Goal: Task Accomplishment & Management: Manage account settings

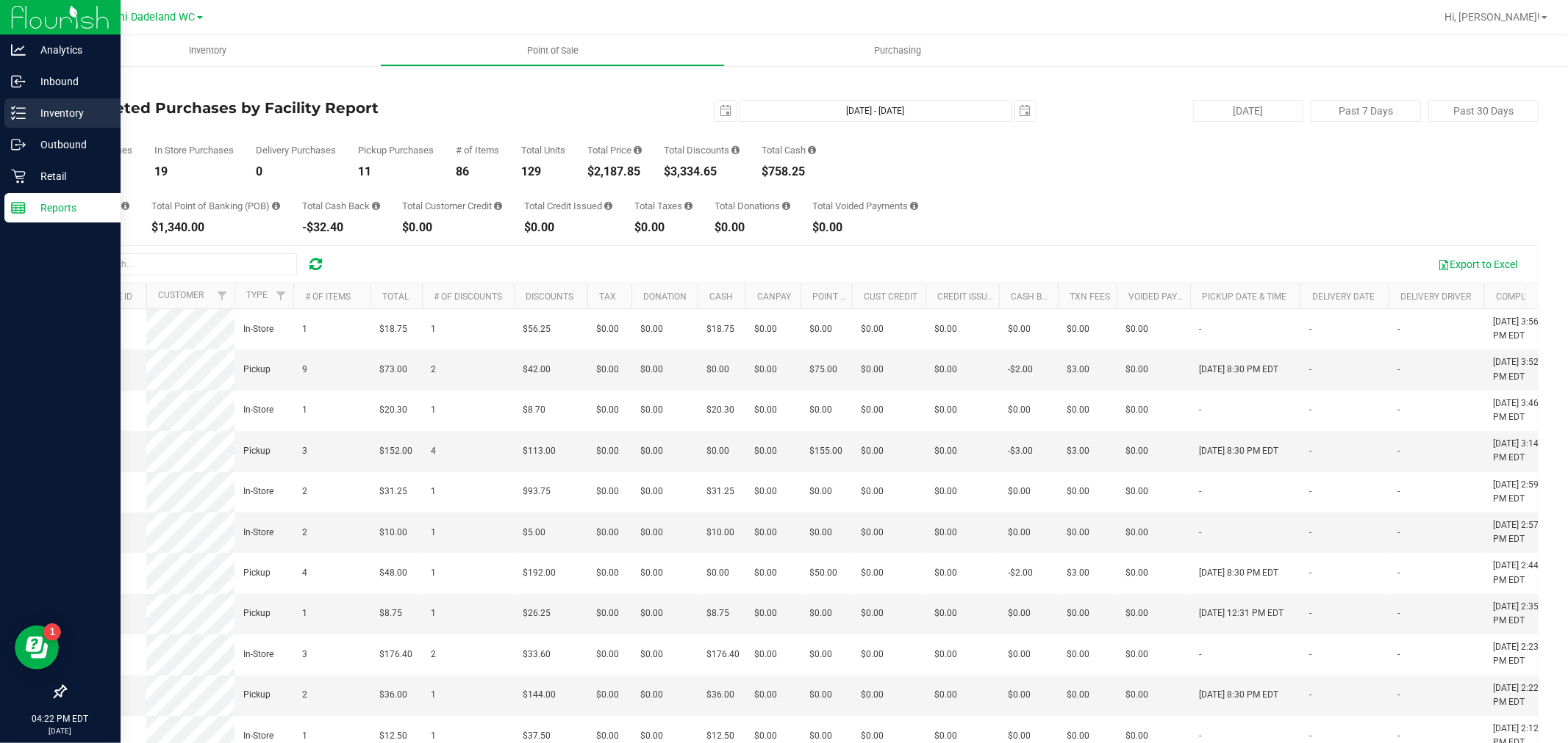
click at [30, 124] on div "Inventory" at bounding box center [62, 113] width 116 height 30
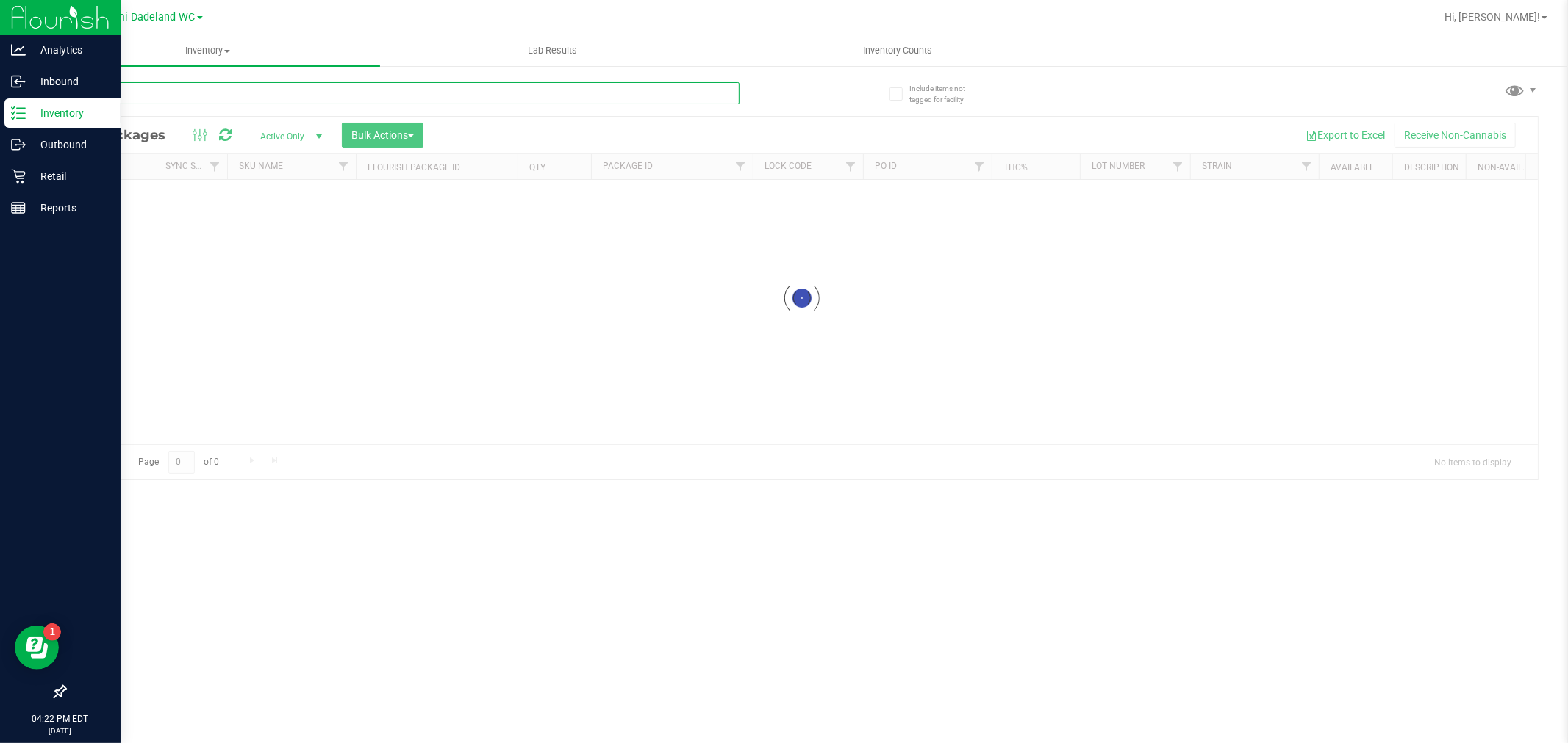
click at [157, 103] on input "text" at bounding box center [402, 93] width 674 height 22
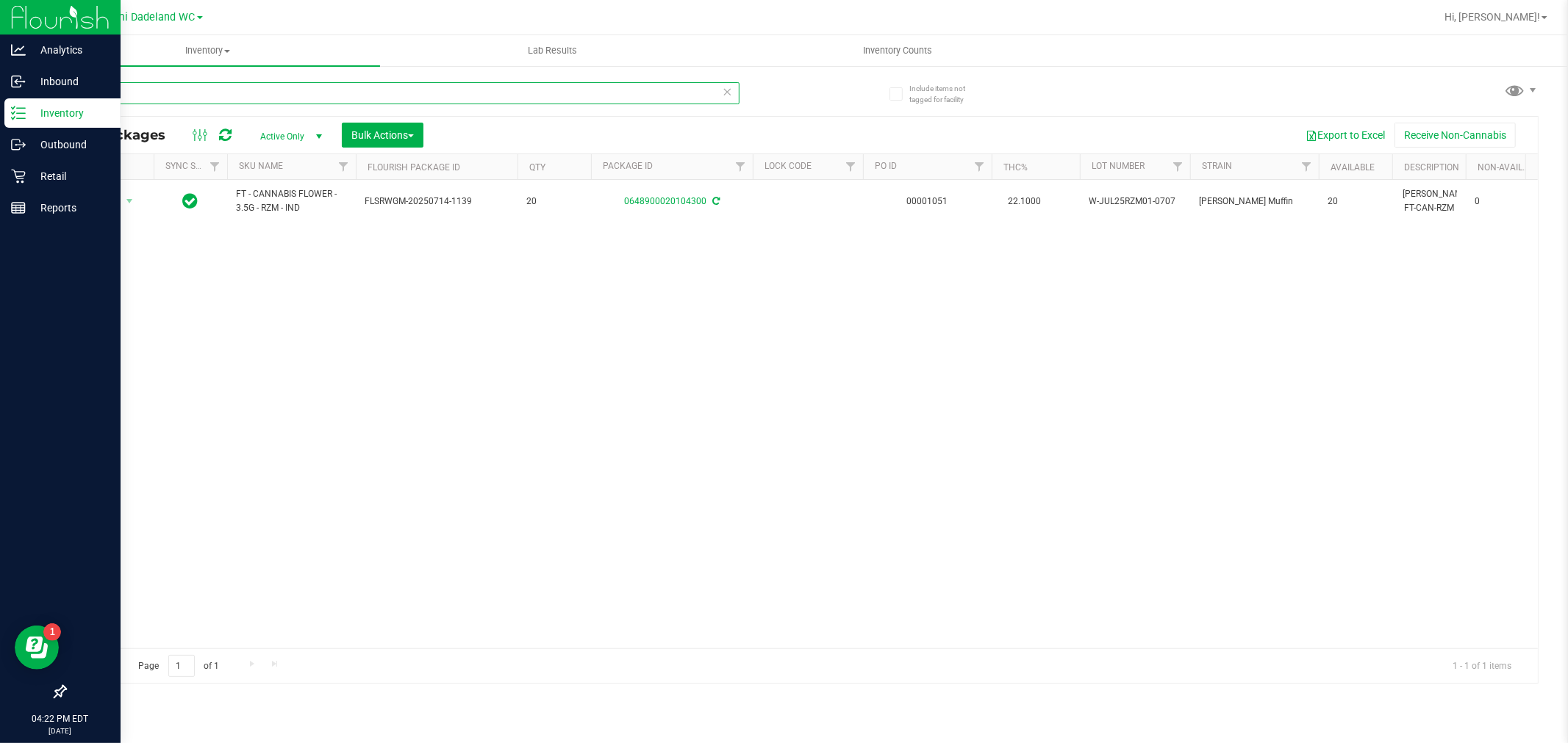
type input "m"
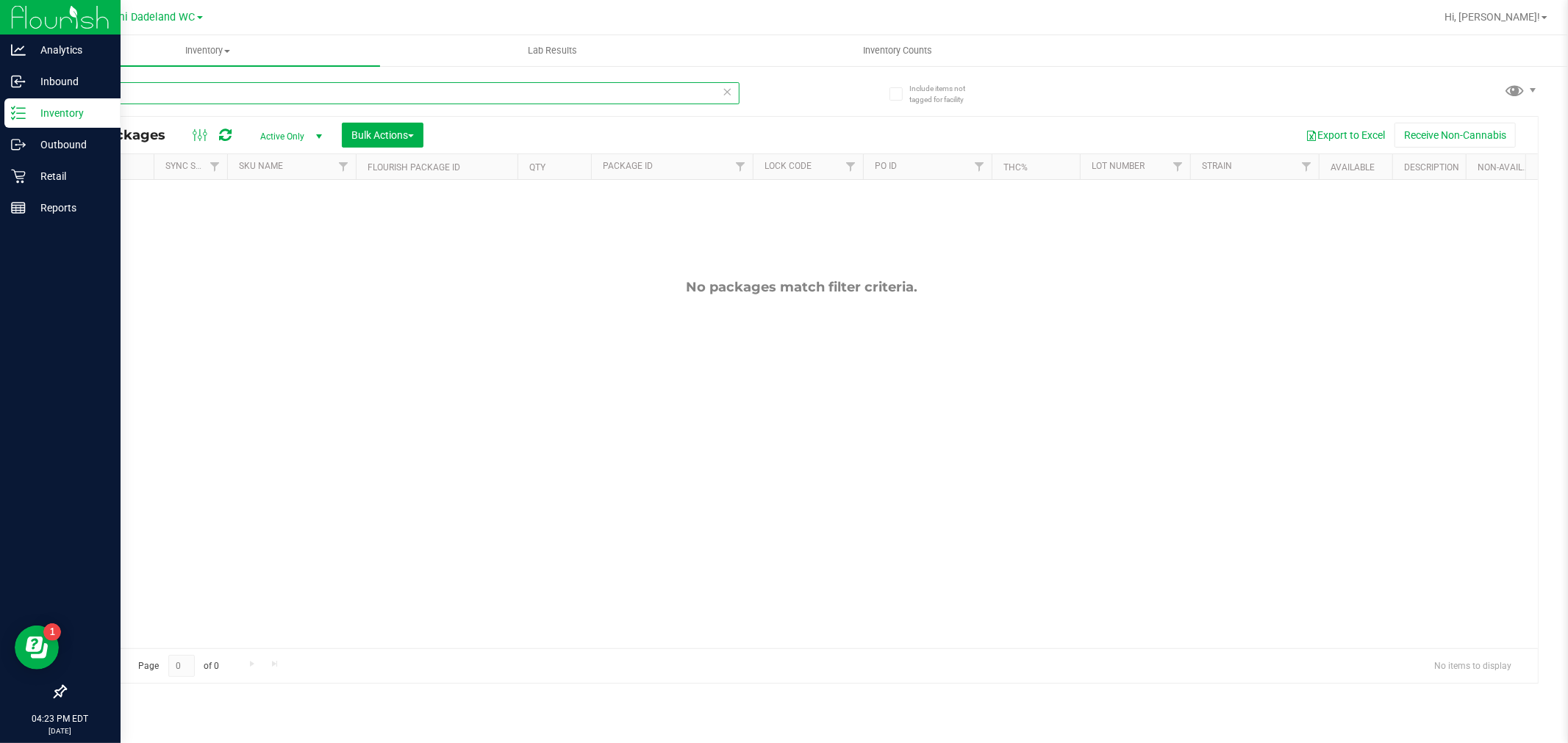
type input "W"
type input "WellnessMDL2018!"
click at [11, 172] on icon at bounding box center [18, 175] width 14 height 14
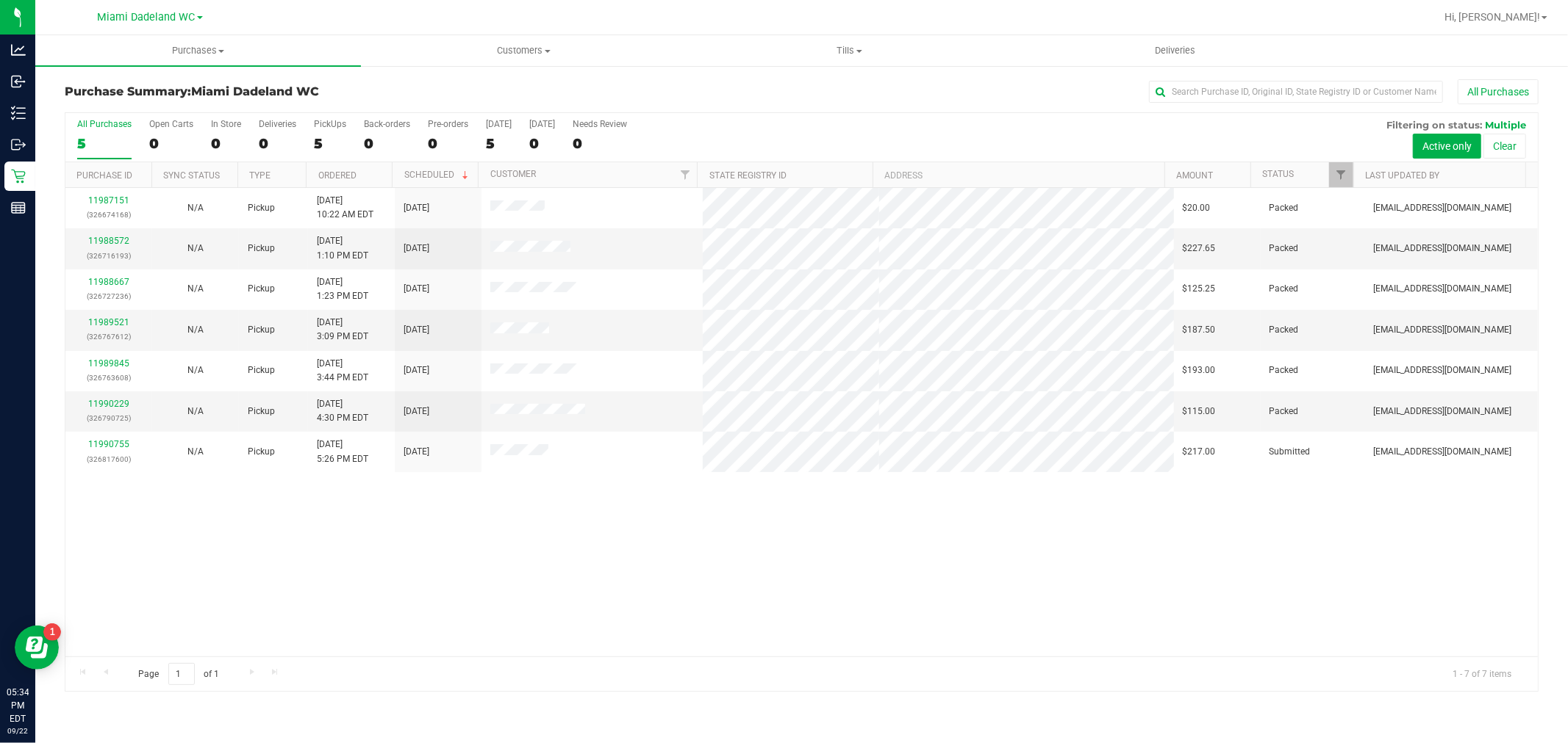
click at [255, 528] on div "11987151 (326674168) N/A Pickup 9/22/2025 10:22 AM EDT 9/22/2025 $20.00 Packed …" at bounding box center [801, 421] width 1472 height 468
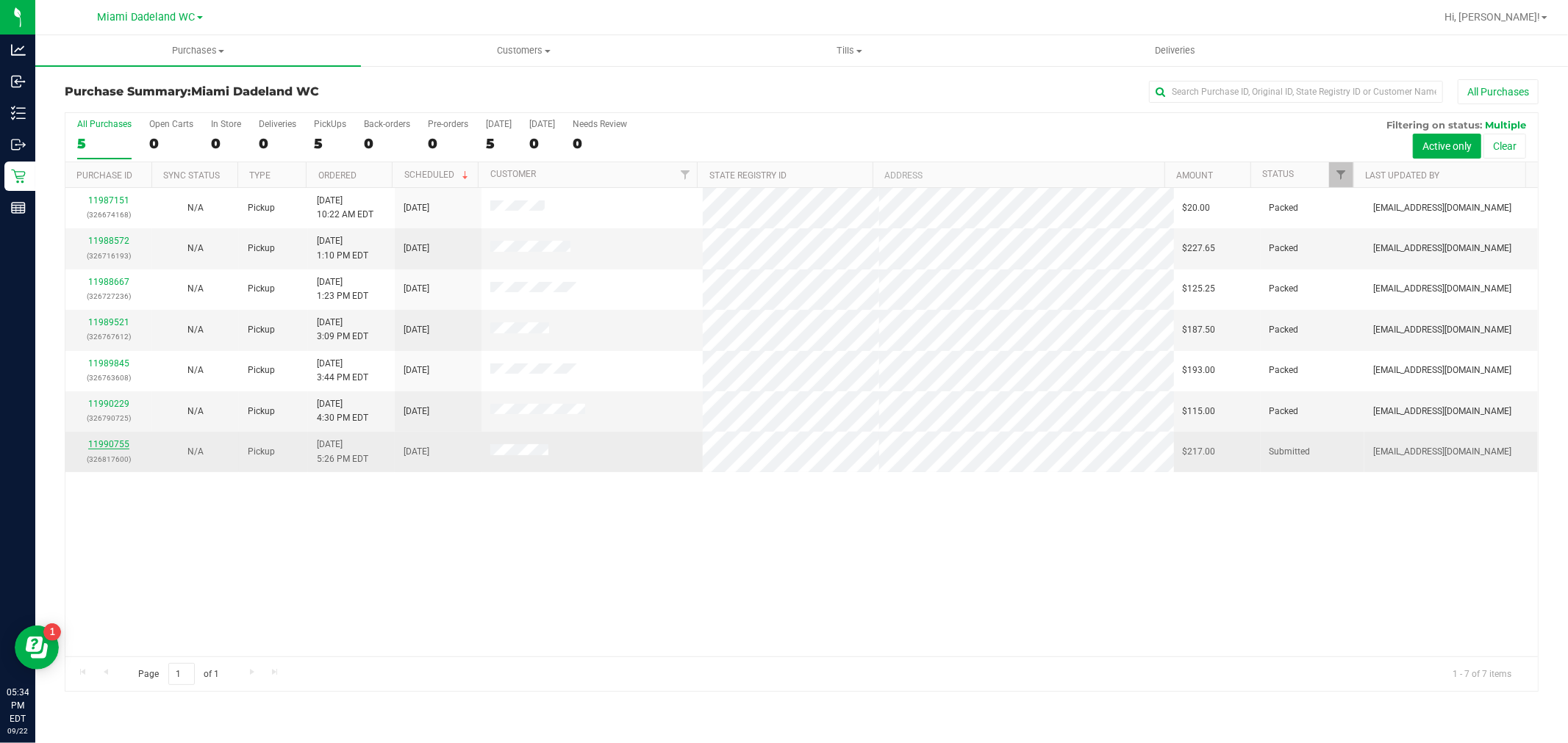
click at [103, 445] on link "11990755" at bounding box center [108, 444] width 41 height 11
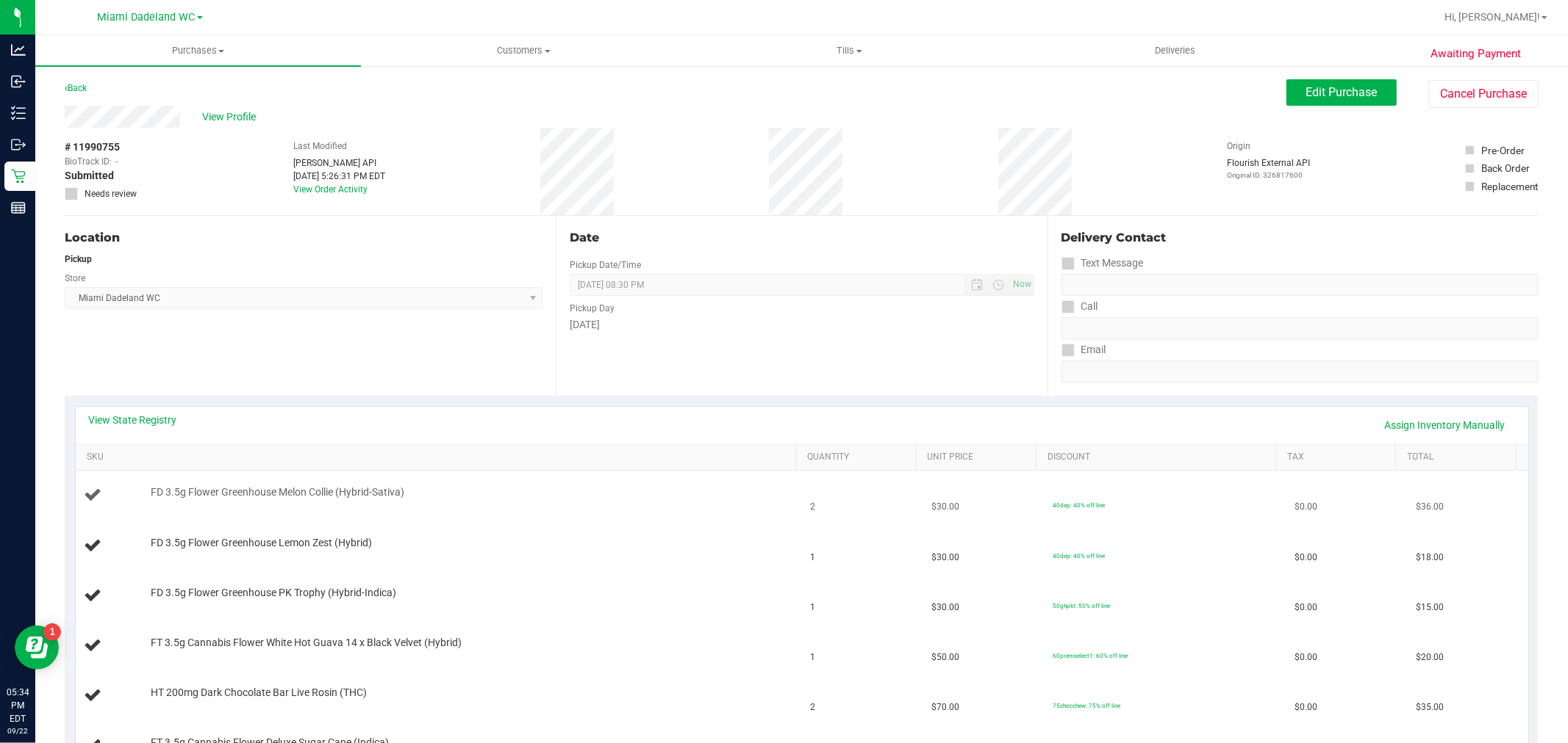
click at [203, 472] on td "FD 3.5g Flower Greenhouse Melon Collie (Hybrid-Sativa)" at bounding box center [439, 496] width 726 height 50
click at [254, 453] on link "SKU" at bounding box center [439, 458] width 703 height 11
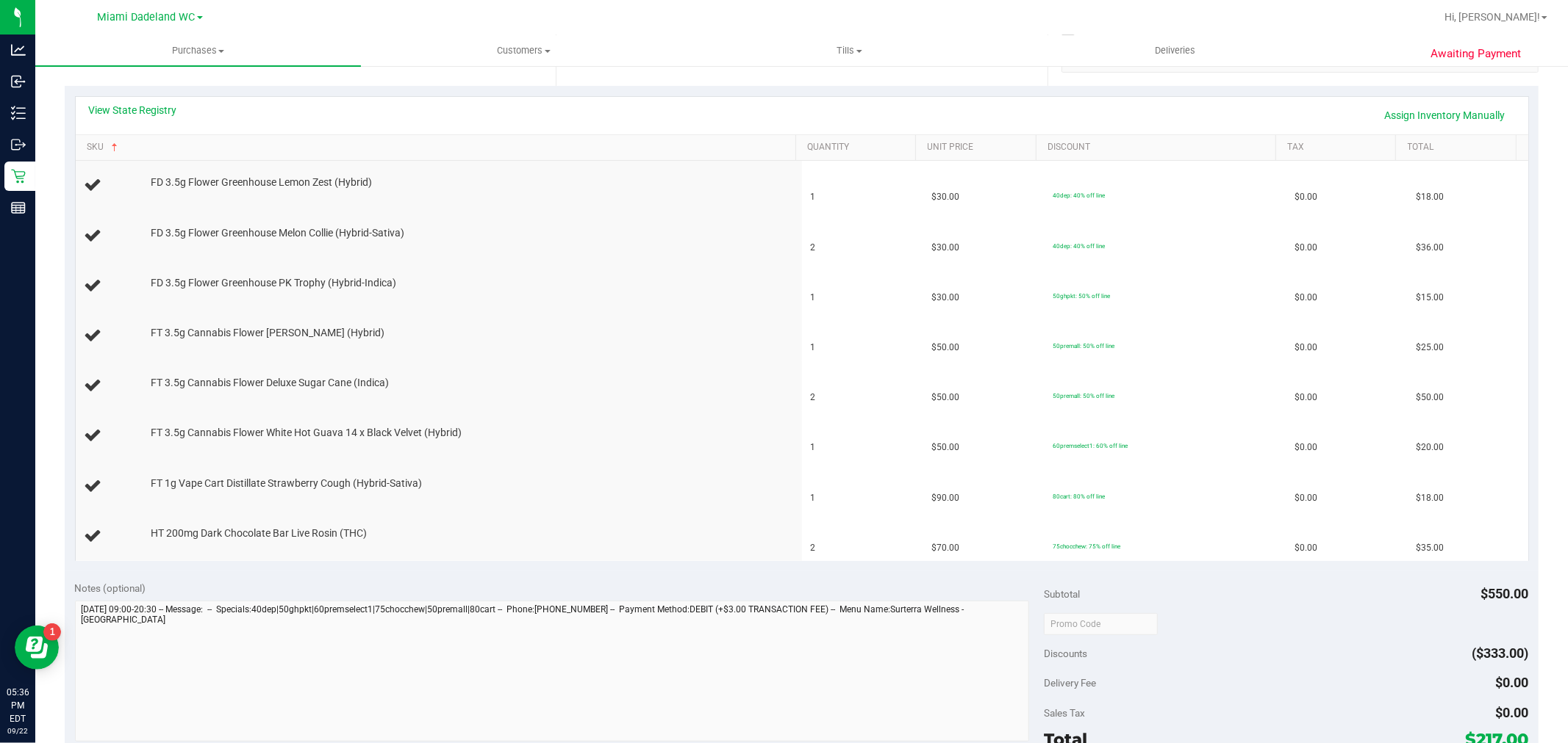
scroll to position [304, 0]
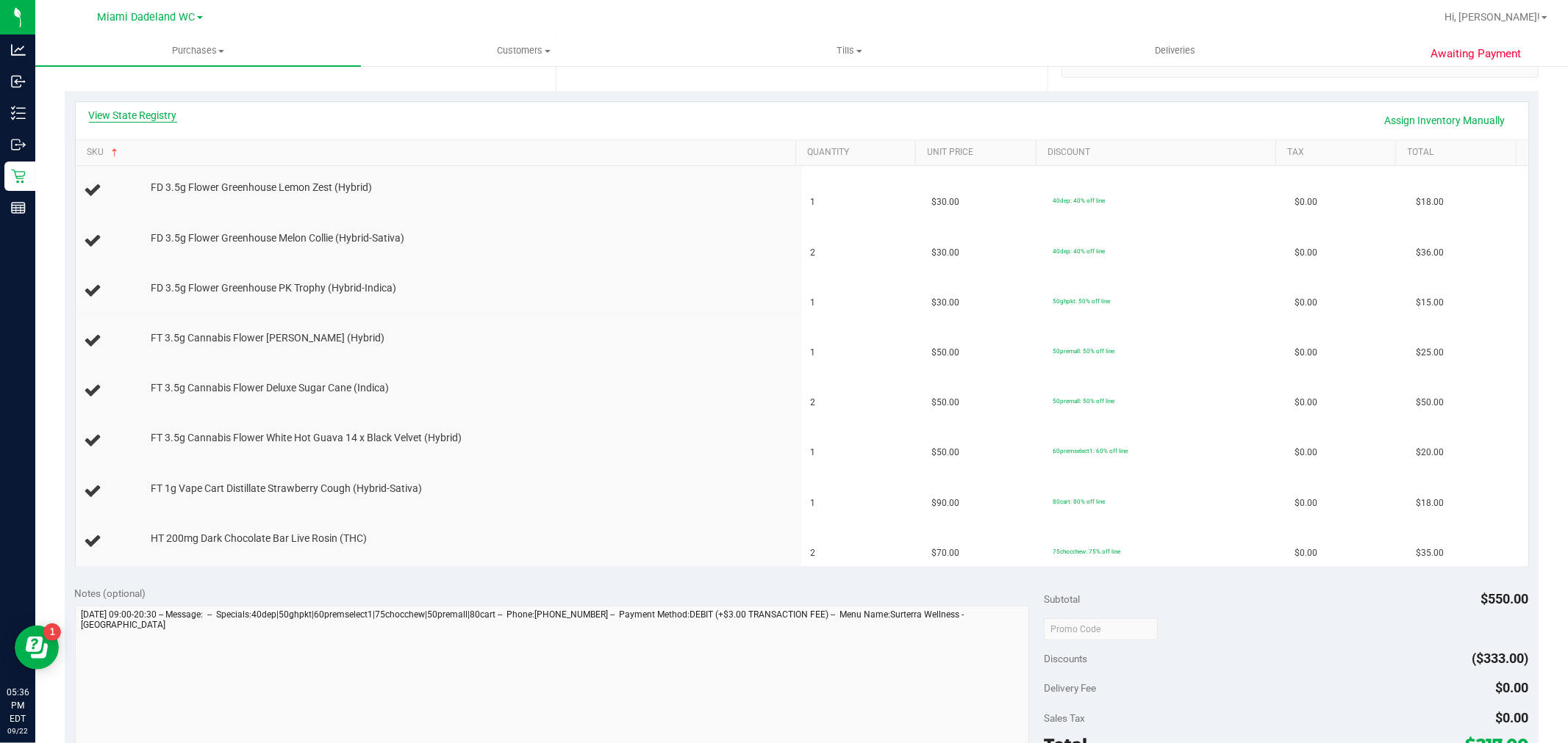
click at [152, 112] on link "View State Registry" at bounding box center [133, 115] width 88 height 14
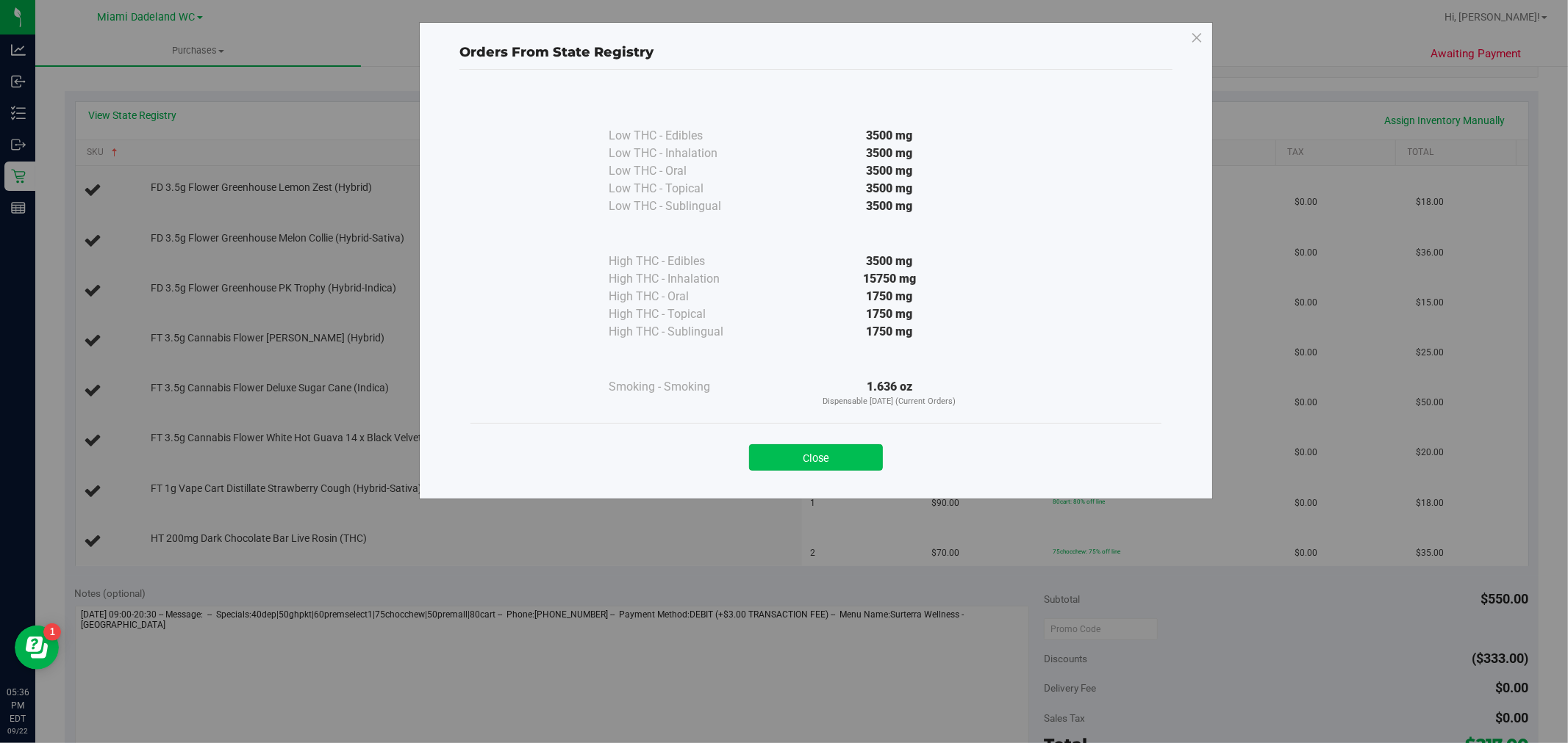
click at [790, 450] on button "Close" at bounding box center [816, 458] width 134 height 27
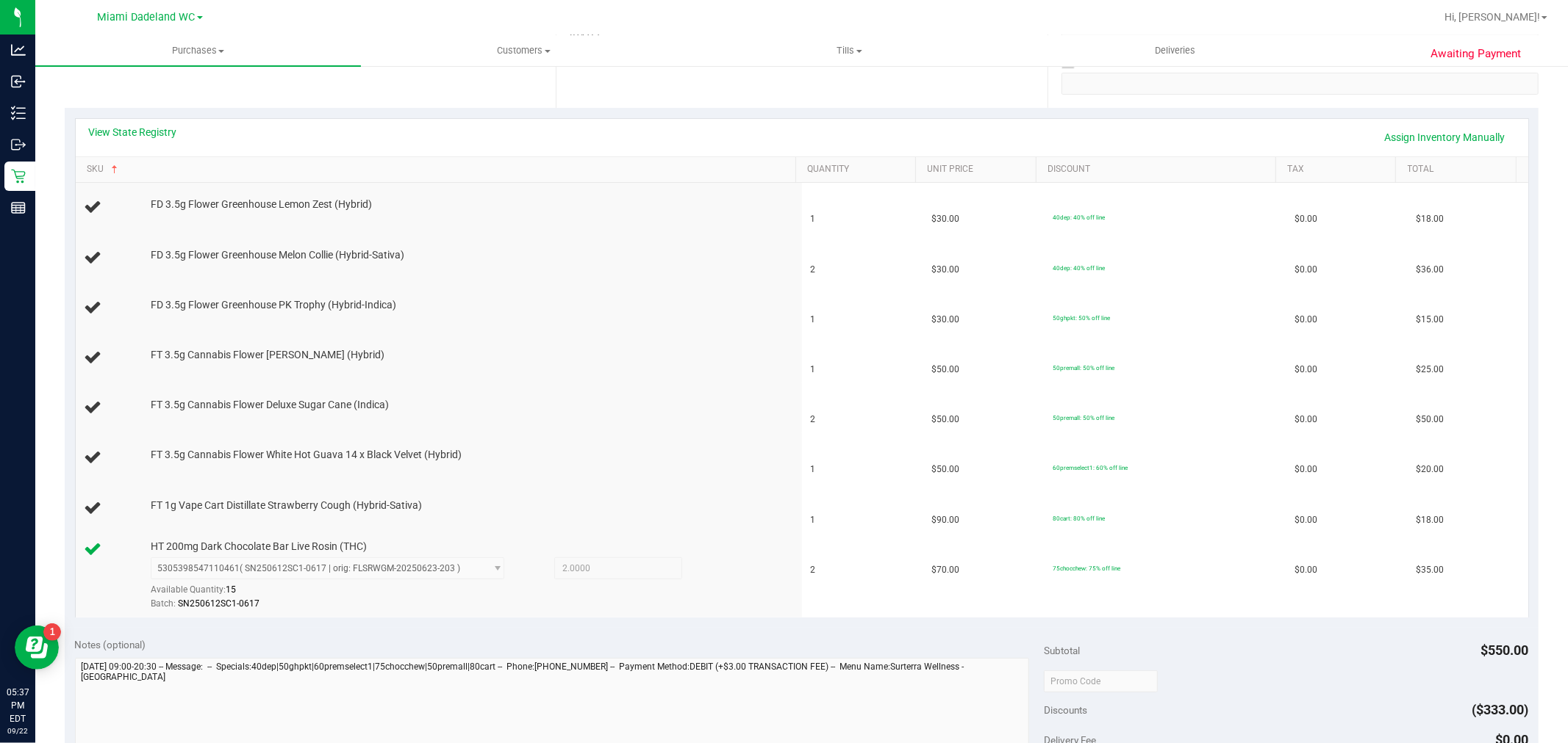
scroll to position [289, 0]
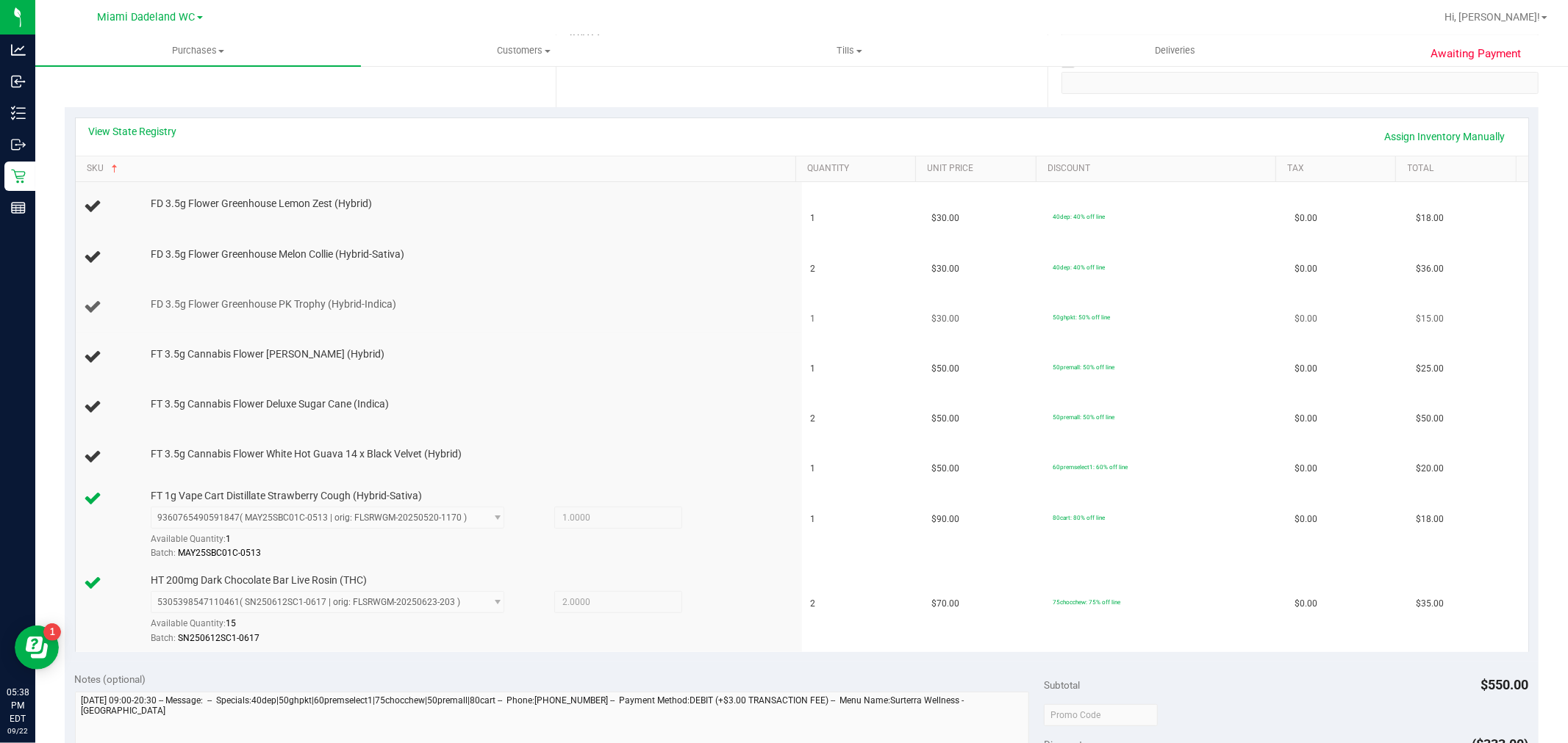
click at [602, 305] on div "FD 3.5g Flower Greenhouse PK Trophy (Hybrid-Indica)" at bounding box center [466, 304] width 646 height 14
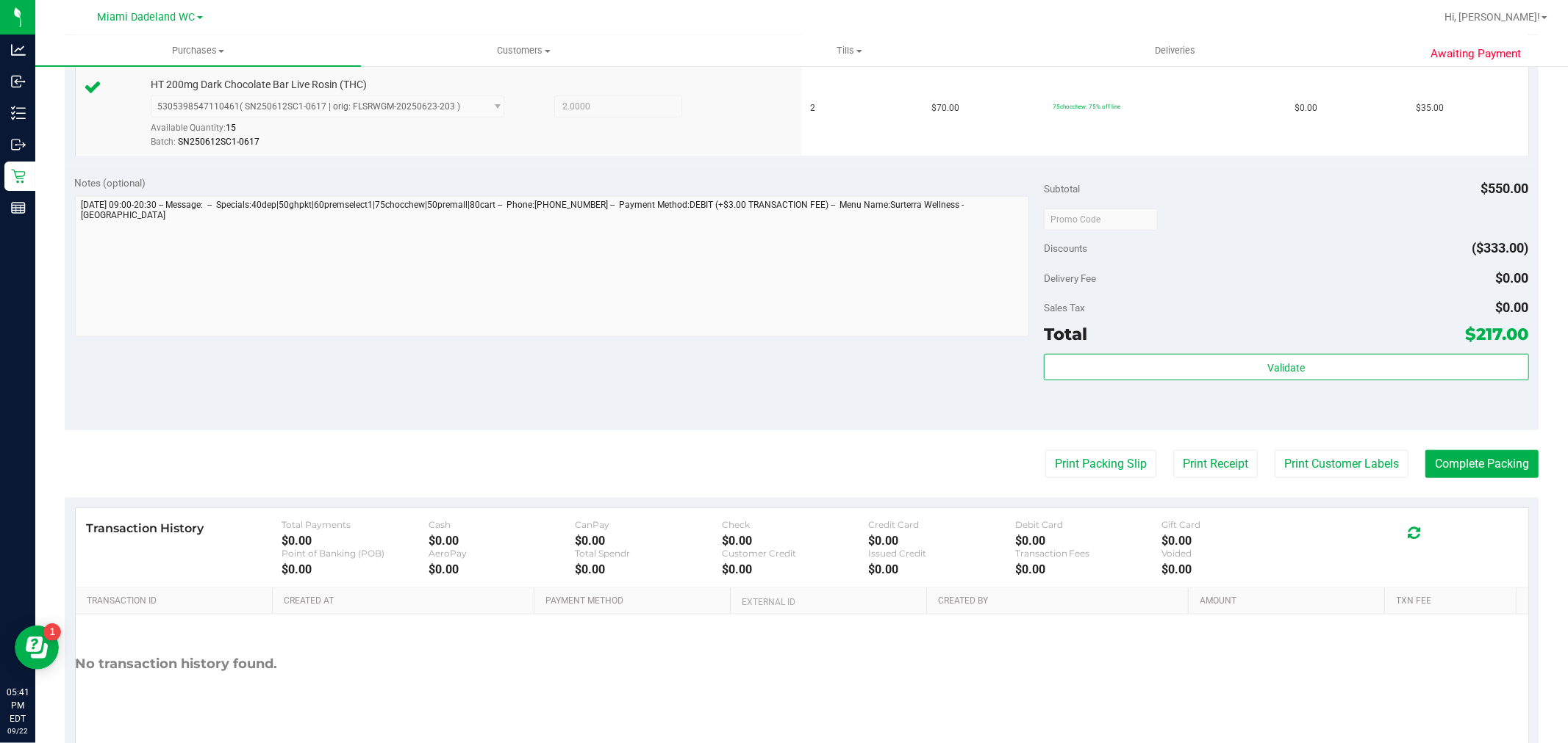
scroll to position [1054, 0]
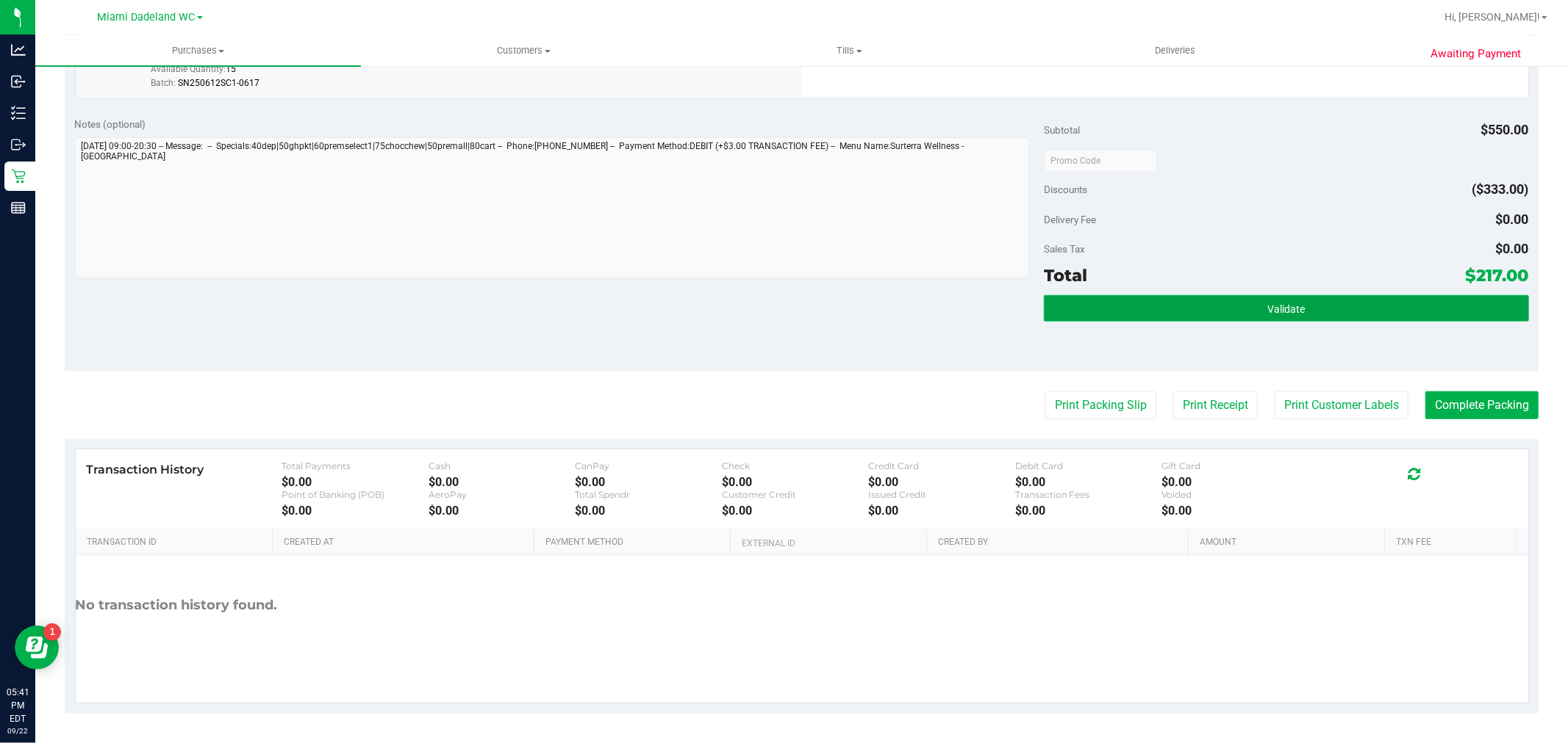
click at [1224, 317] on button "Validate" at bounding box center [1285, 308] width 485 height 27
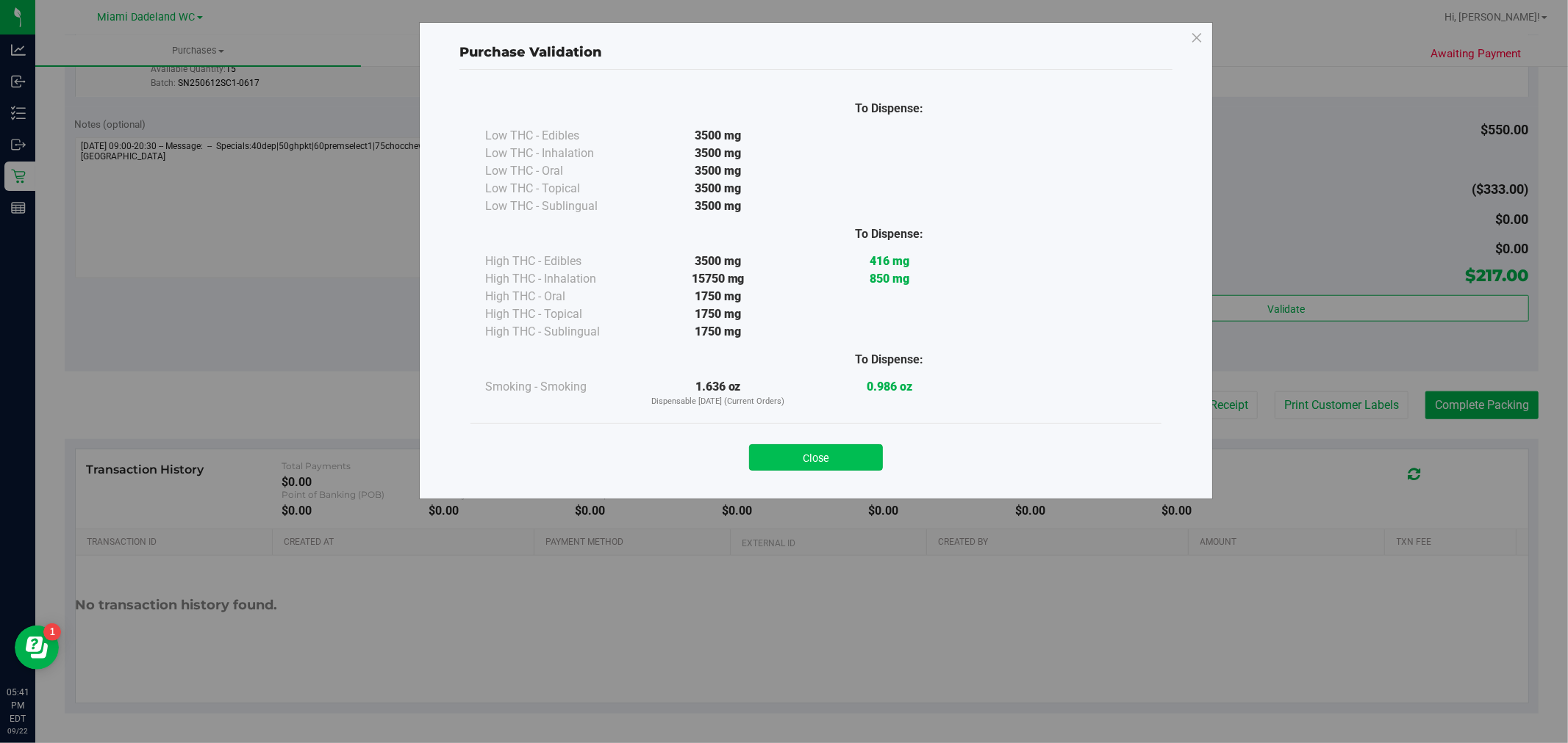
click at [809, 458] on button "Close" at bounding box center [816, 458] width 134 height 27
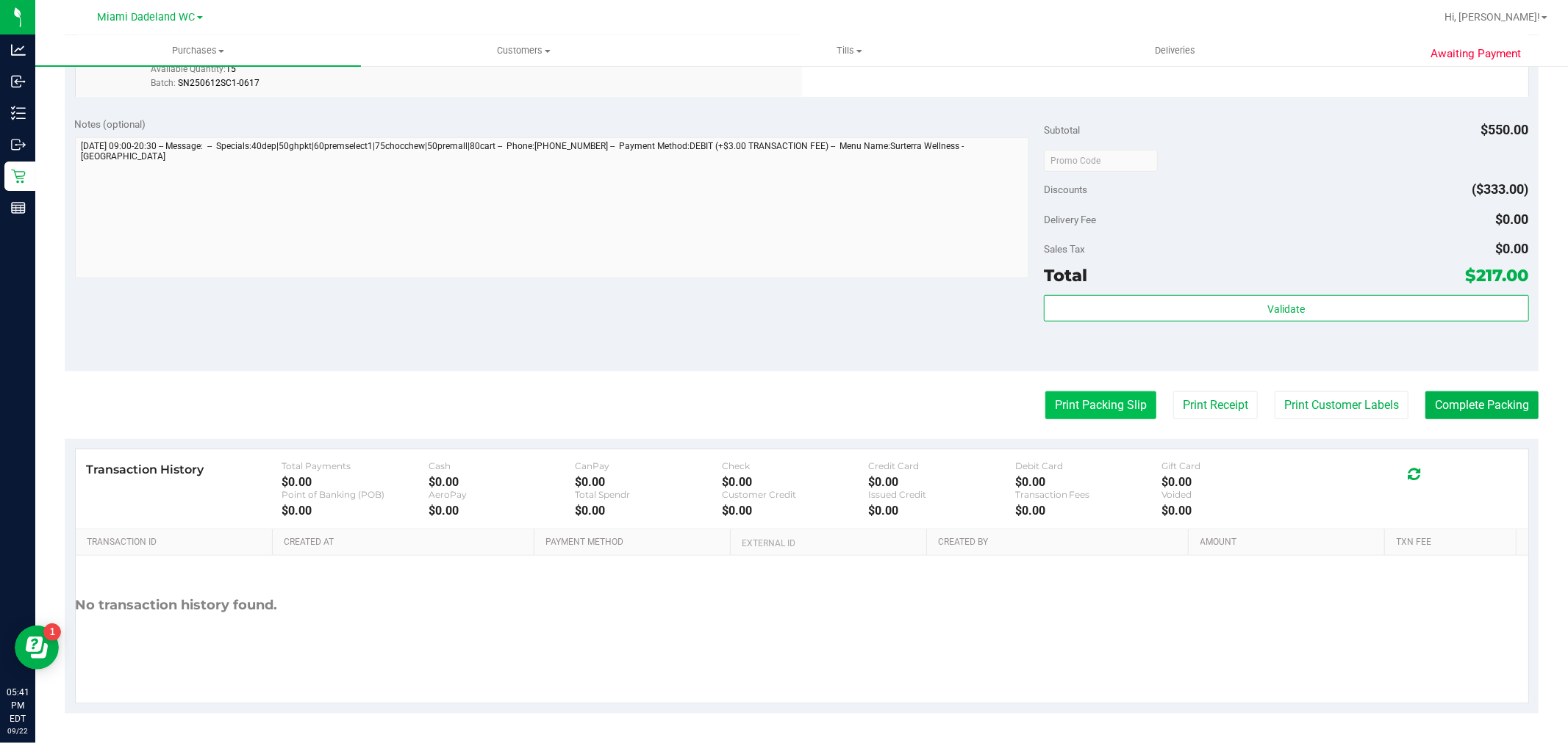
click at [1095, 415] on button "Print Packing Slip" at bounding box center [1101, 405] width 111 height 28
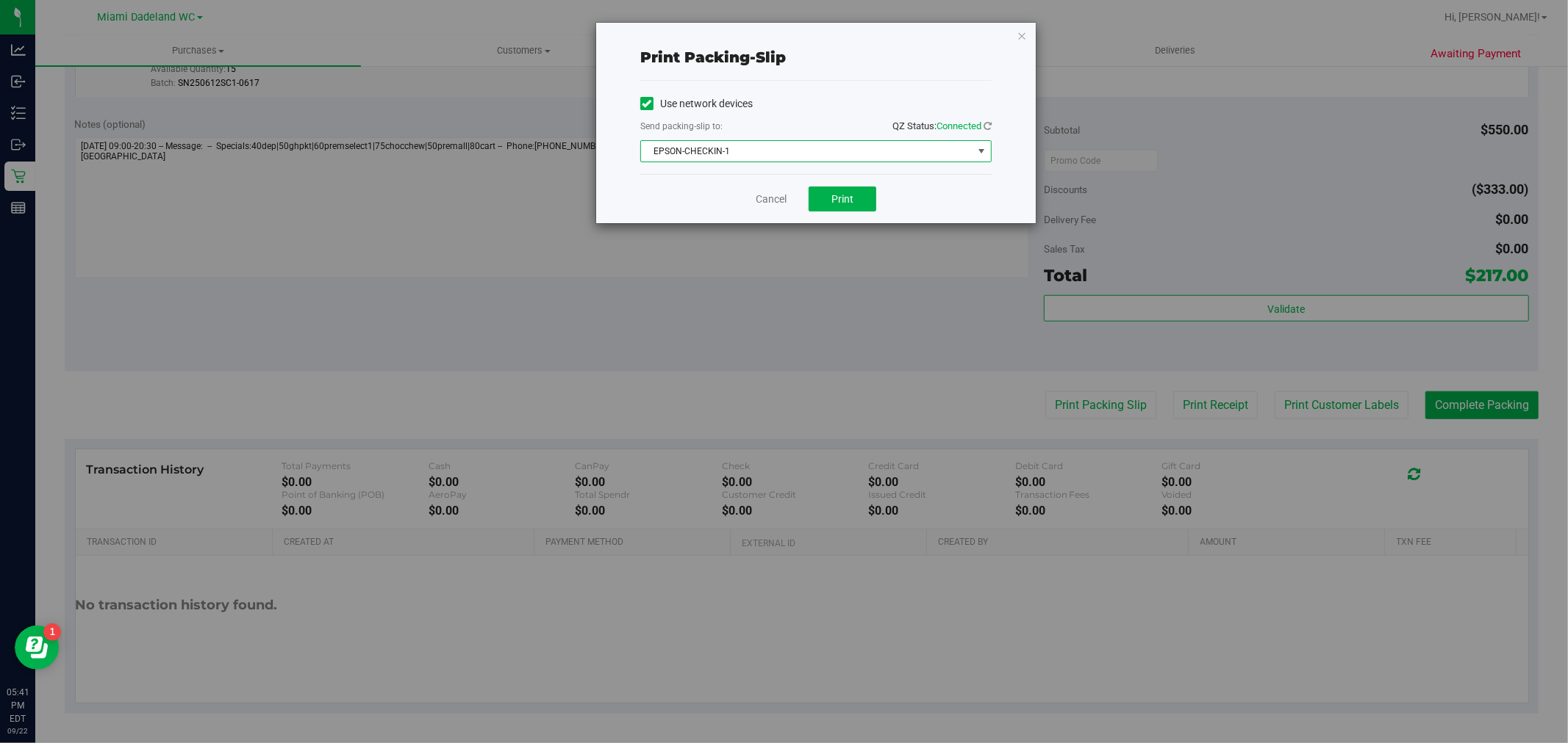
click at [868, 144] on span "EPSON-CHECKIN-1" at bounding box center [807, 150] width 331 height 20
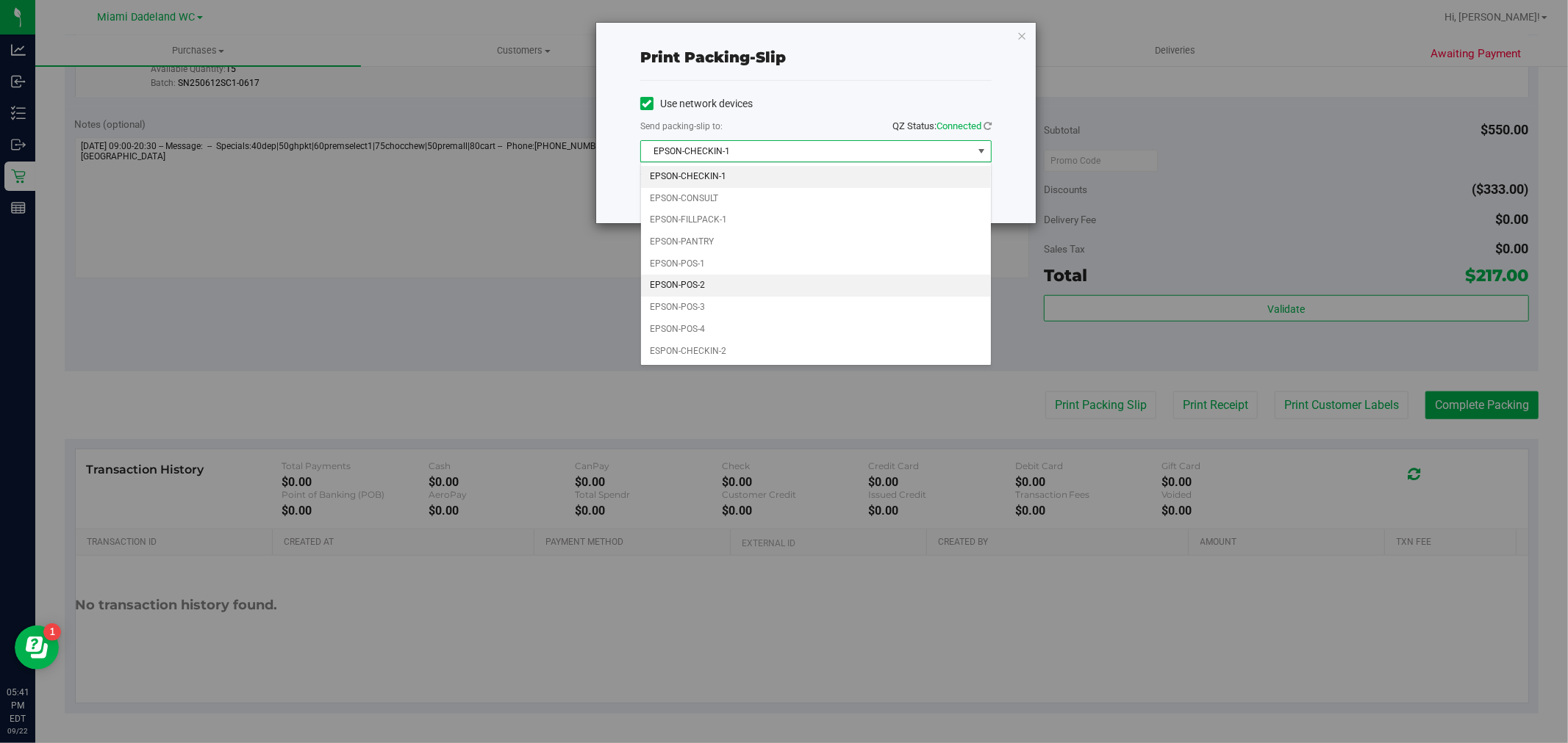
click at [708, 282] on li "EPSON-POS-2" at bounding box center [815, 285] width 350 height 22
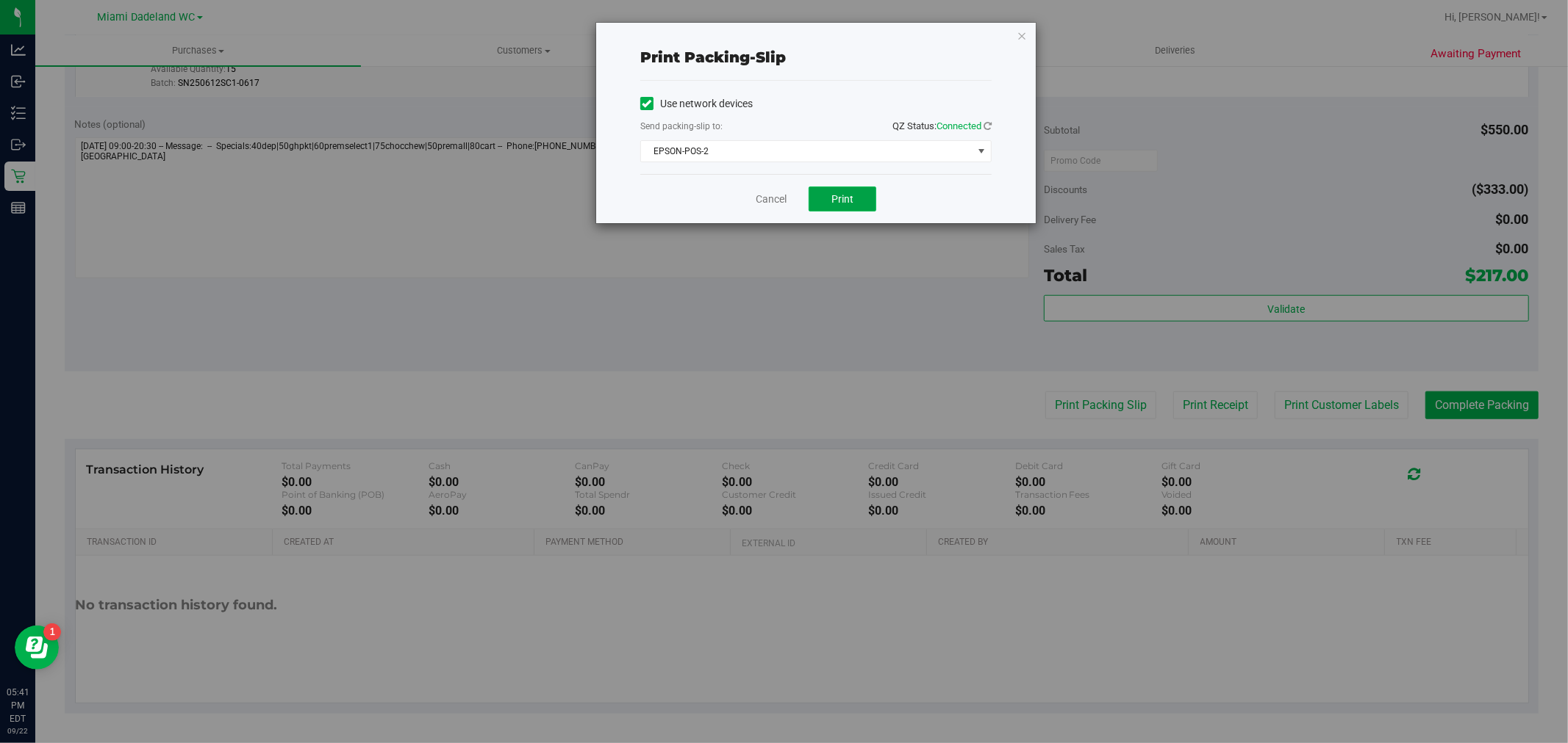
click at [827, 200] on button "Print" at bounding box center [842, 199] width 68 height 25
click at [739, 204] on div "Cancel Print" at bounding box center [815, 198] width 352 height 49
click at [775, 204] on link "Cancel" at bounding box center [771, 199] width 31 height 15
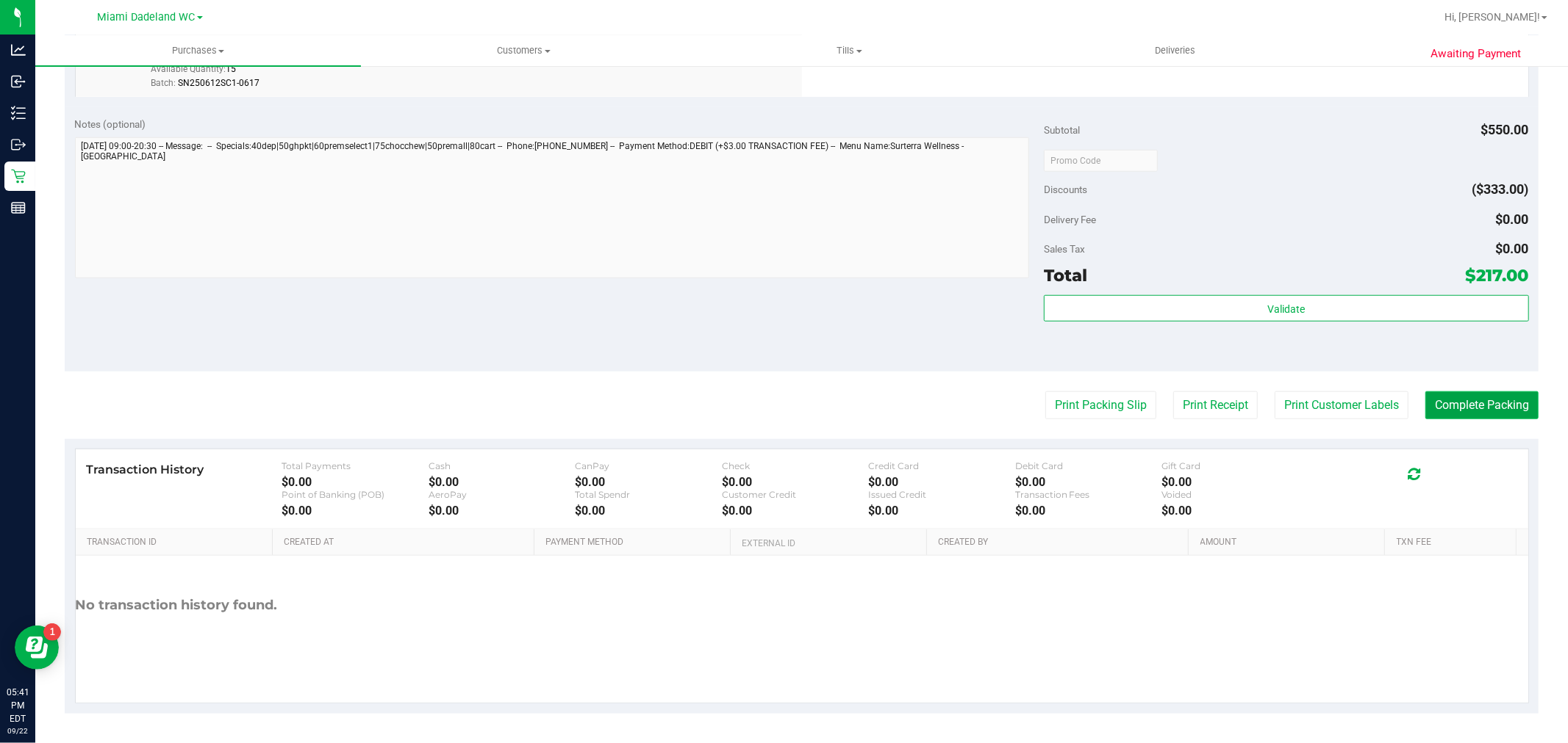
click at [1486, 406] on button "Complete Packing" at bounding box center [1482, 405] width 113 height 28
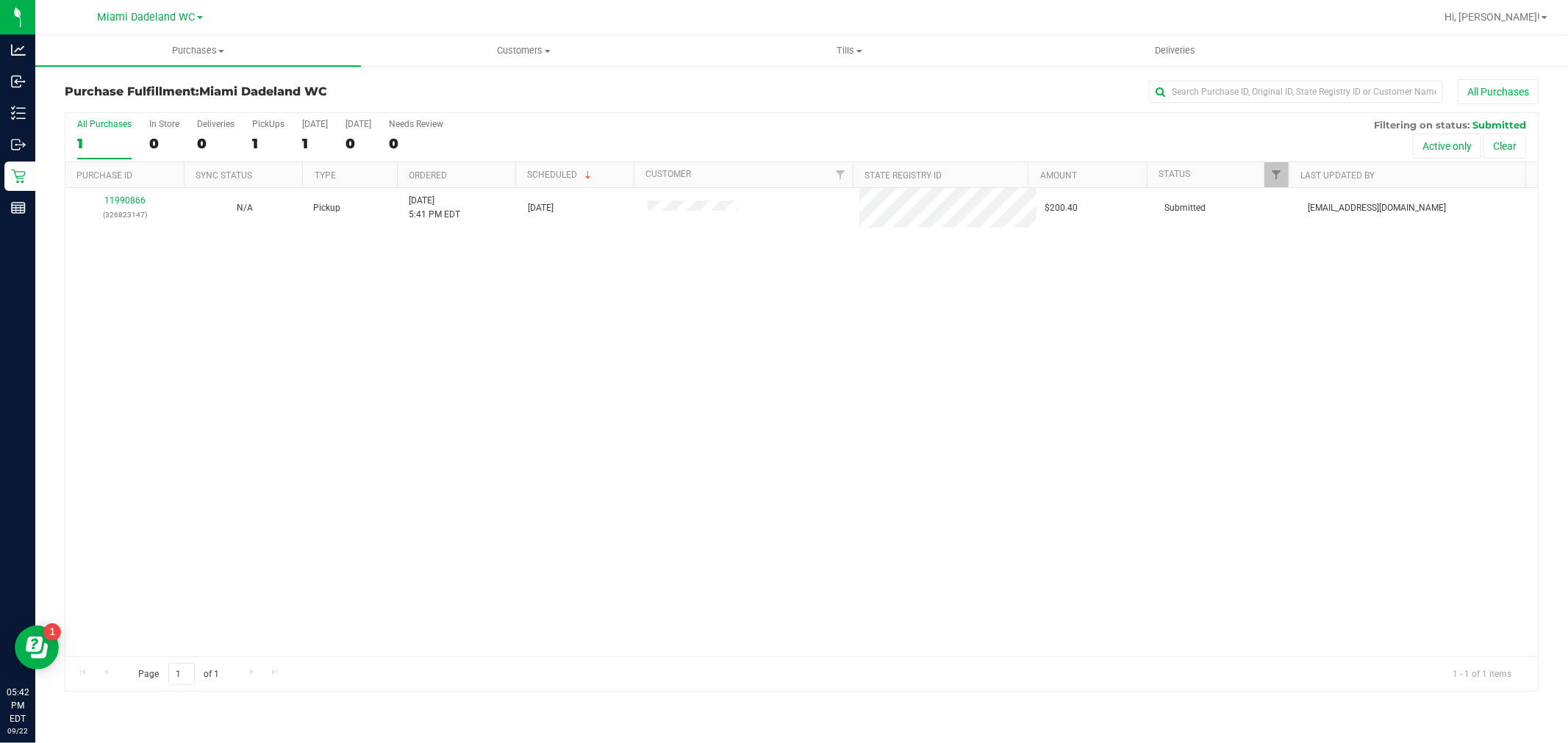
click at [706, 383] on div "11990866 (326823147) N/A Pickup 9/22/2025 5:41 PM EDT 9/22/2025 $200.40 Submitt…" at bounding box center [801, 421] width 1472 height 468
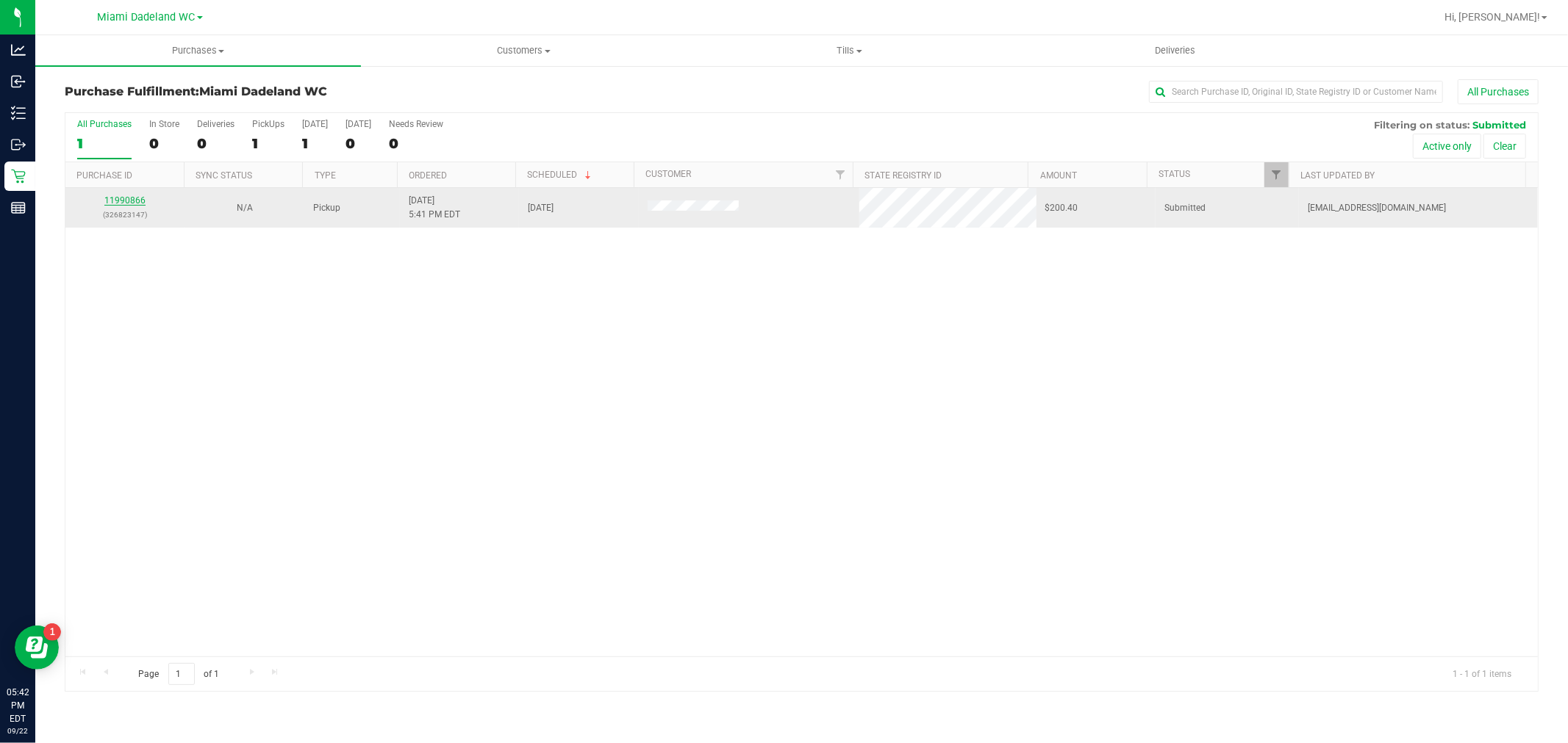
click at [120, 196] on link "11990866" at bounding box center [125, 200] width 41 height 11
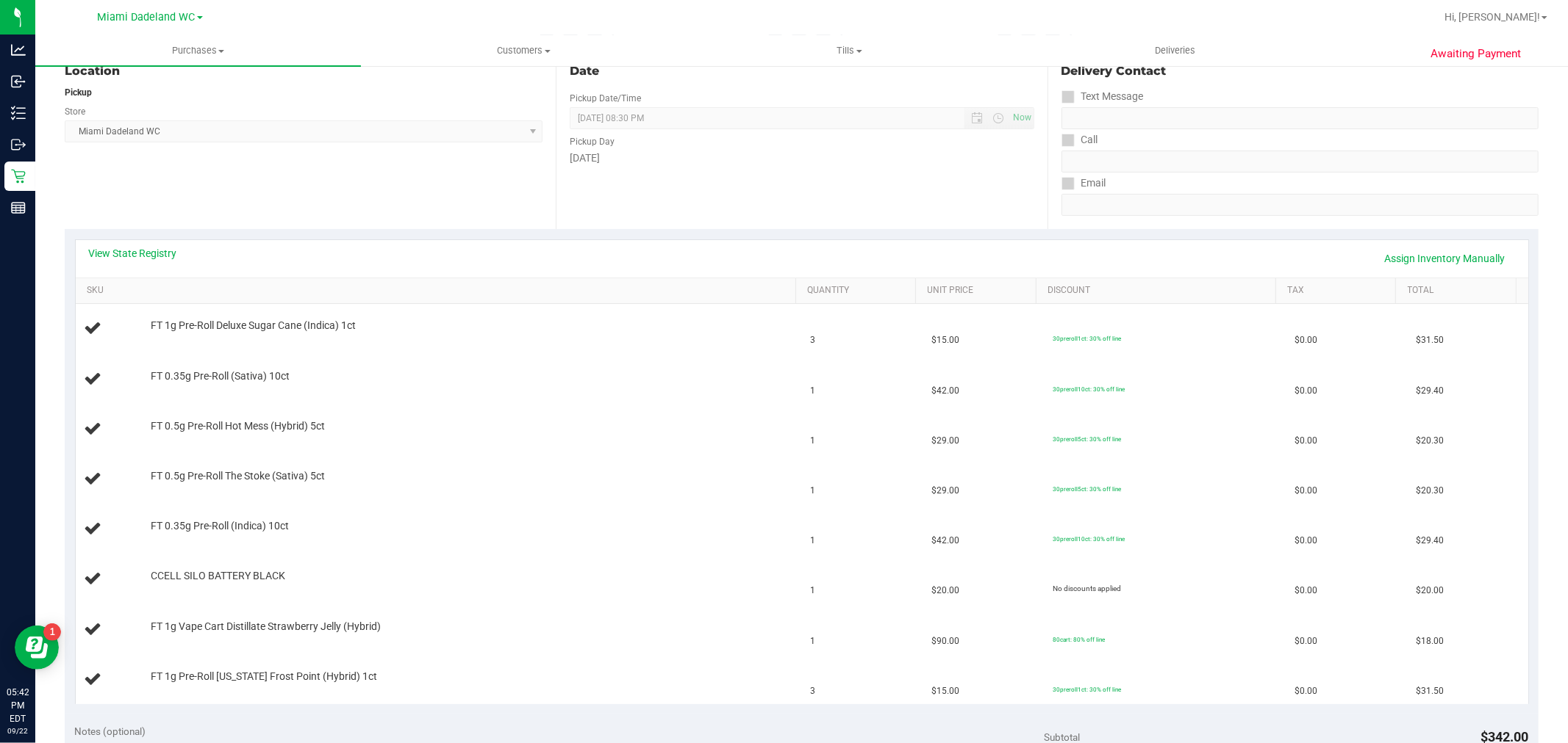
scroll to position [168, 0]
click at [226, 311] on td "FT 1g Pre-Roll Deluxe Sugar Cane (Indica) 1ct" at bounding box center [439, 328] width 726 height 50
click at [157, 311] on td "FT 1g Pre-Roll Deluxe Sugar Cane (Indica) 1ct" at bounding box center [439, 328] width 726 height 50
click at [127, 274] on div "View State Registry Assign Inventory Manually" at bounding box center [802, 258] width 1452 height 37
click at [248, 288] on link "SKU" at bounding box center [439, 290] width 703 height 11
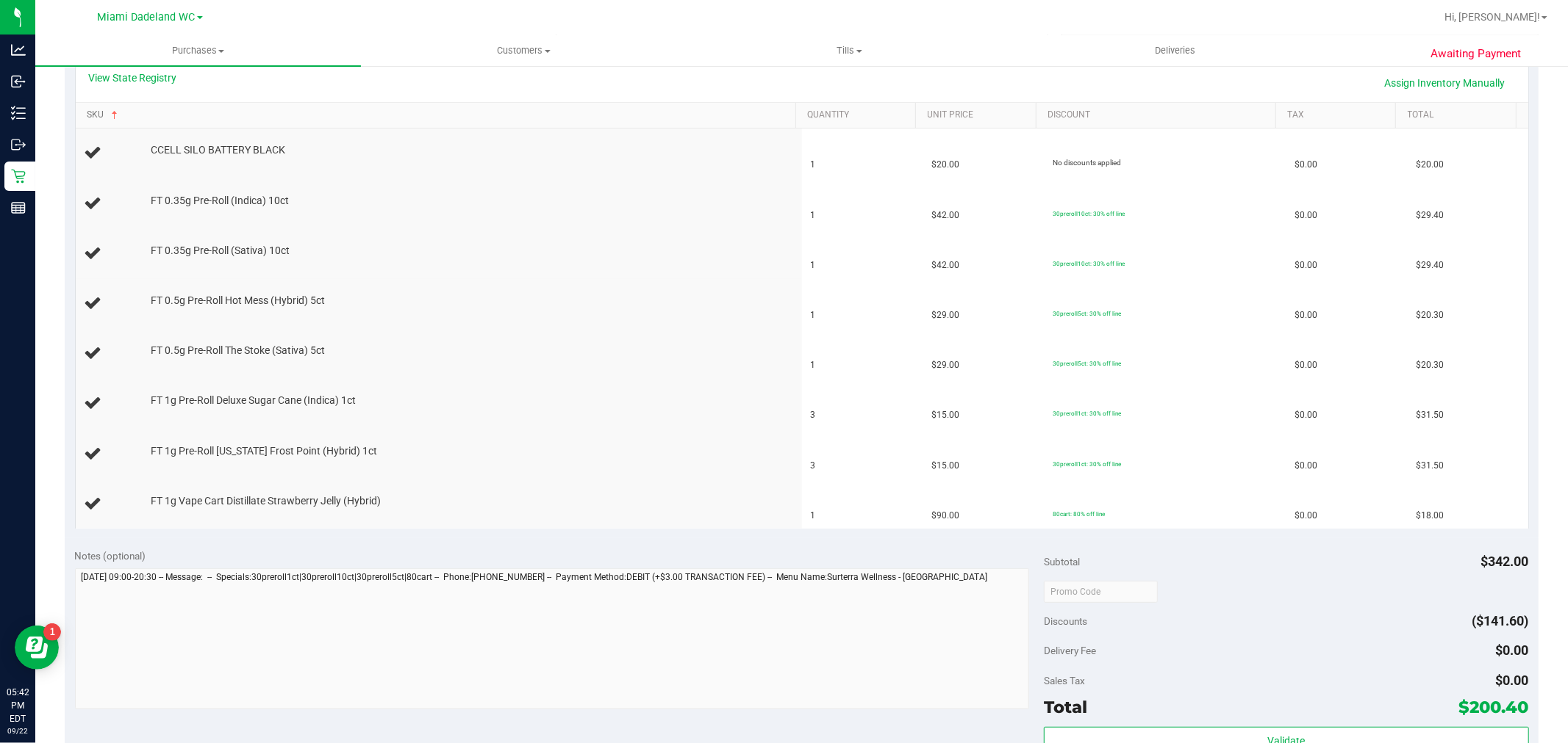
scroll to position [333, 0]
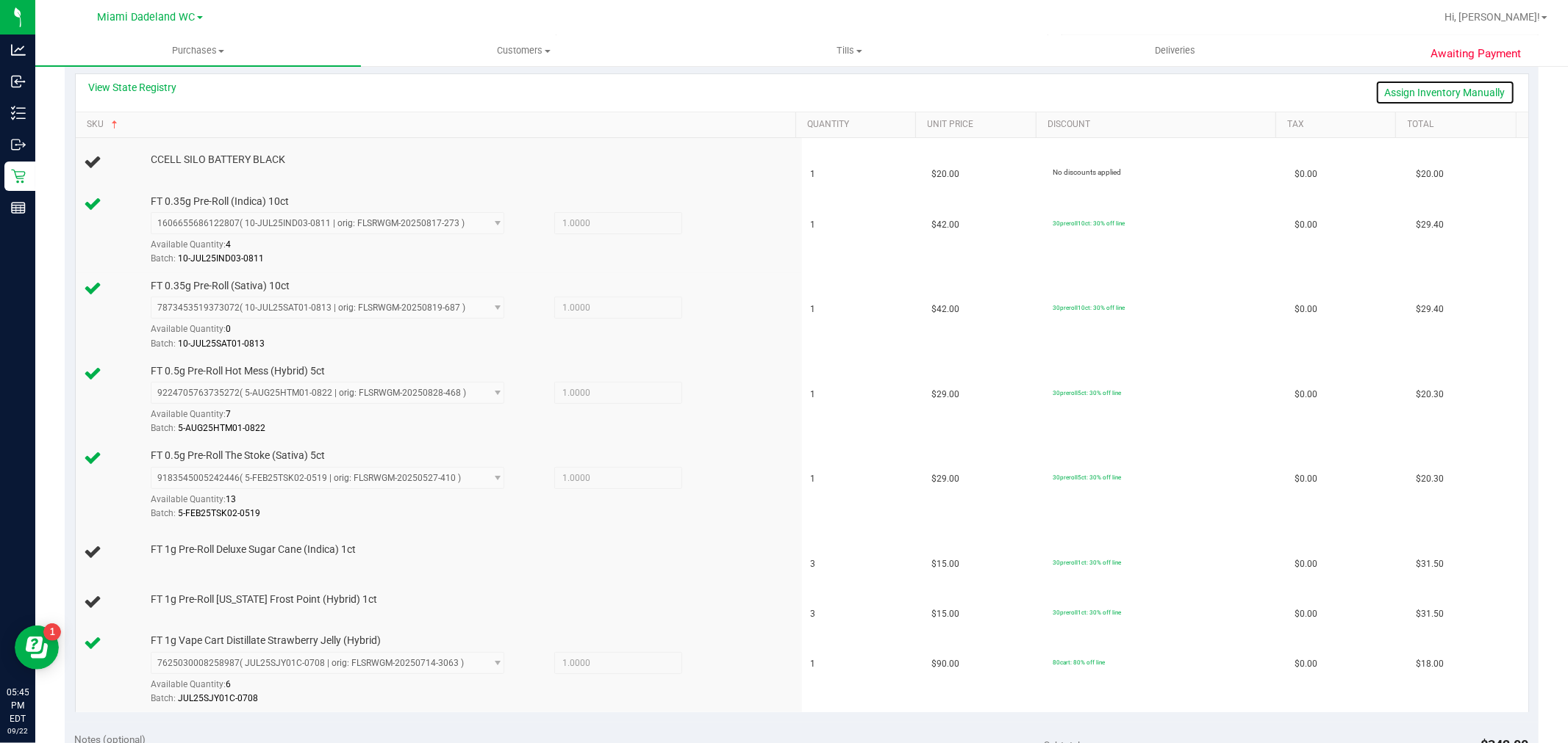
click at [1443, 93] on link "Assign Inventory Manually" at bounding box center [1444, 93] width 140 height 25
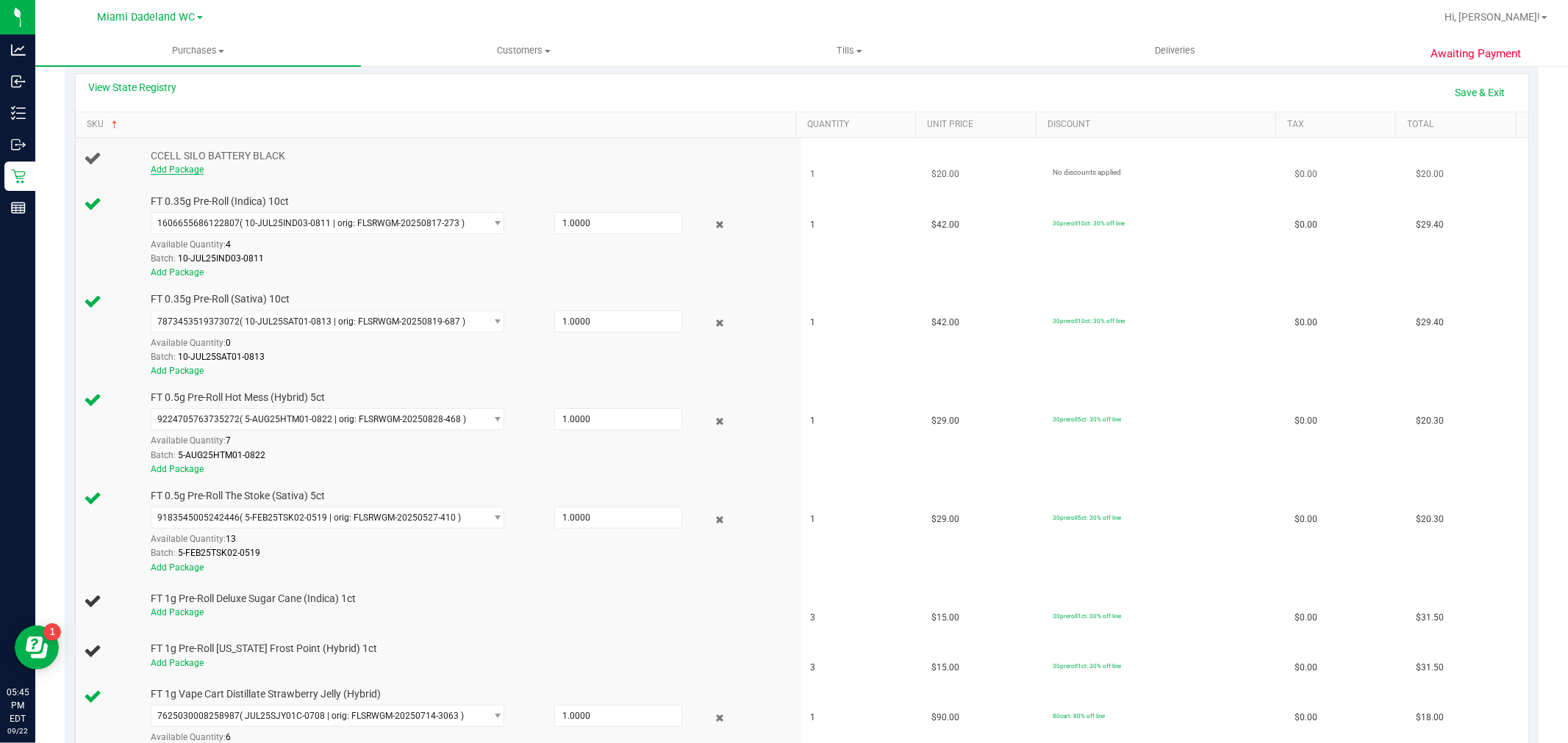
click at [163, 169] on link "Add Package" at bounding box center [176, 169] width 53 height 11
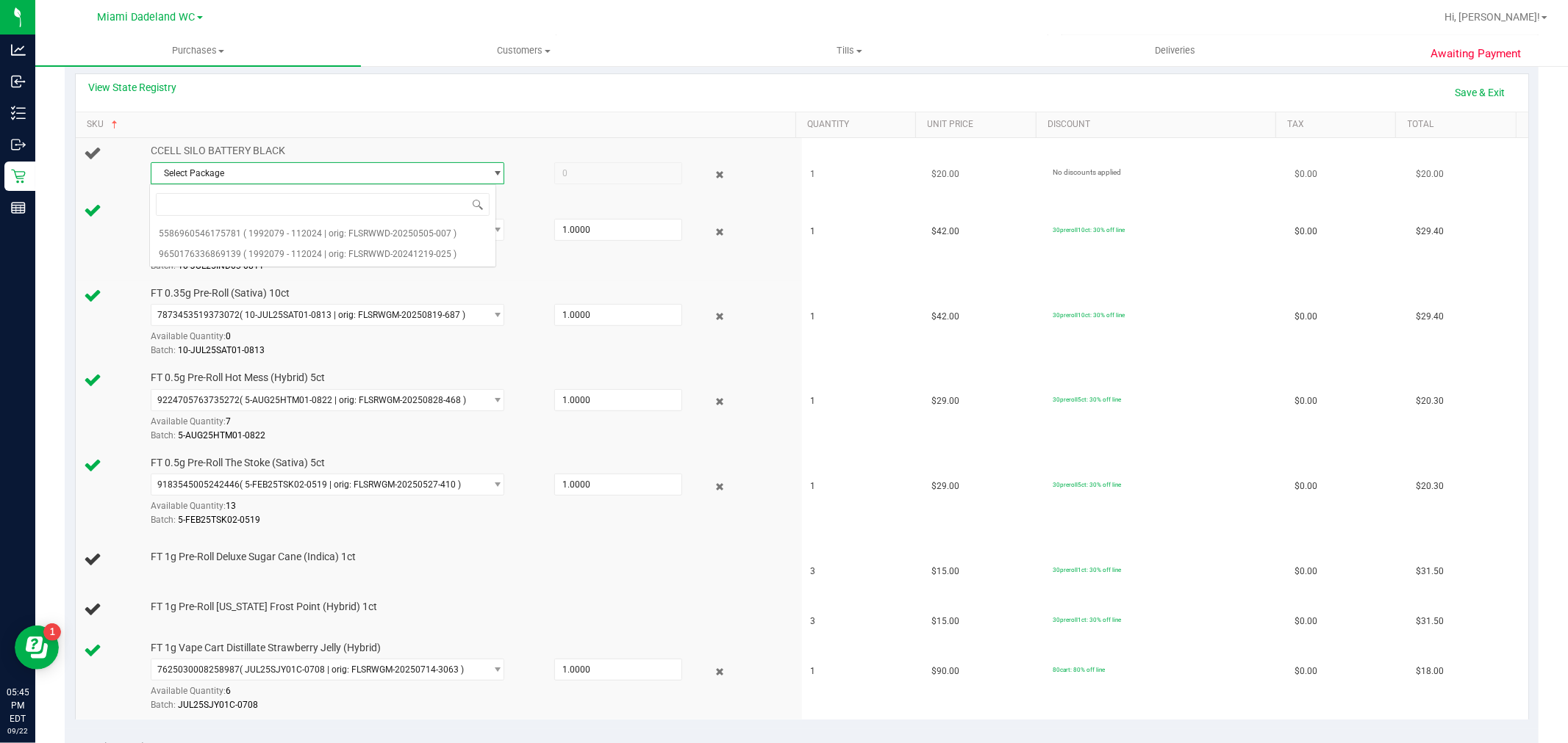
click at [461, 173] on span "Select Package" at bounding box center [318, 172] width 333 height 20
click at [454, 166] on span "Select Package" at bounding box center [318, 172] width 333 height 20
click at [379, 229] on span "( 1992079 - 112024 | orig: FLSRWWD-20250505-007 )" at bounding box center [350, 234] width 213 height 11
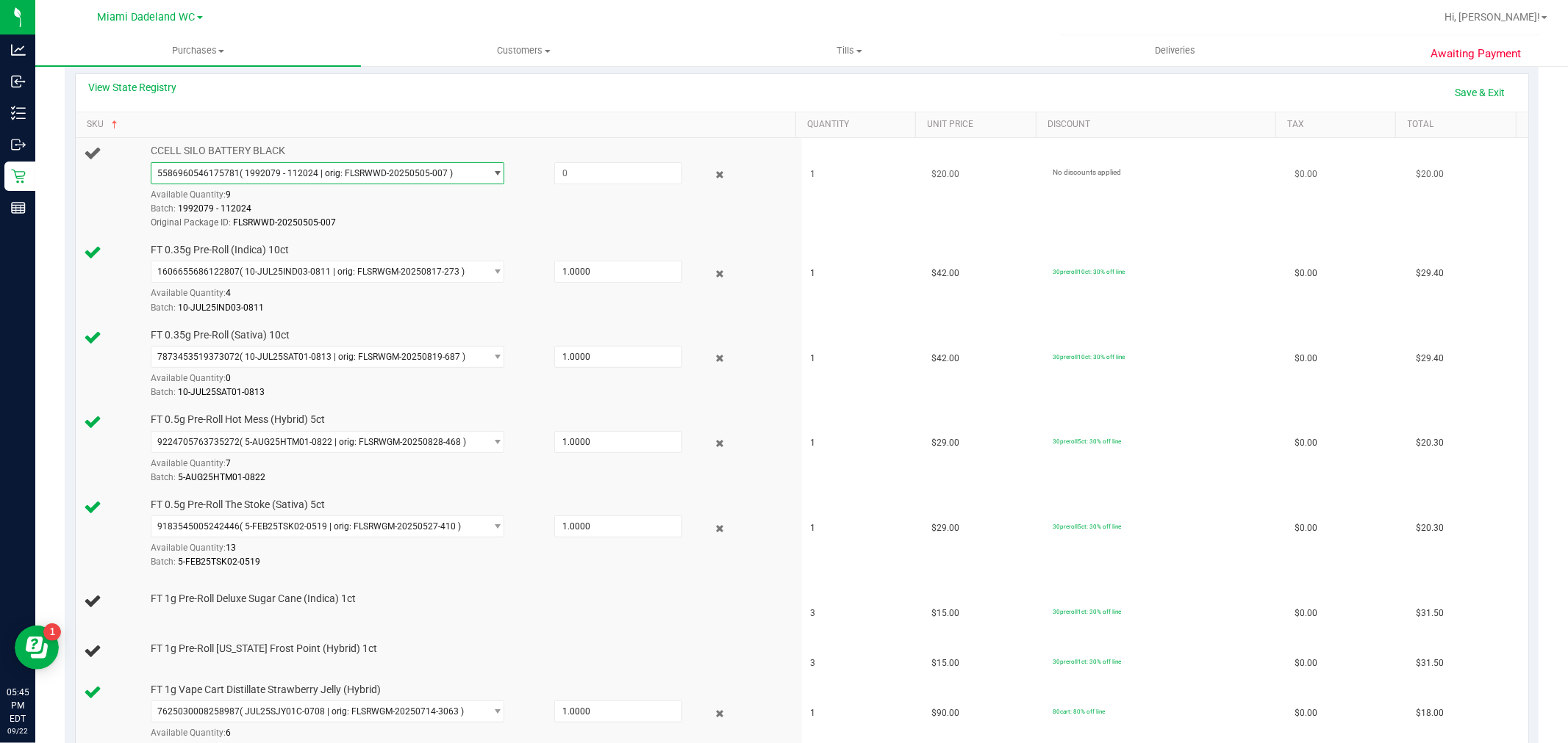
click at [428, 171] on span "( 1992079 - 112024 | orig: FLSRWWD-20250505-007 )" at bounding box center [346, 173] width 213 height 11
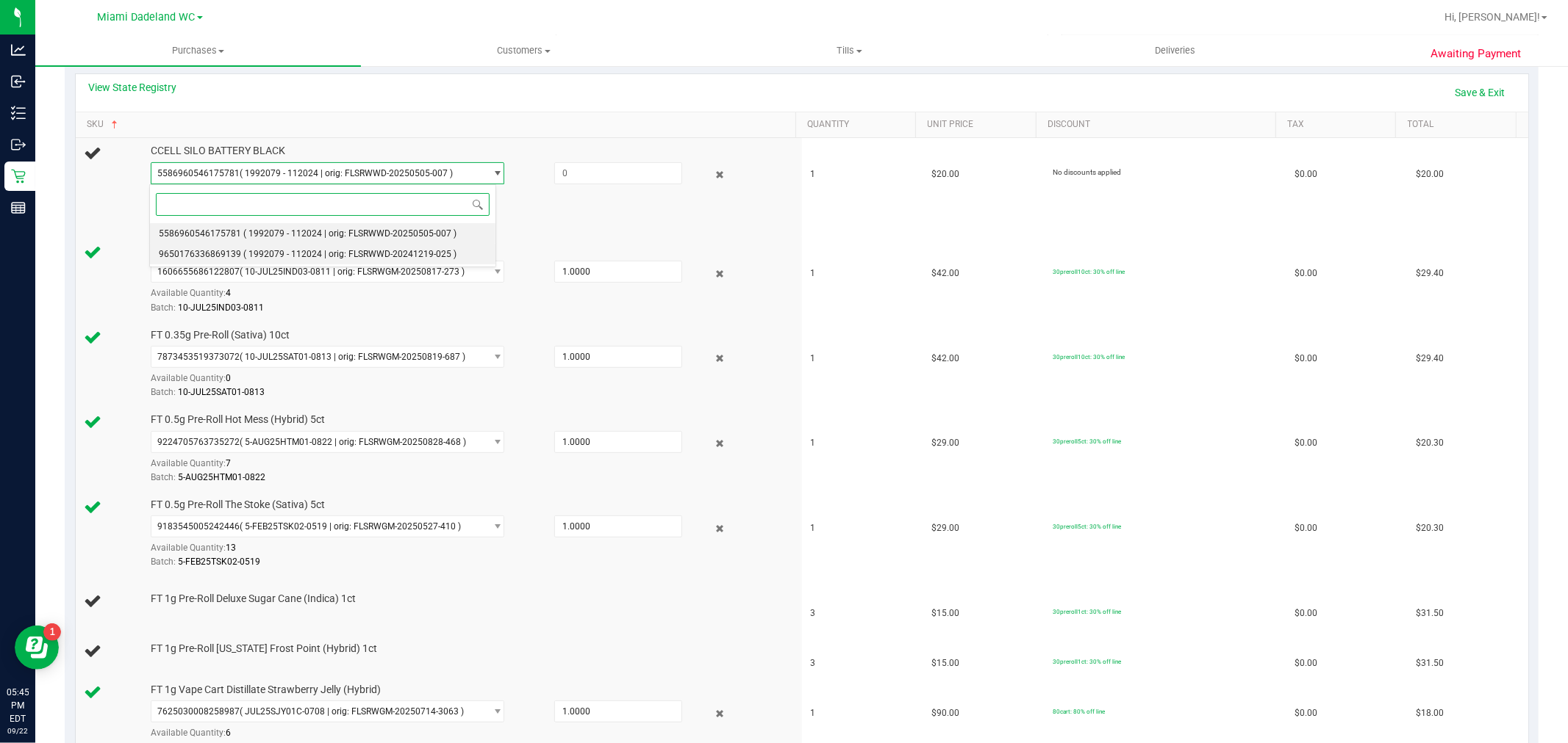
click at [412, 254] on span "( 1992079 - 112024 | orig: FLSRWWD-20241219-025 )" at bounding box center [350, 254] width 213 height 11
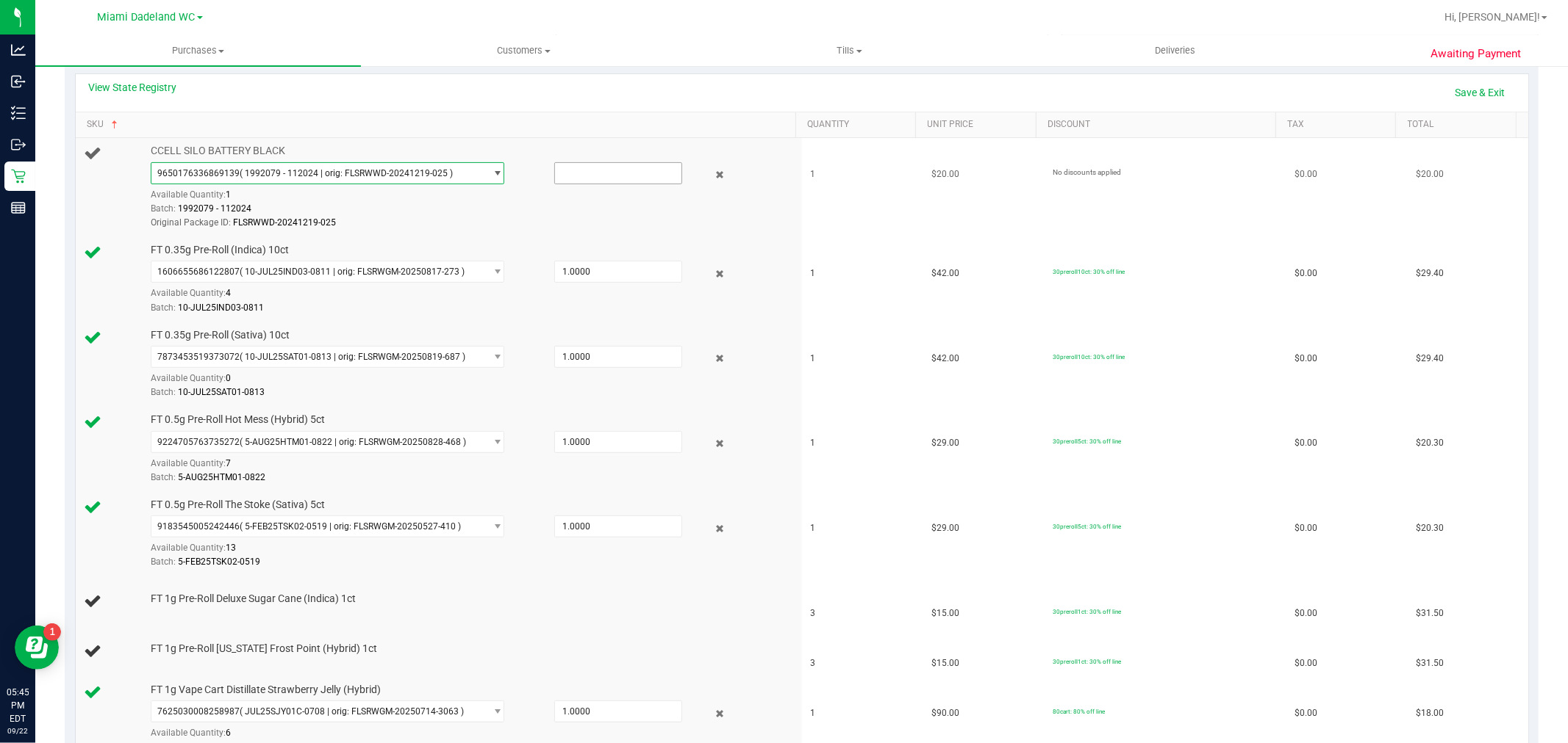
click at [588, 168] on input "text" at bounding box center [618, 172] width 126 height 20
type input "1.0000"
type input "1"
click at [1469, 88] on link "Save & Exit" at bounding box center [1480, 93] width 69 height 25
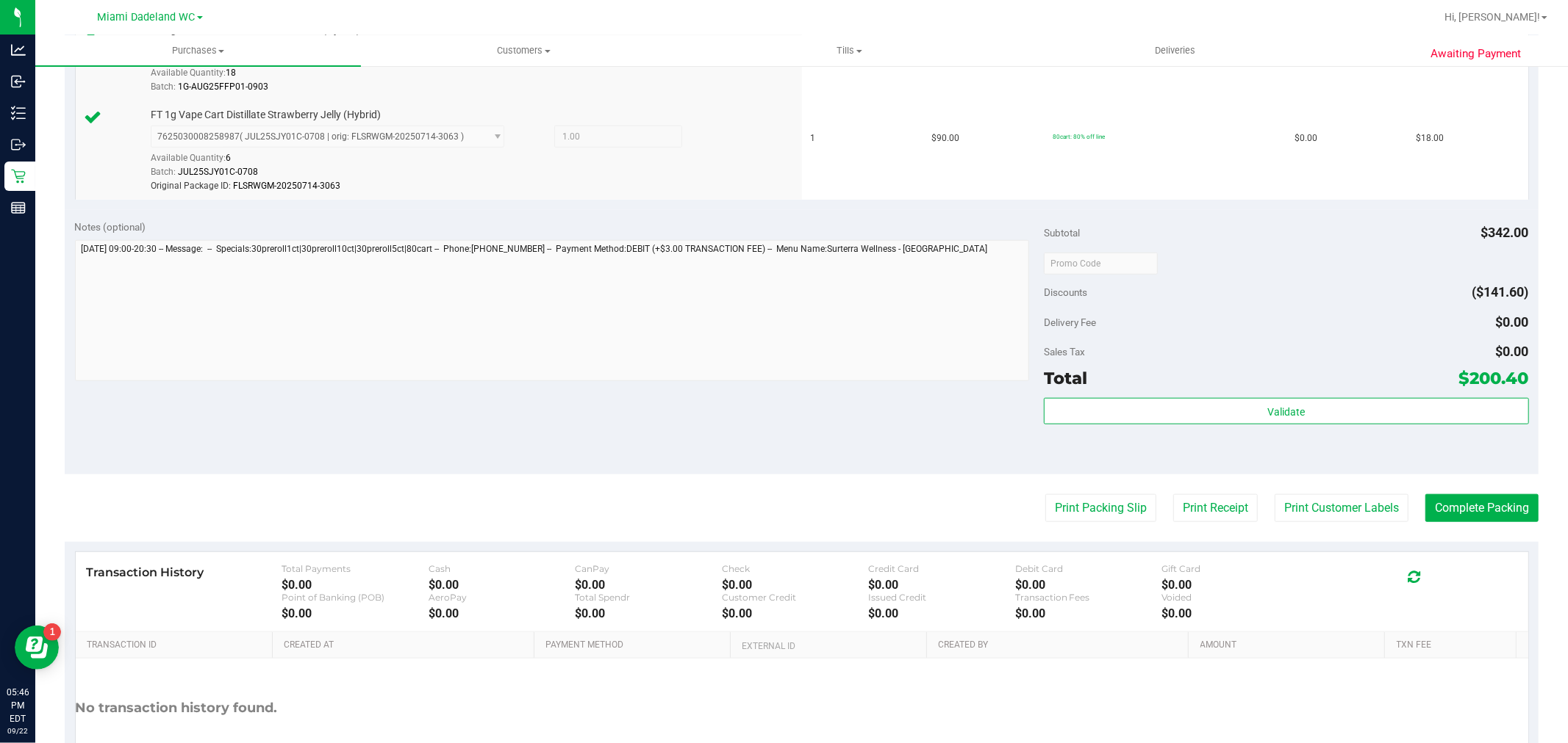
scroll to position [1139, 0]
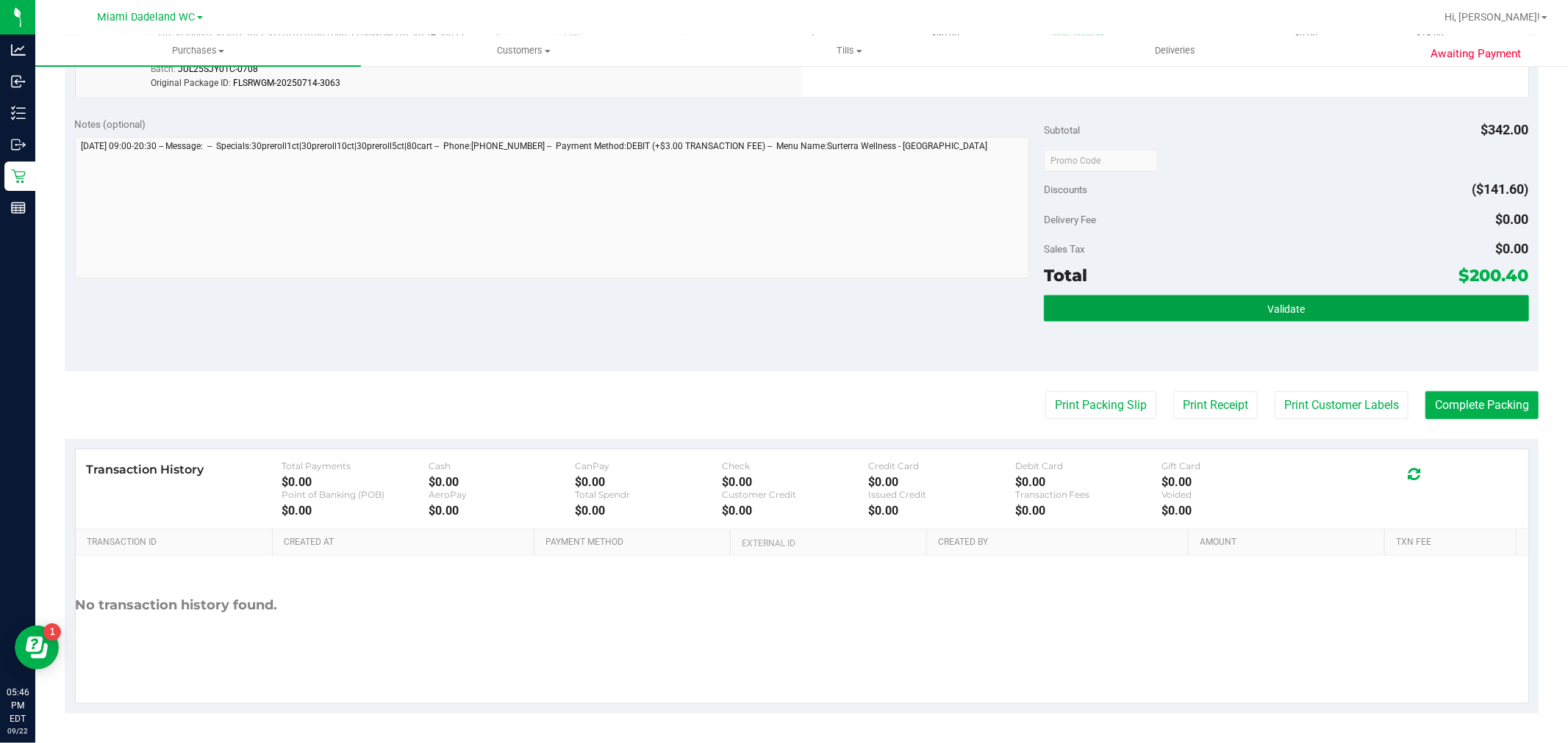
click at [1284, 304] on span "Validate" at bounding box center [1285, 309] width 37 height 11
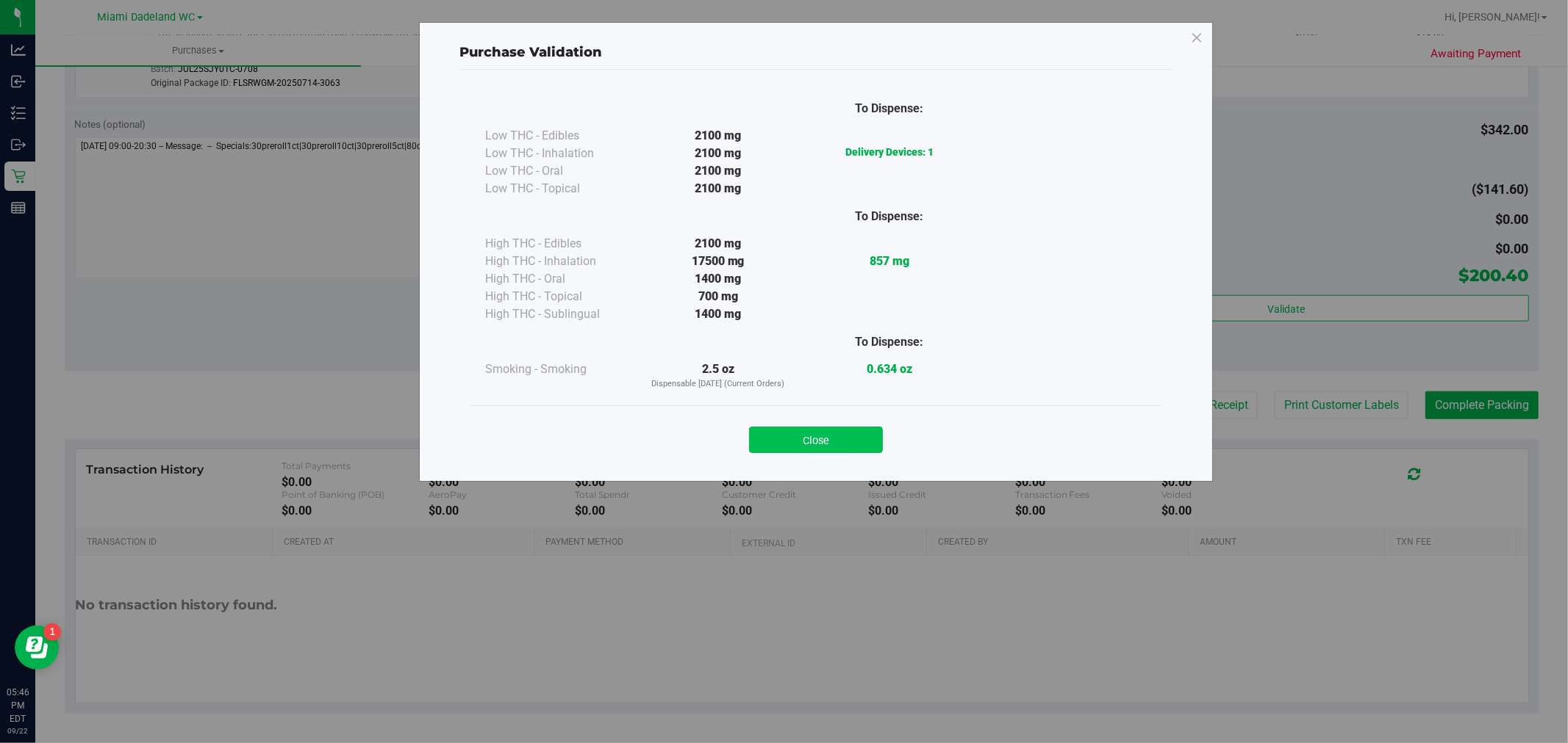
click at [847, 443] on button "Close" at bounding box center [816, 440] width 134 height 27
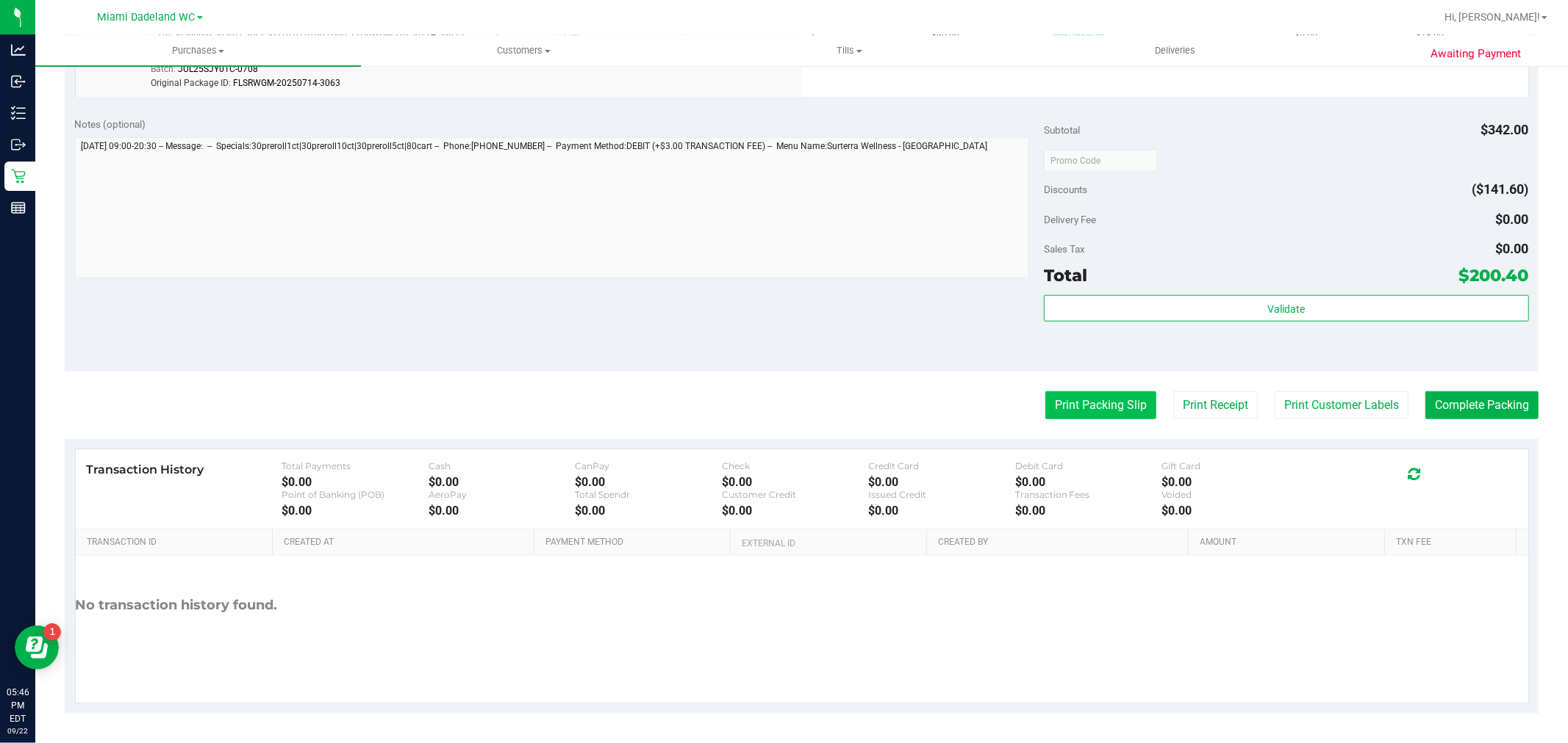
click at [1077, 392] on button "Print Packing Slip" at bounding box center [1101, 405] width 111 height 28
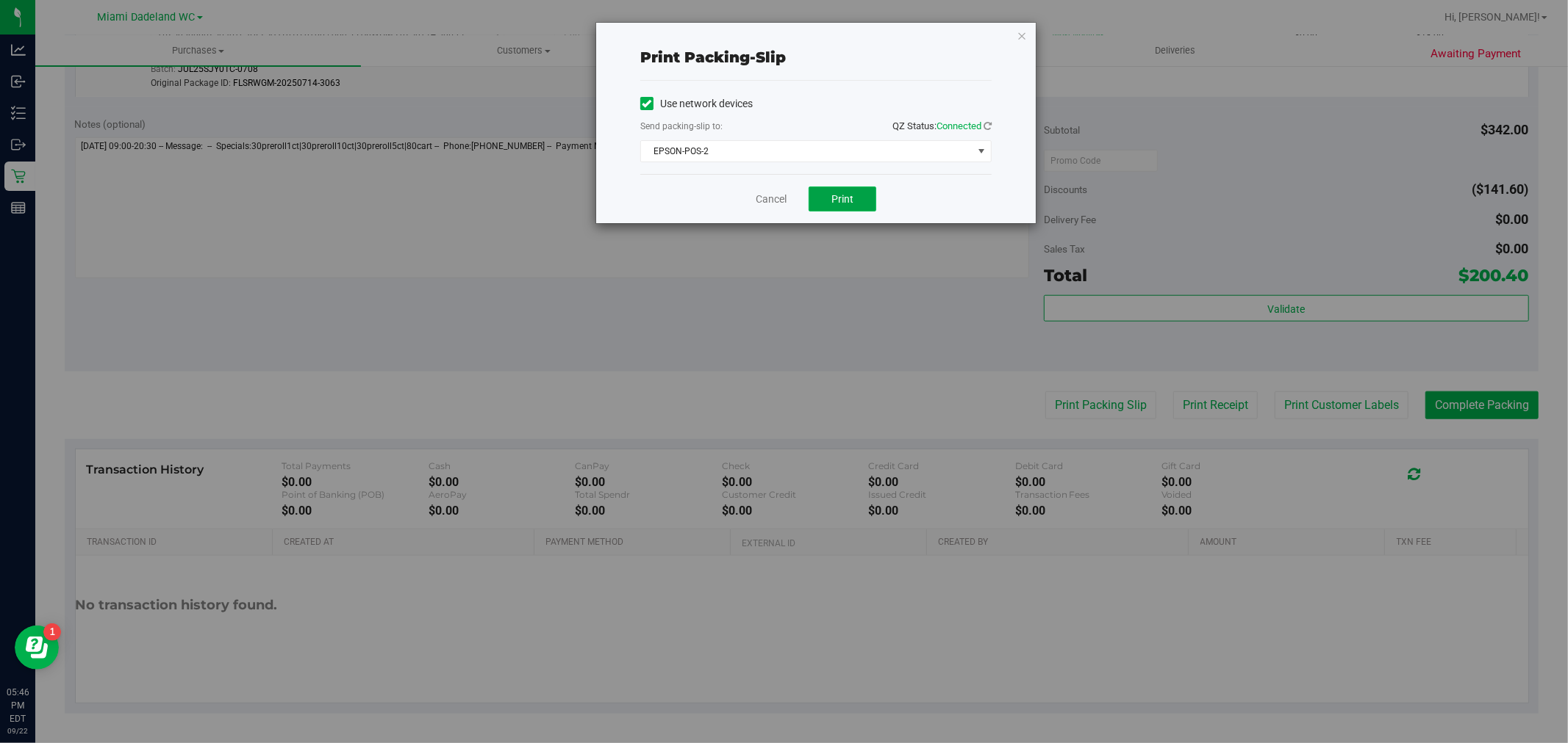
click at [842, 199] on span "Print" at bounding box center [842, 199] width 22 height 11
click at [757, 198] on link "Cancel" at bounding box center [771, 199] width 31 height 15
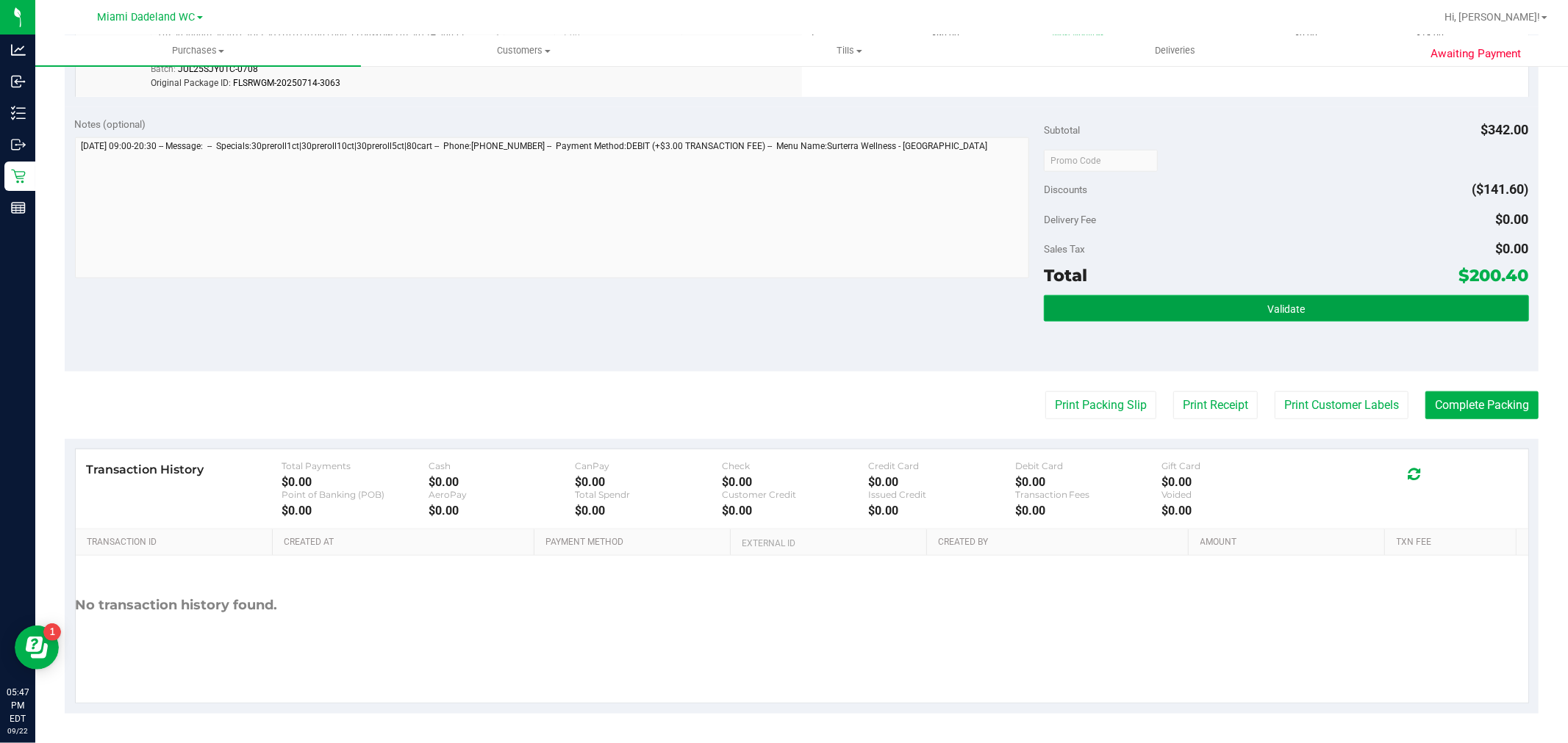
click at [1428, 320] on button "Validate" at bounding box center [1285, 308] width 485 height 27
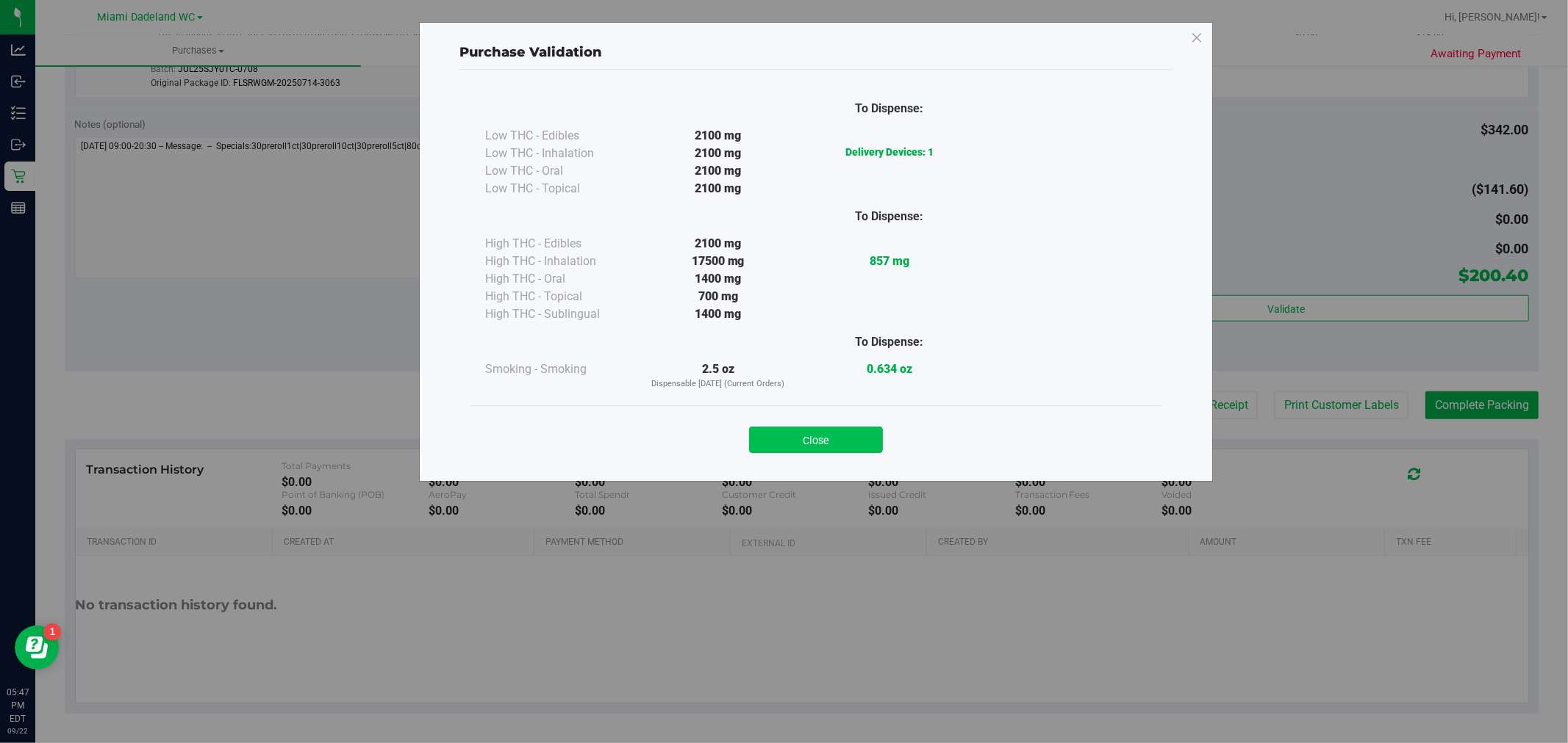
click at [823, 437] on button "Close" at bounding box center [816, 440] width 134 height 27
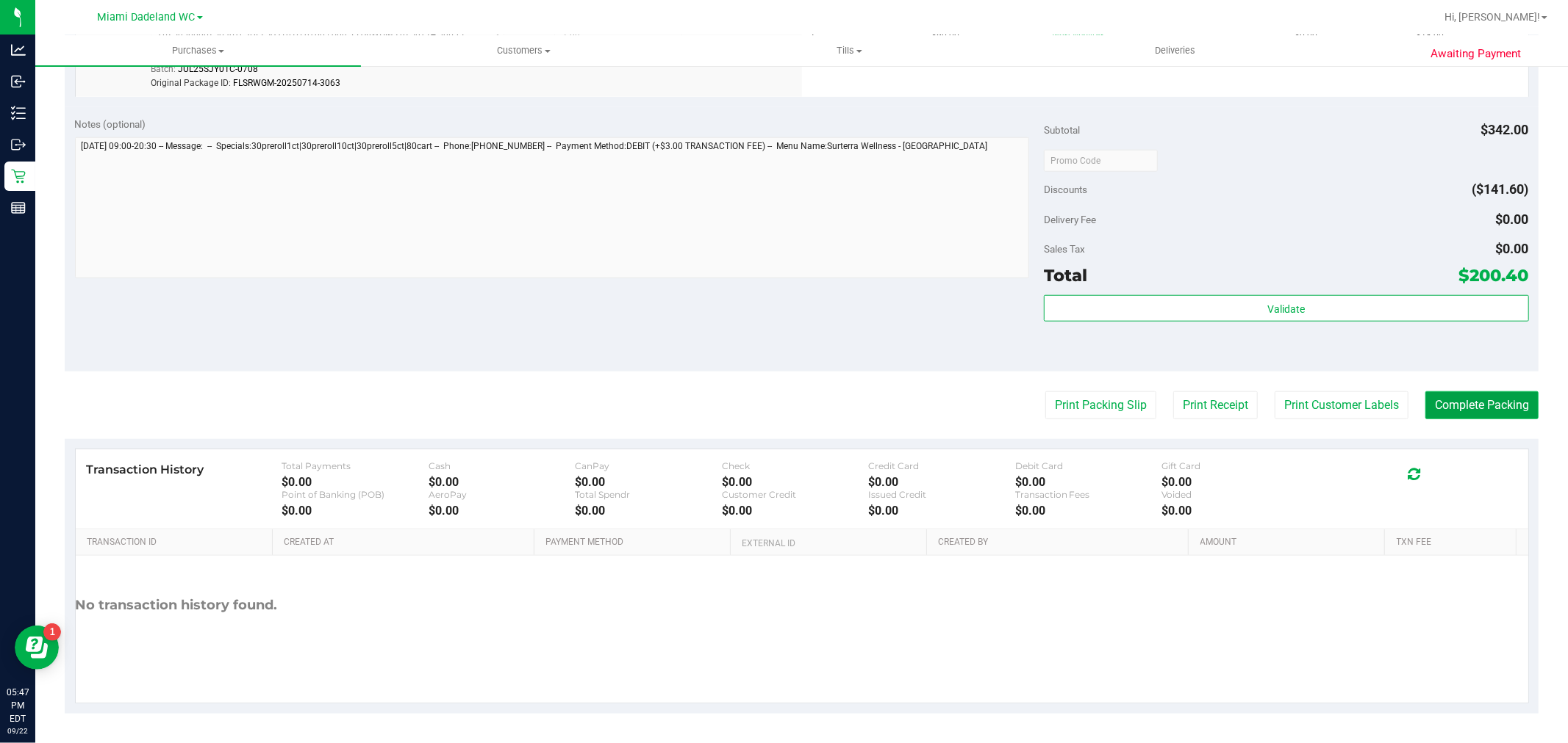
click at [1468, 401] on button "Complete Packing" at bounding box center [1482, 405] width 113 height 28
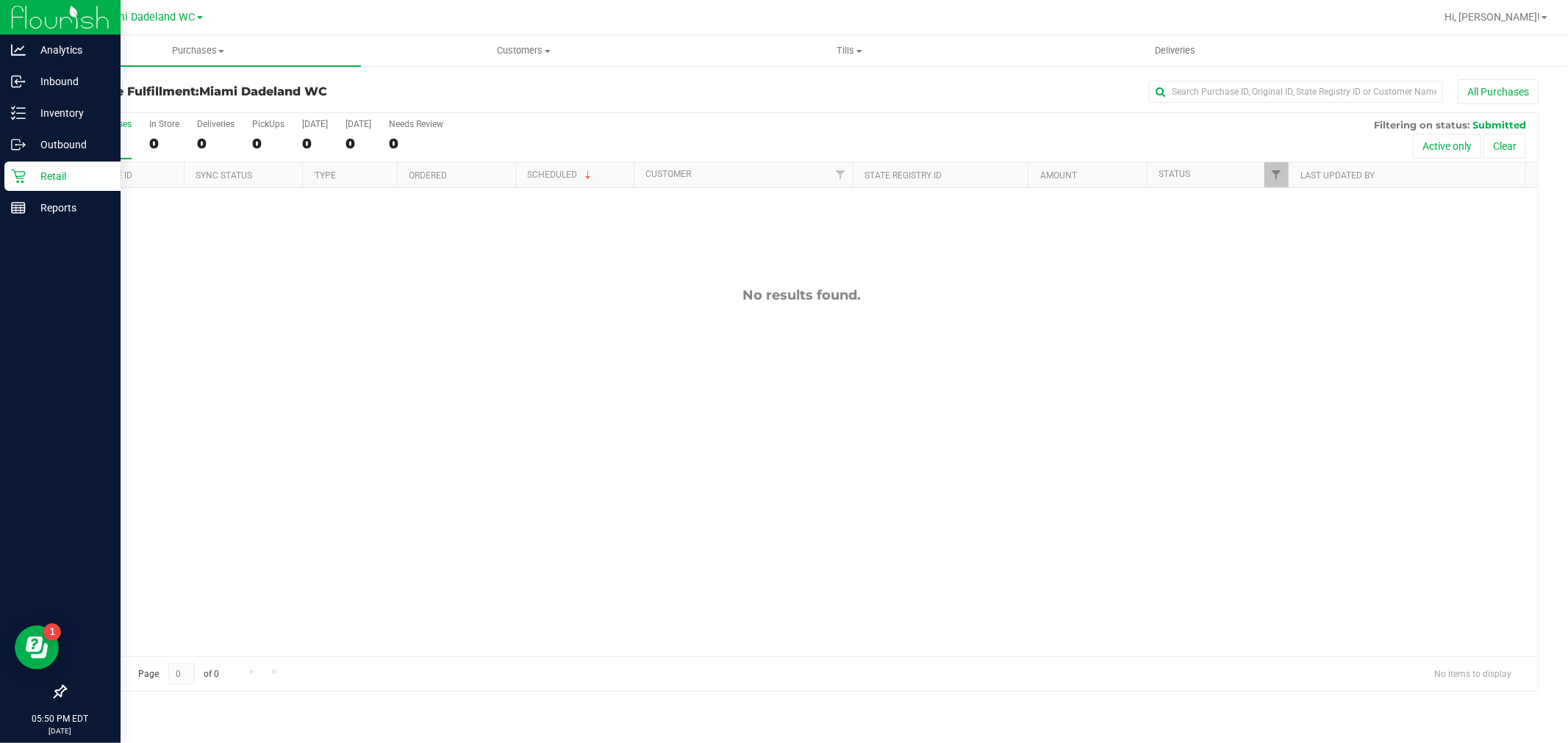
click at [14, 178] on icon at bounding box center [18, 175] width 14 height 14
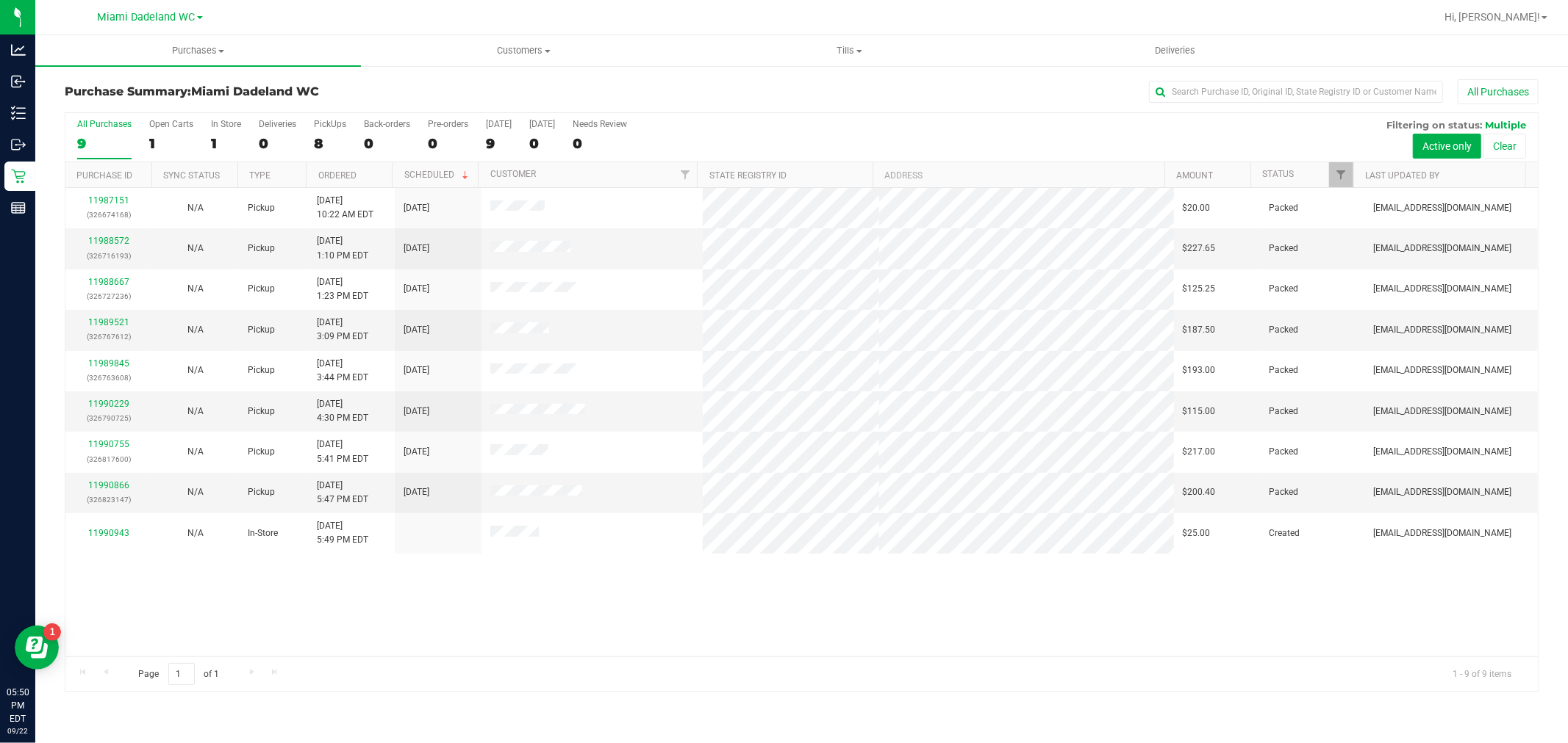
click at [304, 585] on div "11987151 (326674168) N/A Pickup 9/22/2025 10:22 AM EDT 9/22/2025 $20.00 Packed …" at bounding box center [801, 421] width 1472 height 468
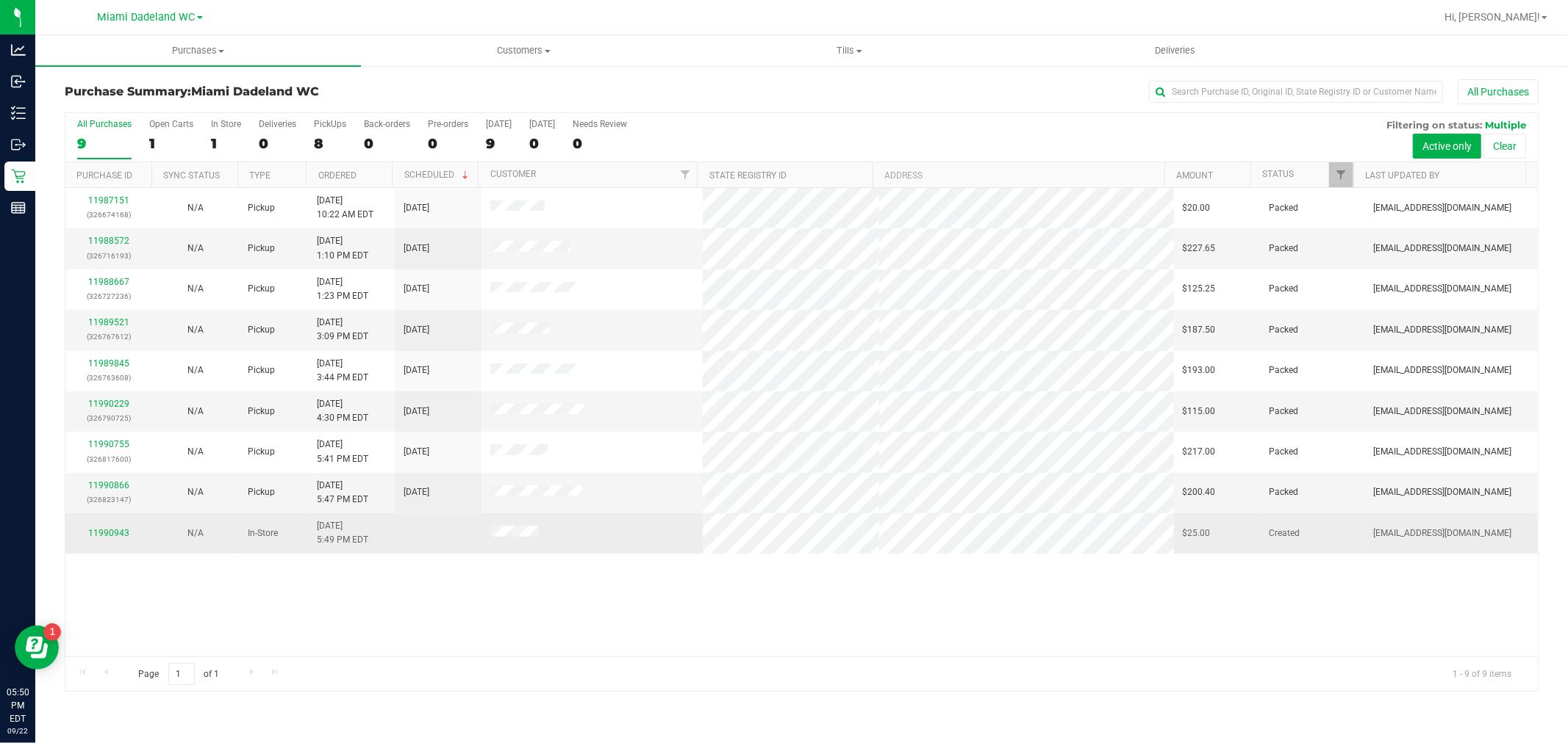
click at [275, 553] on td "In-Store" at bounding box center [273, 532] width 69 height 39
click at [258, 549] on td "In-Store" at bounding box center [273, 532] width 69 height 39
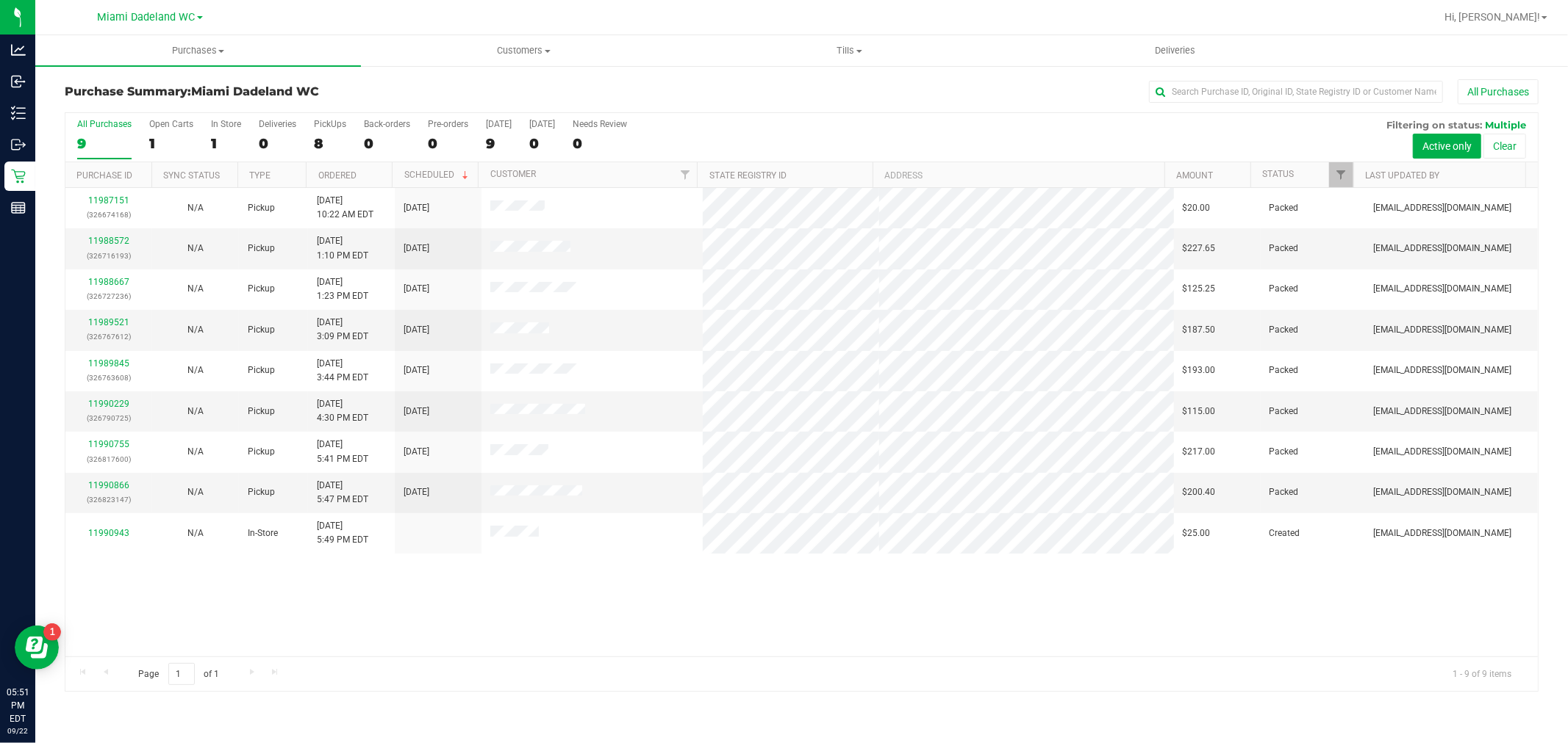
click at [875, 601] on div "11987151 (326674168) N/A Pickup 9/22/2025 10:22 AM EDT 9/22/2025 $20.00 Packed …" at bounding box center [801, 421] width 1472 height 468
click at [1002, 594] on div "11987151 (326674168) N/A Pickup 9/22/2025 10:22 AM EDT 9/22/2025 $20.00 Packed …" at bounding box center [801, 421] width 1472 height 468
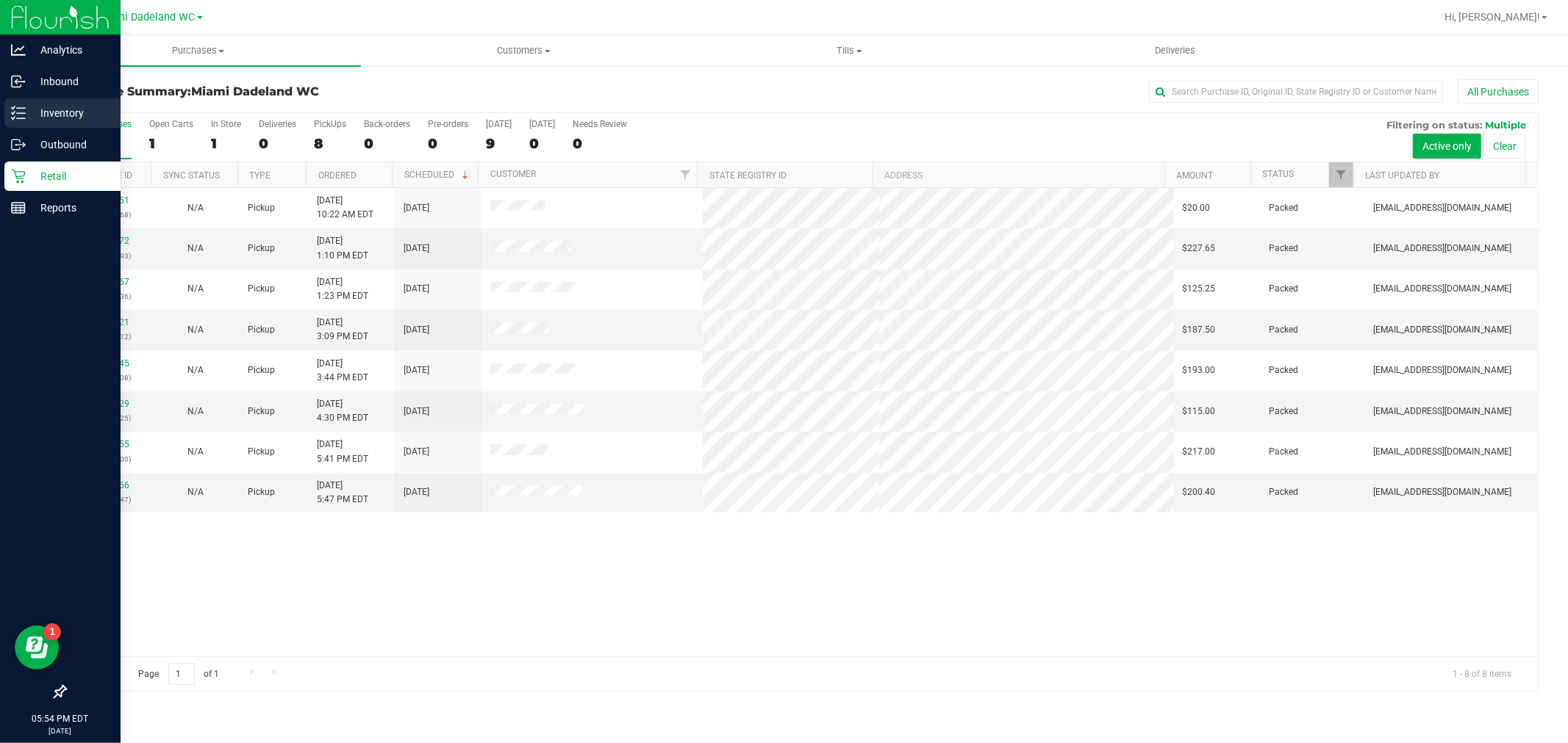
click at [12, 118] on icon at bounding box center [18, 112] width 14 height 14
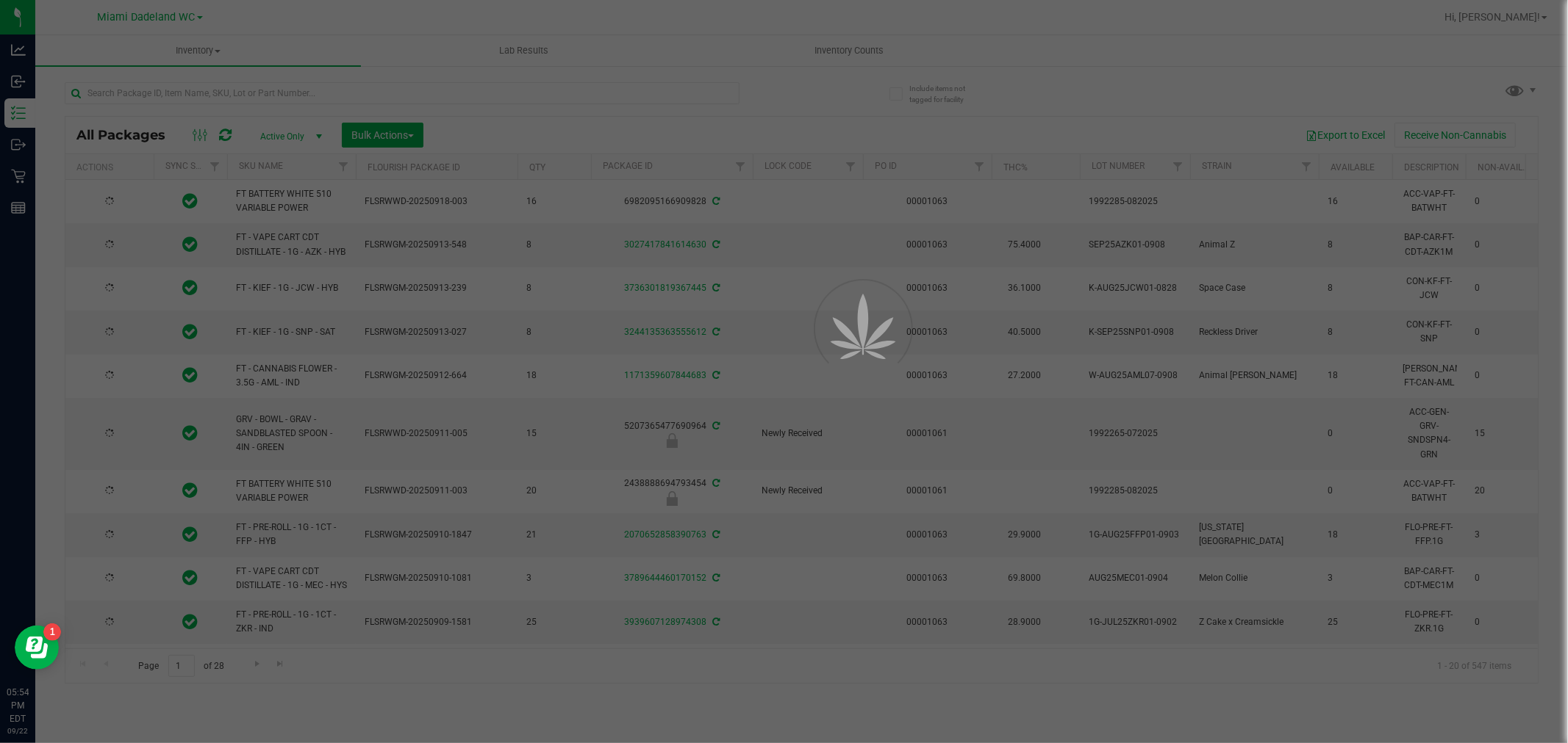
click at [226, 106] on div at bounding box center [784, 372] width 1568 height 743
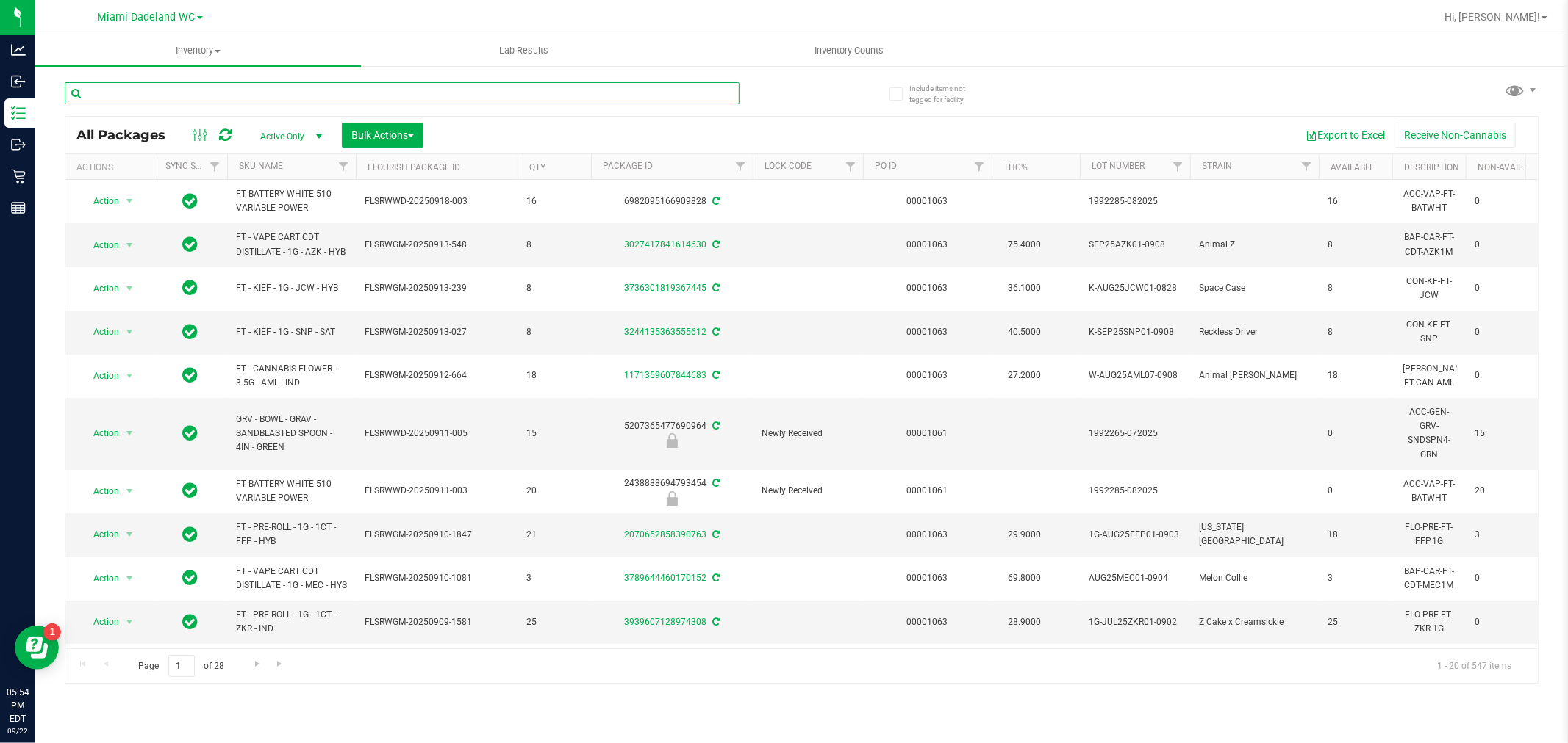
click at [185, 97] on input "text" at bounding box center [402, 93] width 674 height 22
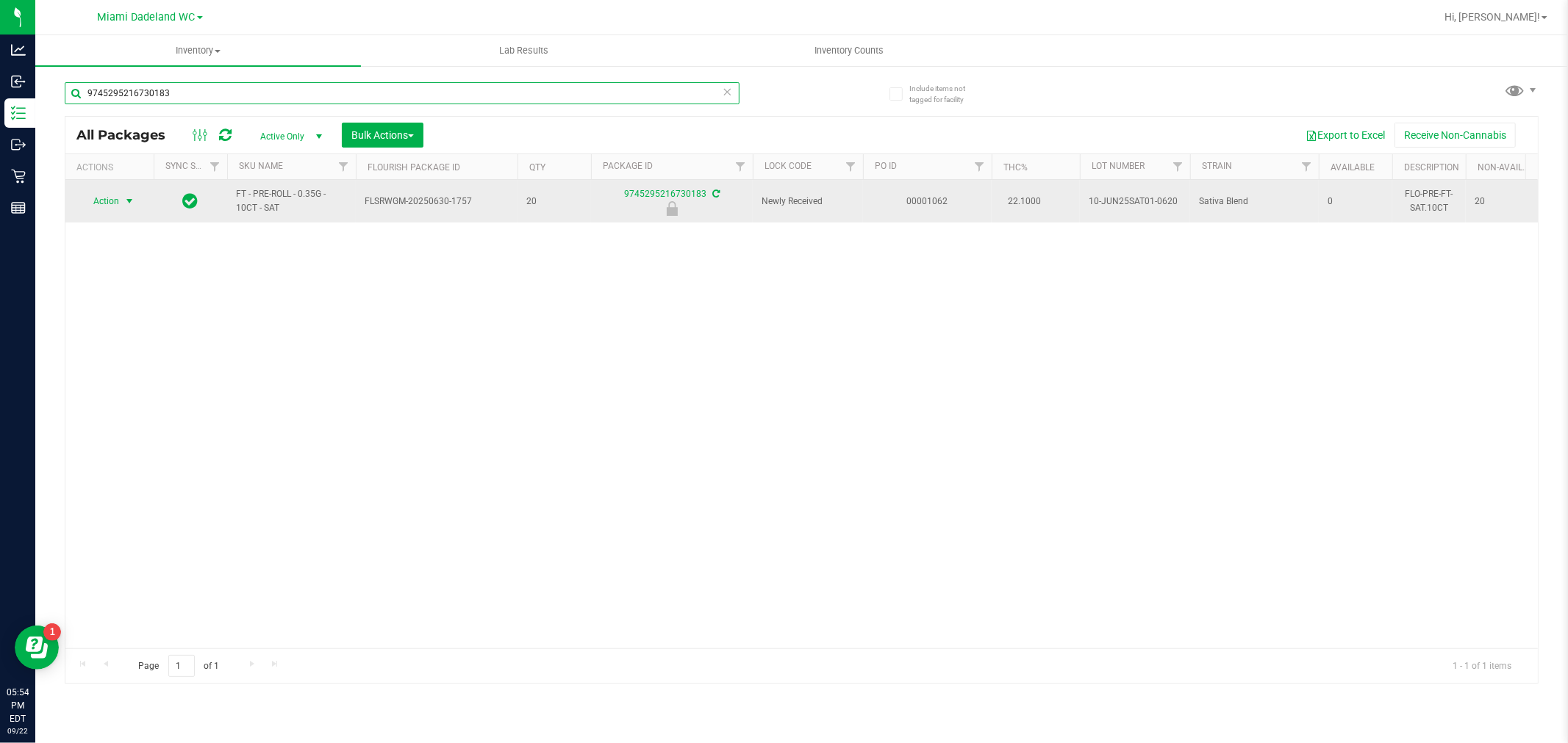
type input "9745295216730183"
click at [125, 201] on span "select" at bounding box center [129, 201] width 11 height 11
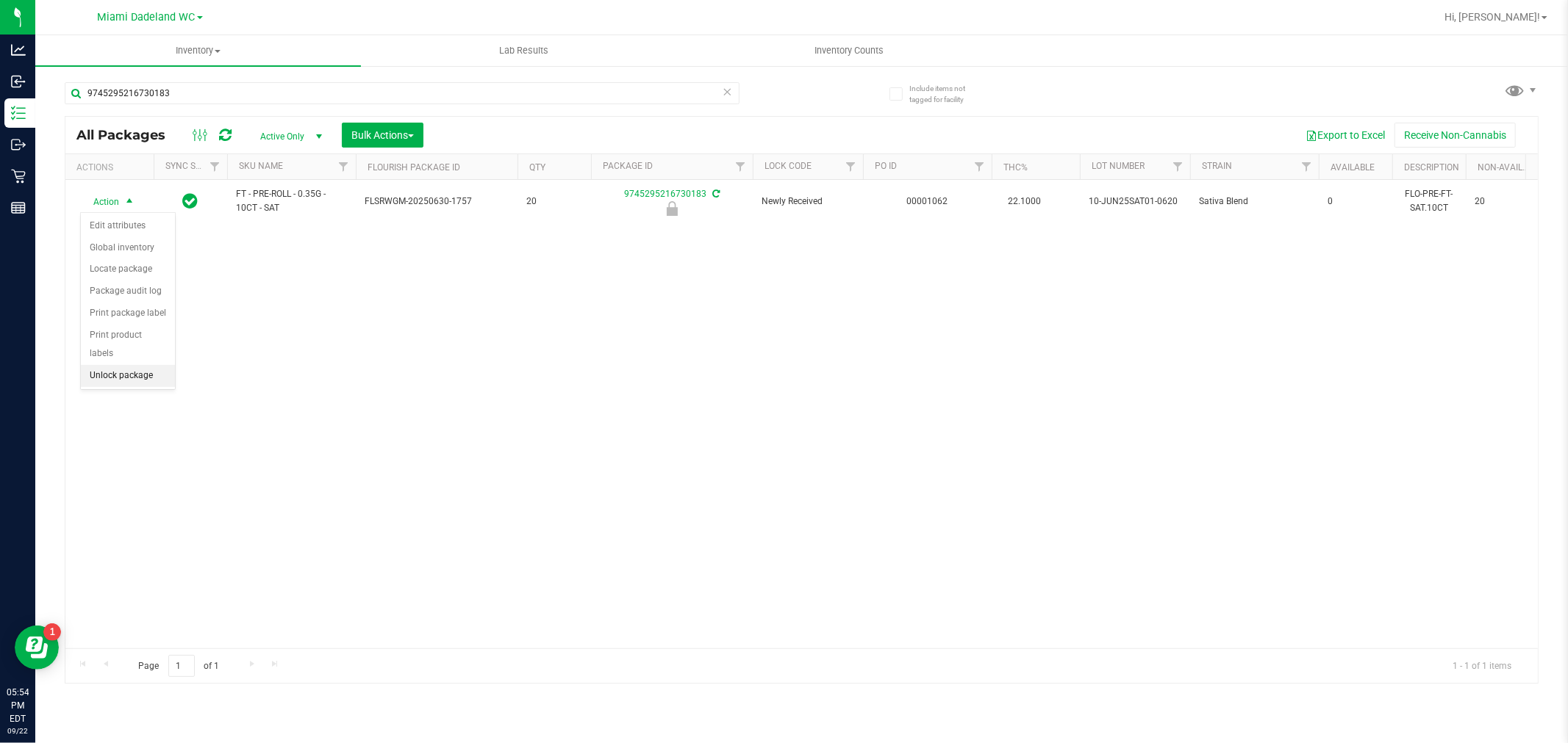
click at [103, 374] on li "Unlock package" at bounding box center [127, 375] width 94 height 22
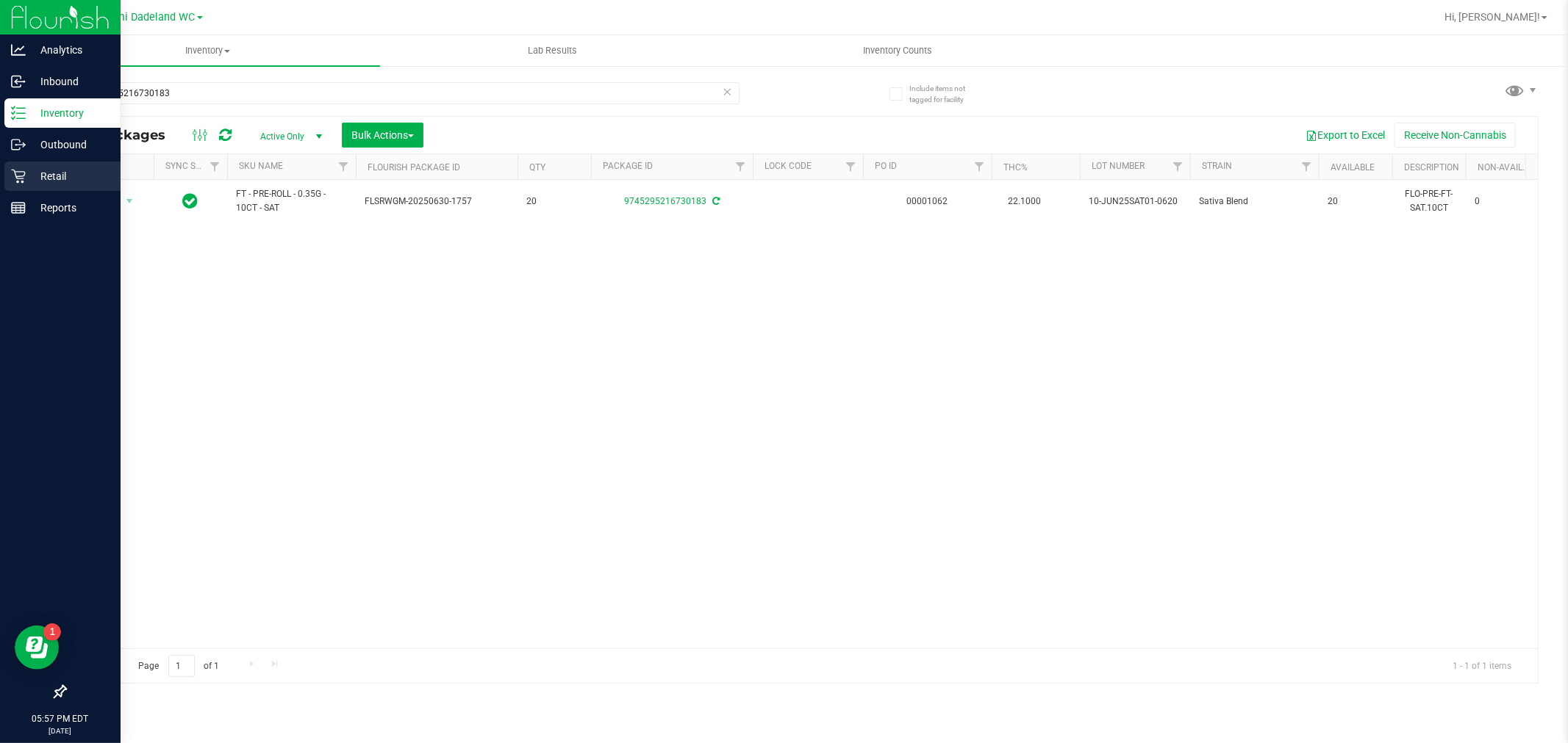
click at [23, 171] on icon at bounding box center [18, 176] width 14 height 14
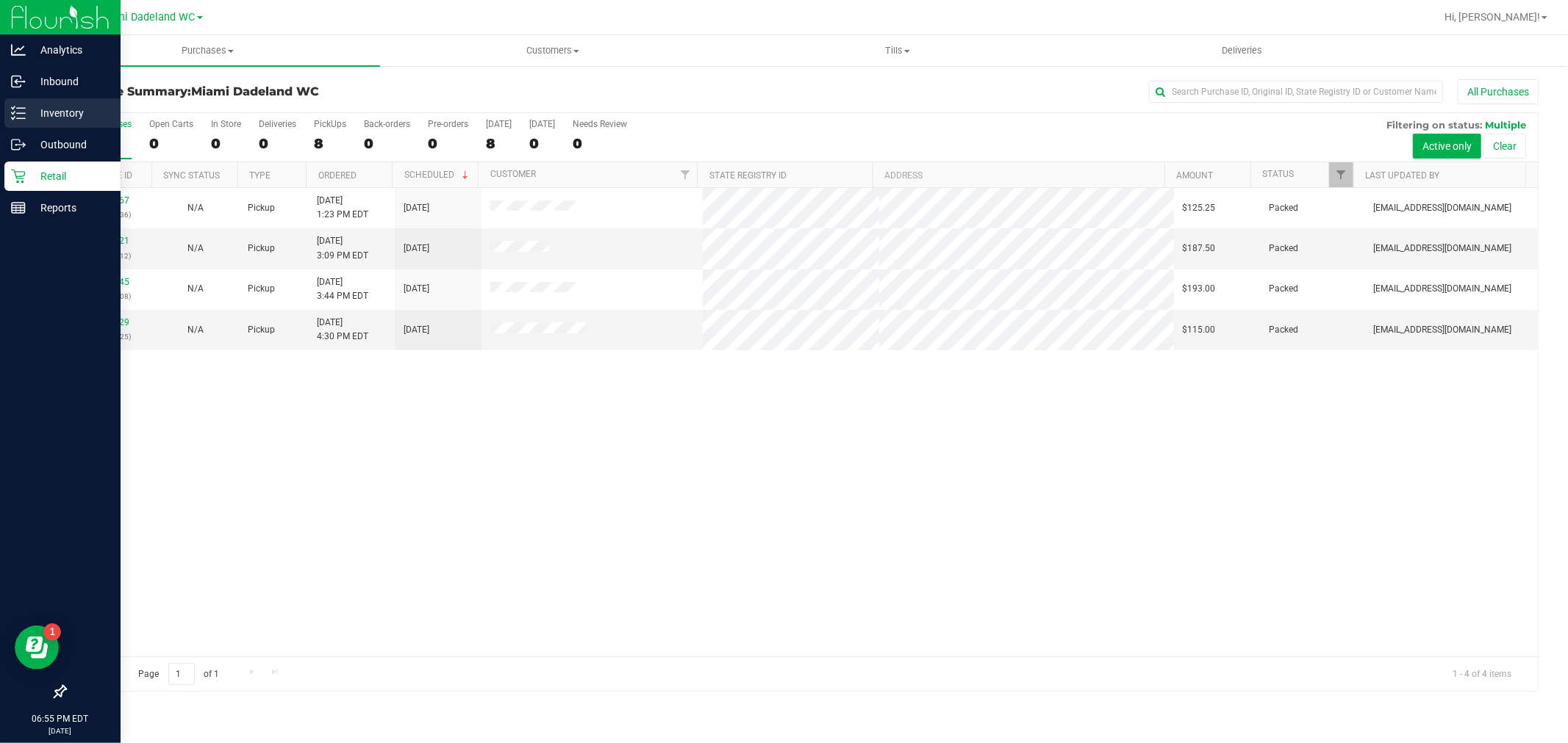
click at [39, 115] on p "Inventory" at bounding box center [70, 113] width 88 height 17
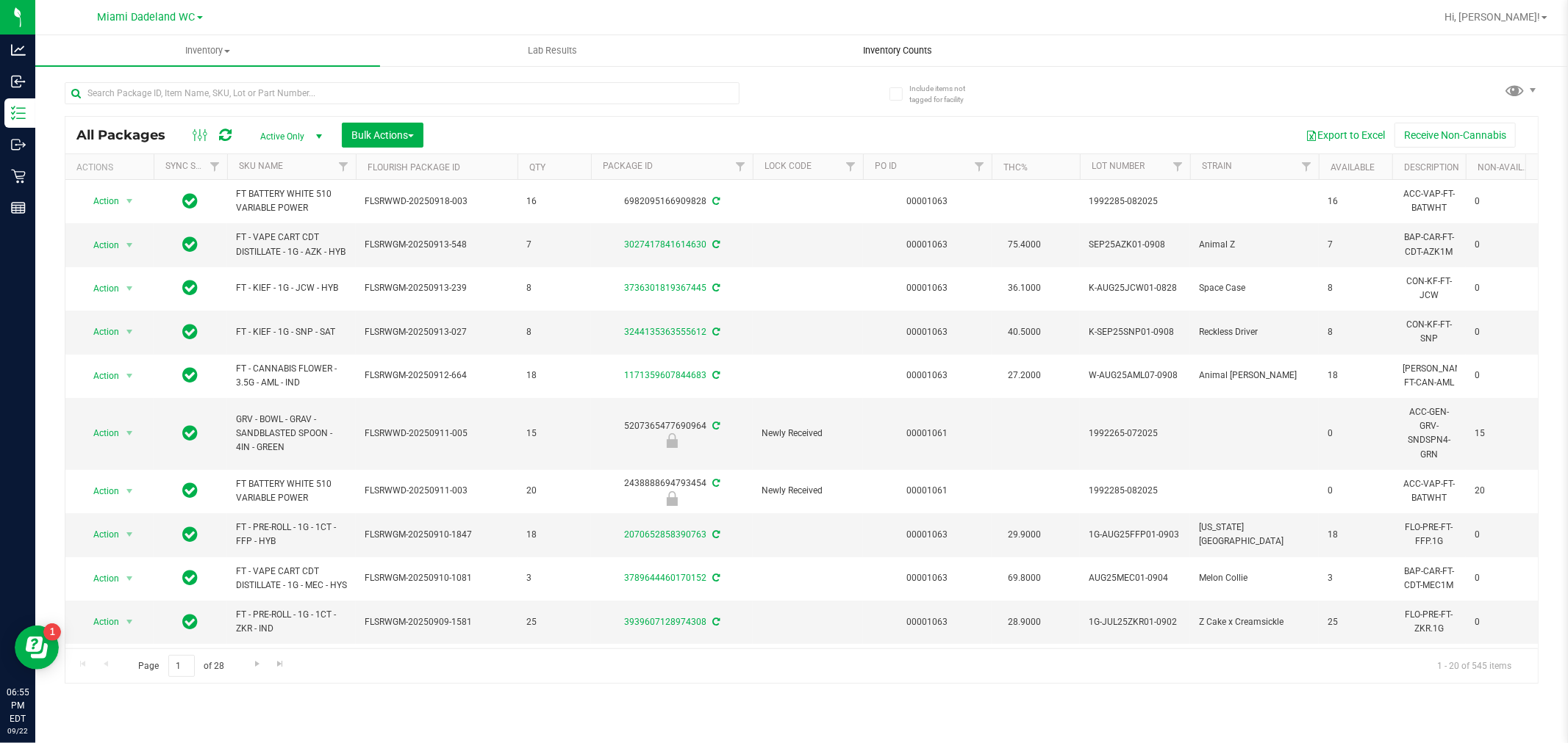
click at [879, 49] on span "Inventory Counts" at bounding box center [898, 51] width 109 height 13
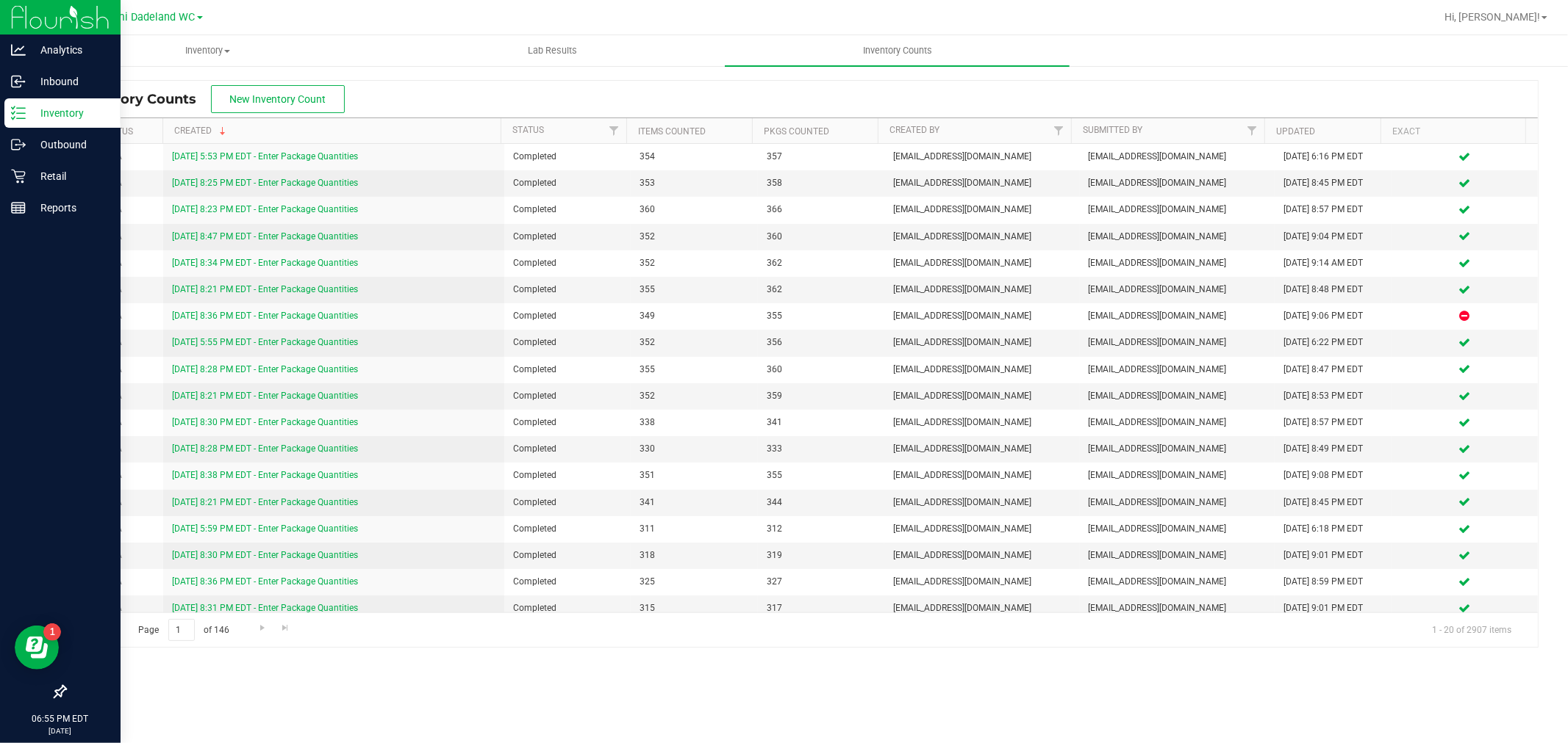
click at [12, 115] on icon at bounding box center [18, 112] width 14 height 14
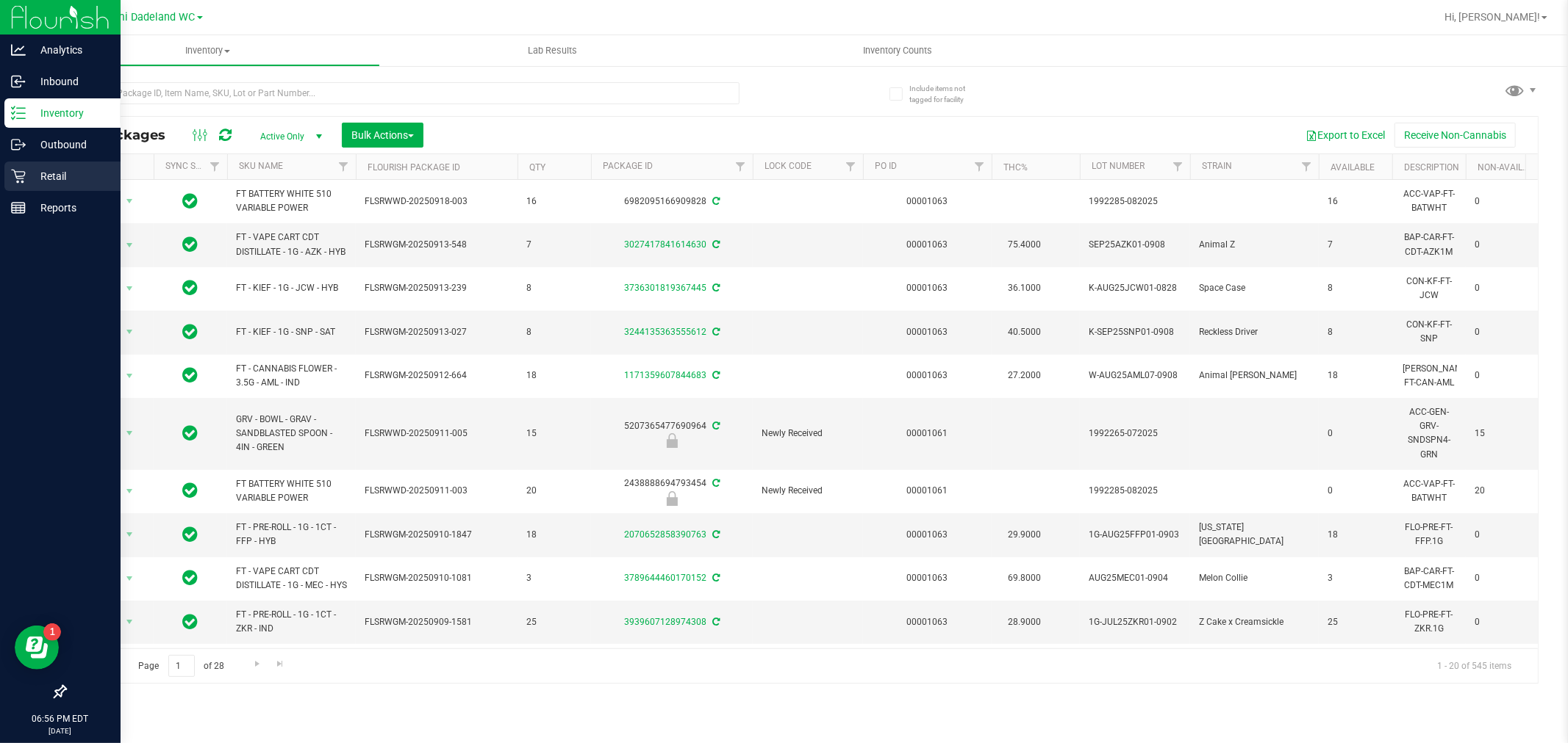
click at [55, 191] on link "Retail" at bounding box center [60, 177] width 121 height 32
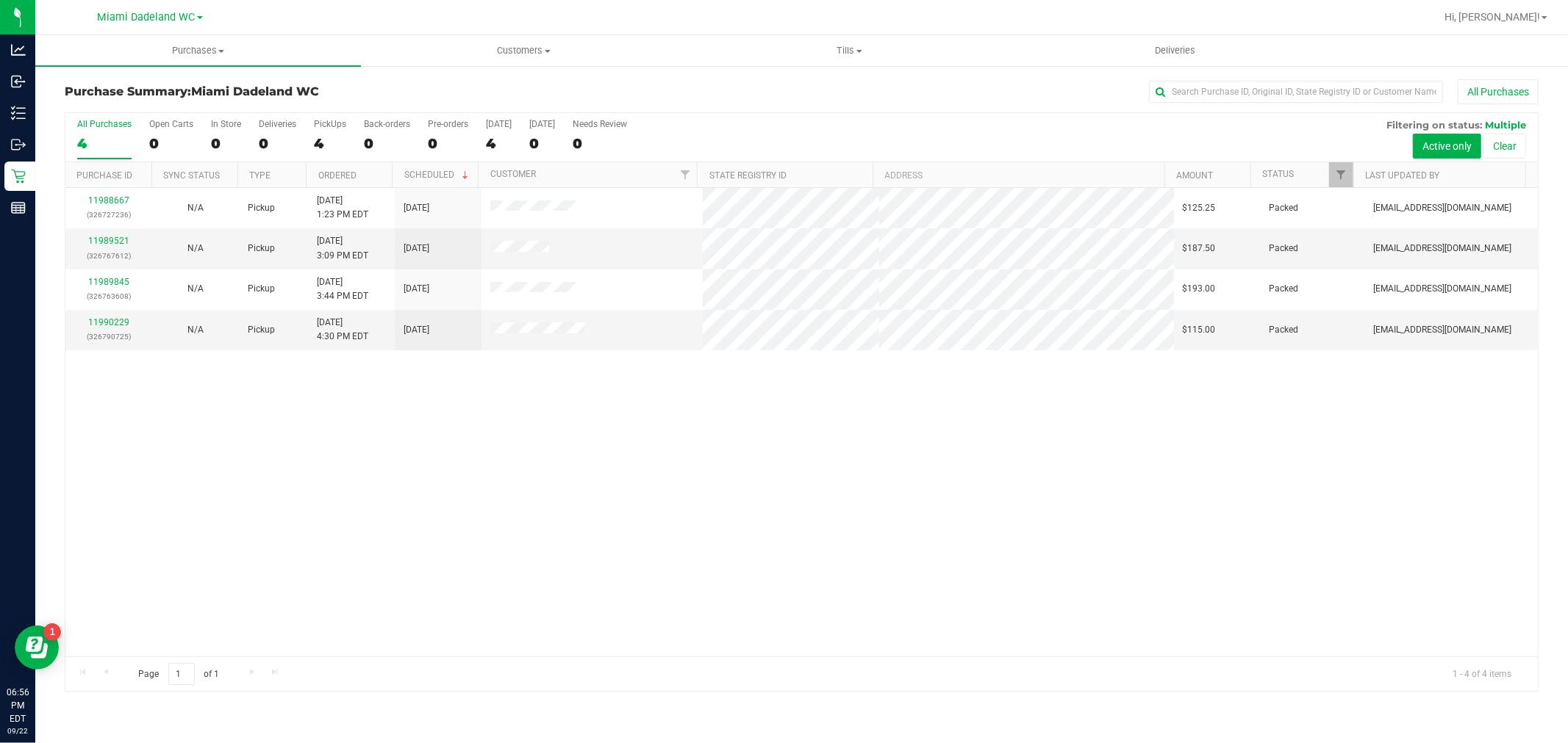
click at [449, 500] on div "11988667 (326727236) N/A Pickup 9/22/2025 1:23 PM EDT 9/22/2025 $125.25 Packed …" at bounding box center [801, 421] width 1472 height 468
click at [494, 556] on div "11988667 (326727236) N/A Pickup 9/22/2025 1:23 PM EDT 9/22/2025 $125.25 Packed …" at bounding box center [801, 421] width 1472 height 468
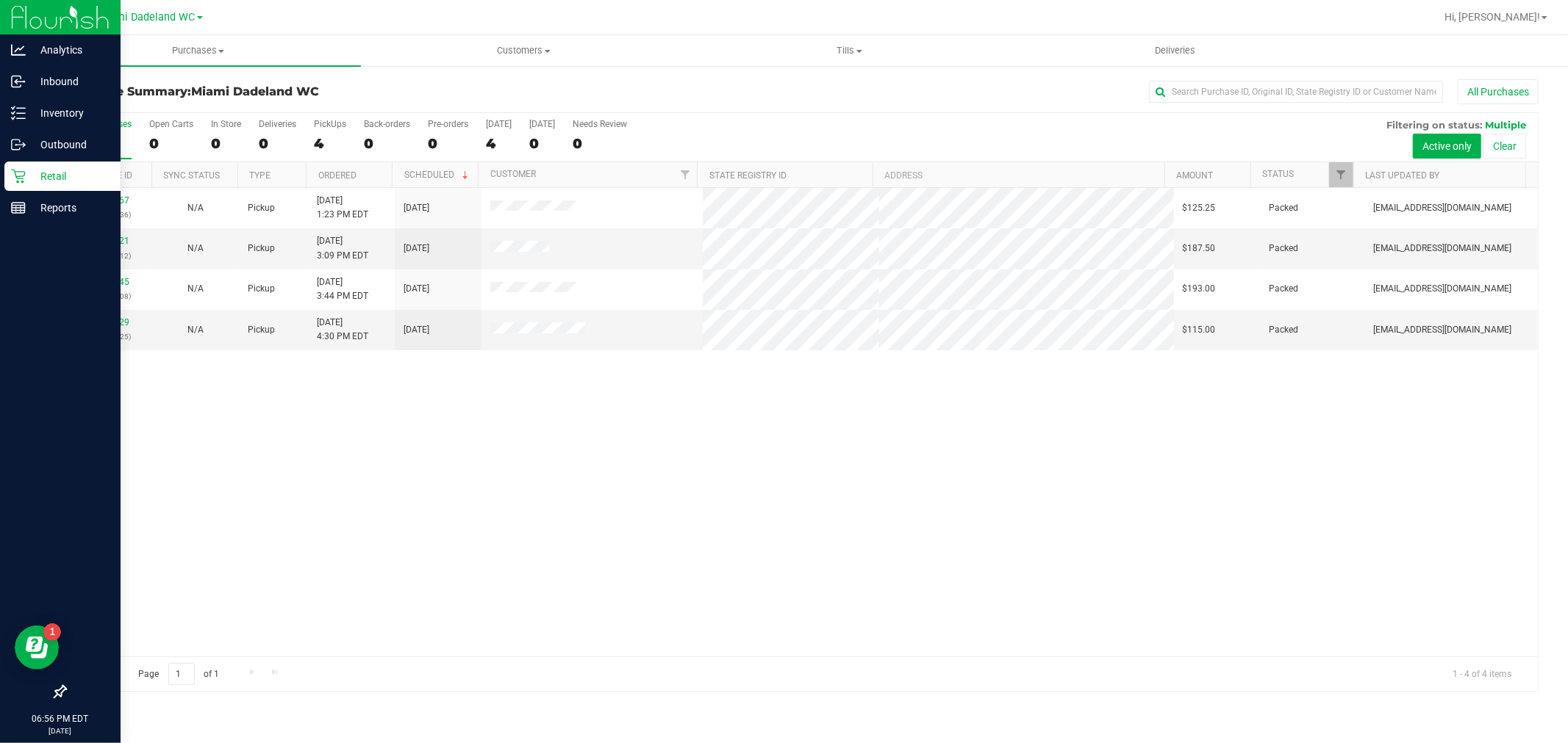
click at [27, 182] on p "Retail" at bounding box center [70, 176] width 88 height 17
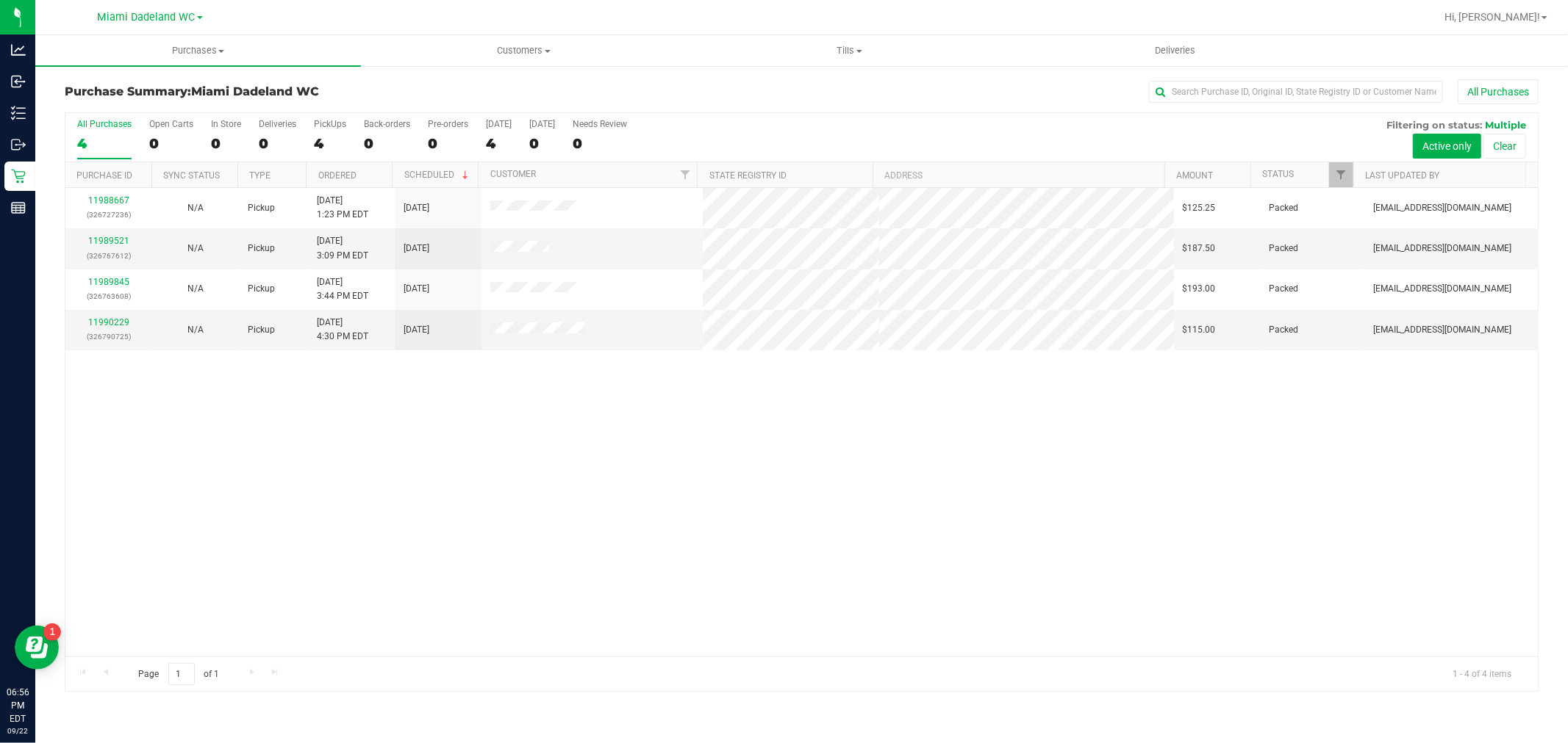
click at [684, 617] on div "11988667 (326727236) N/A Pickup 9/22/2025 1:23 PM EDT 9/22/2025 $125.25 Packed …" at bounding box center [801, 421] width 1472 height 468
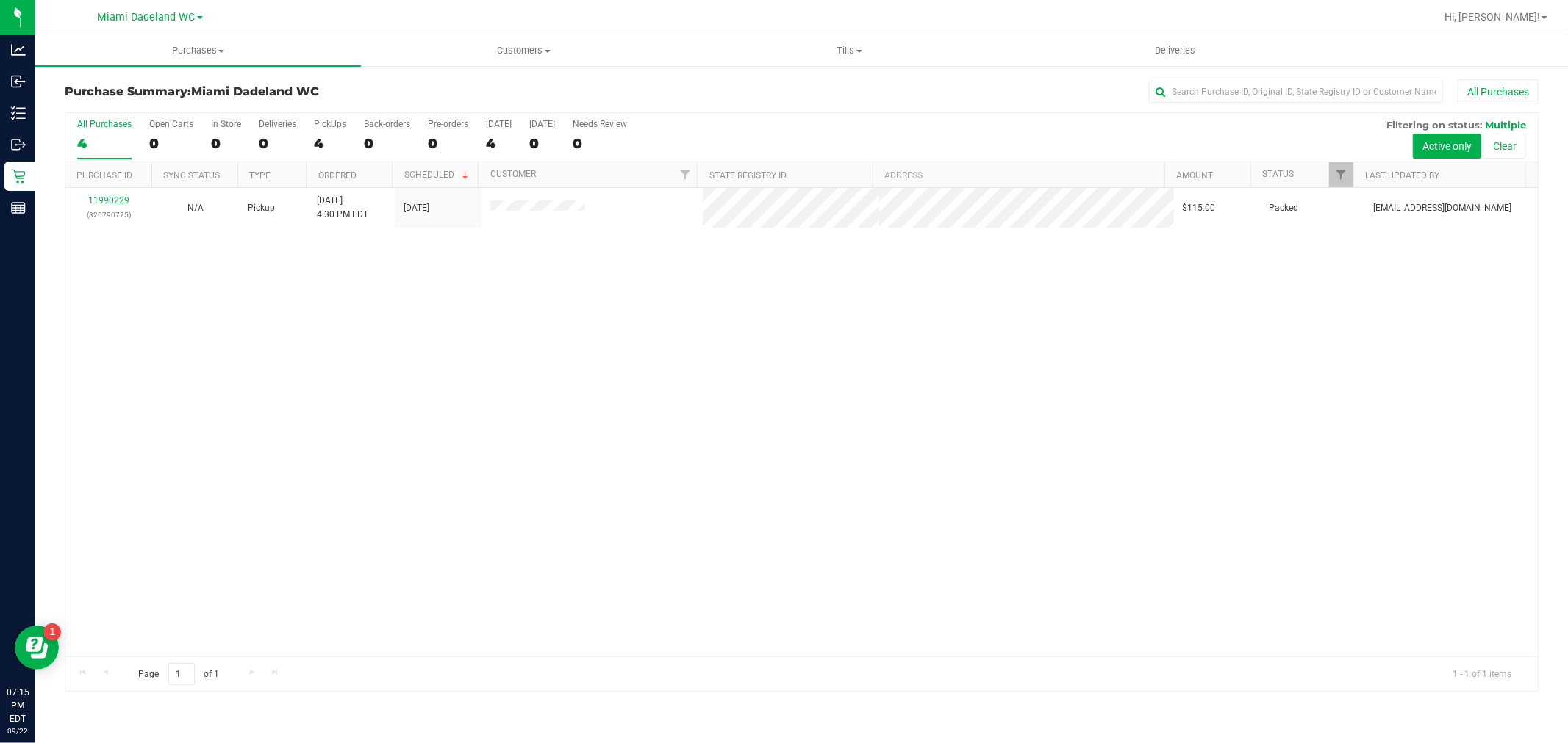
click at [251, 379] on div "11990229 (326790725) N/A Pickup 9/22/2025 4:30 PM EDT 9/22/2025 $115.00 Packed …" at bounding box center [801, 421] width 1472 height 468
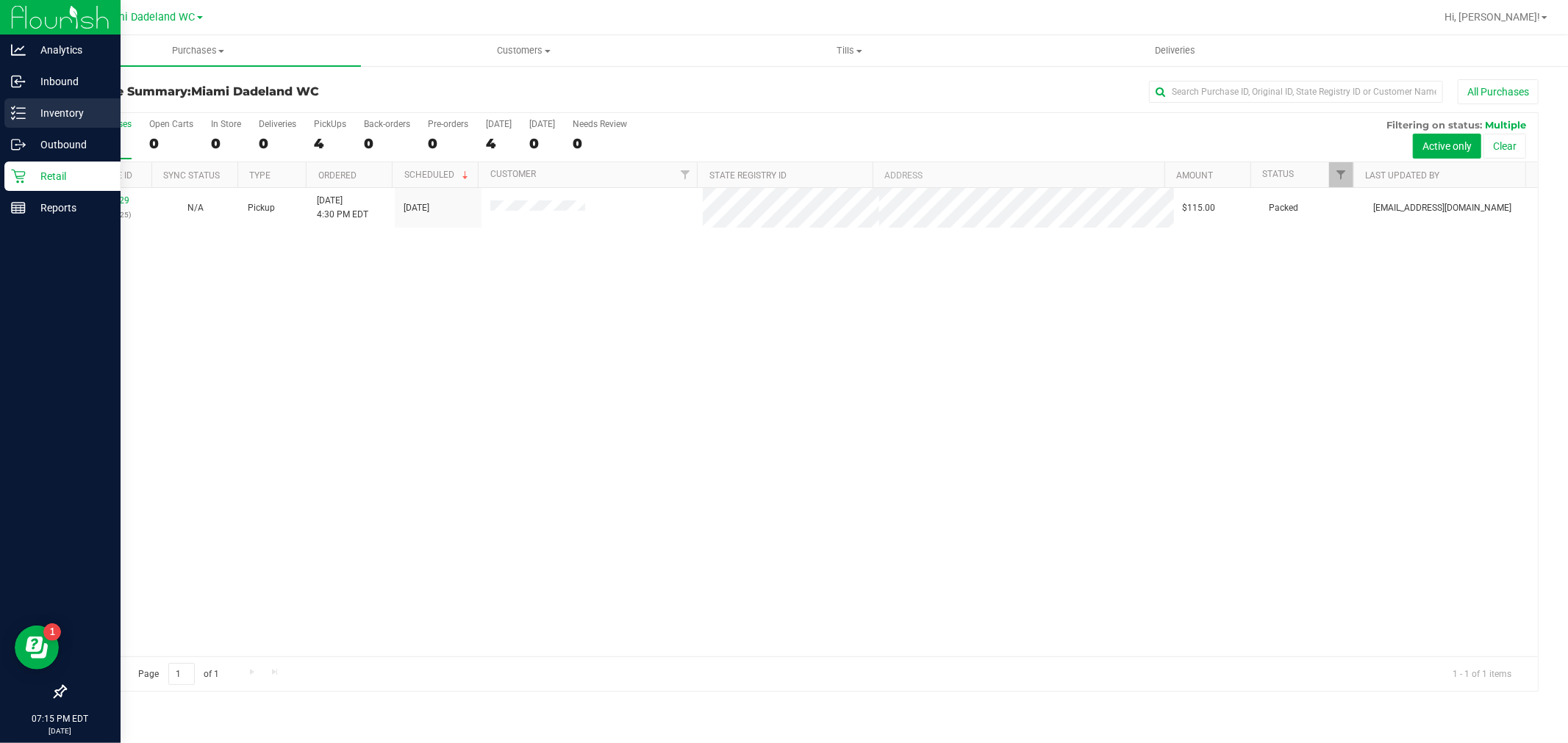
click at [14, 110] on icon at bounding box center [18, 112] width 14 height 14
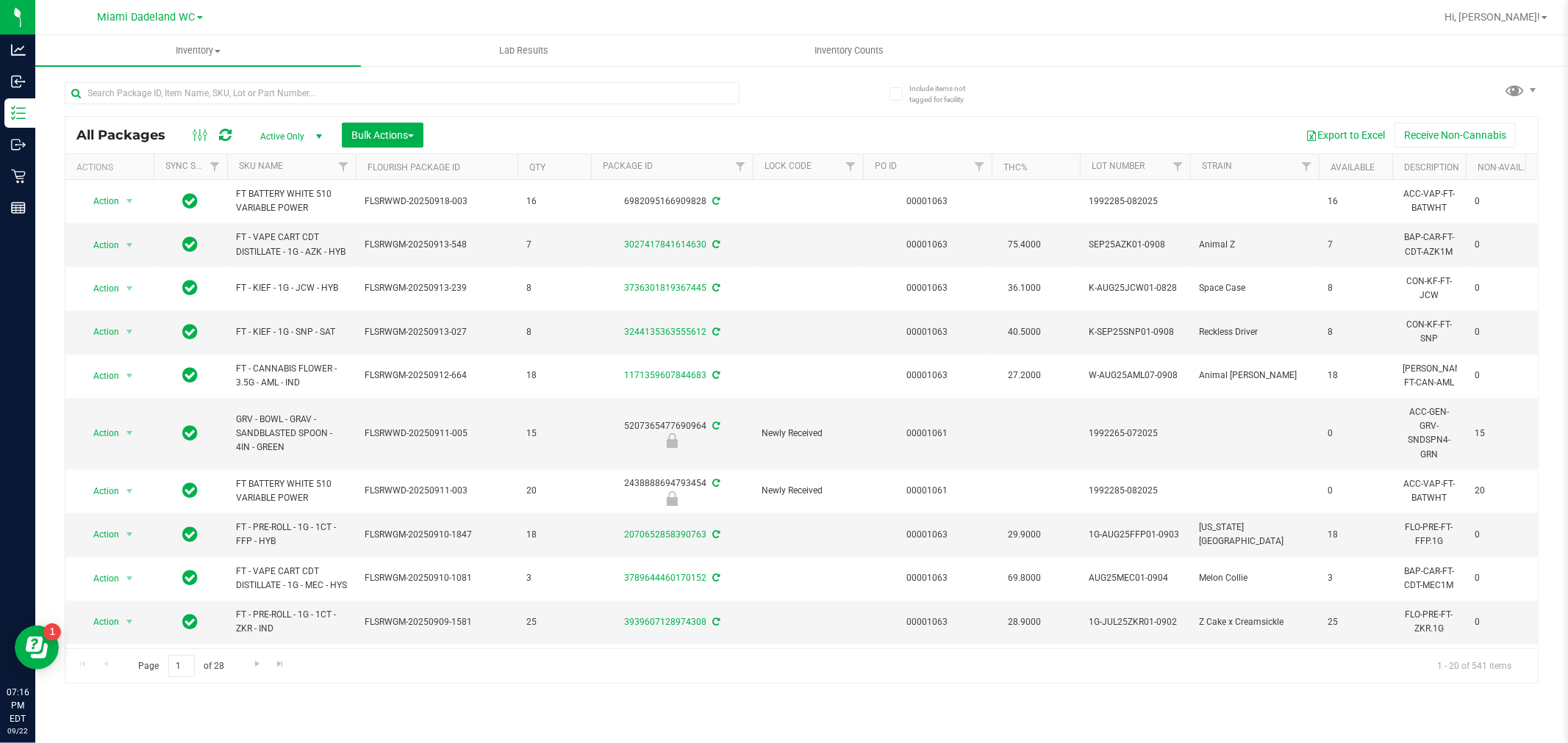
click at [1167, 68] on div "All Packages Active Only Active Only Lab Samples Locked All External Internal B…" at bounding box center [802, 375] width 1473 height 616
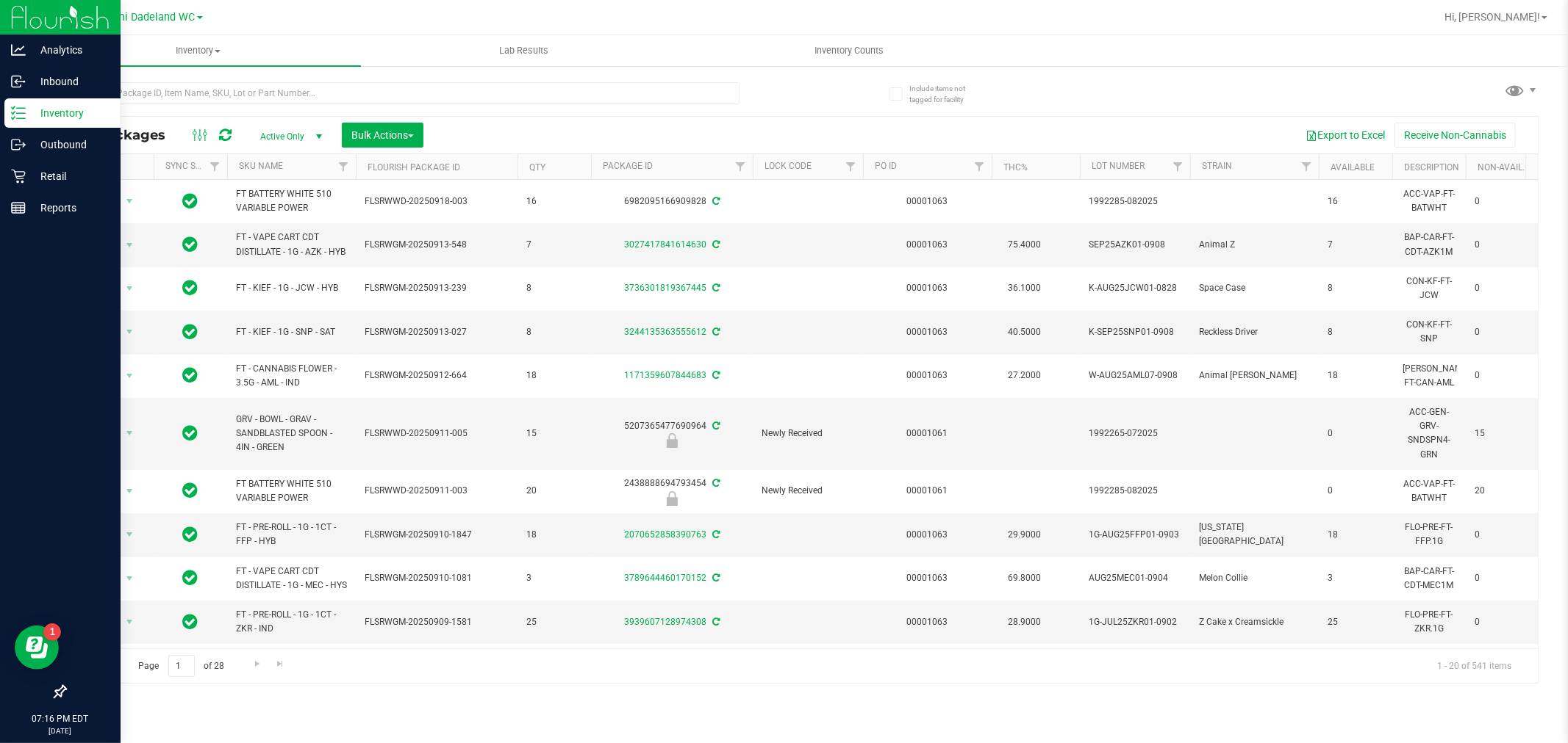
click at [18, 126] on div "Inventory" at bounding box center [62, 113] width 116 height 30
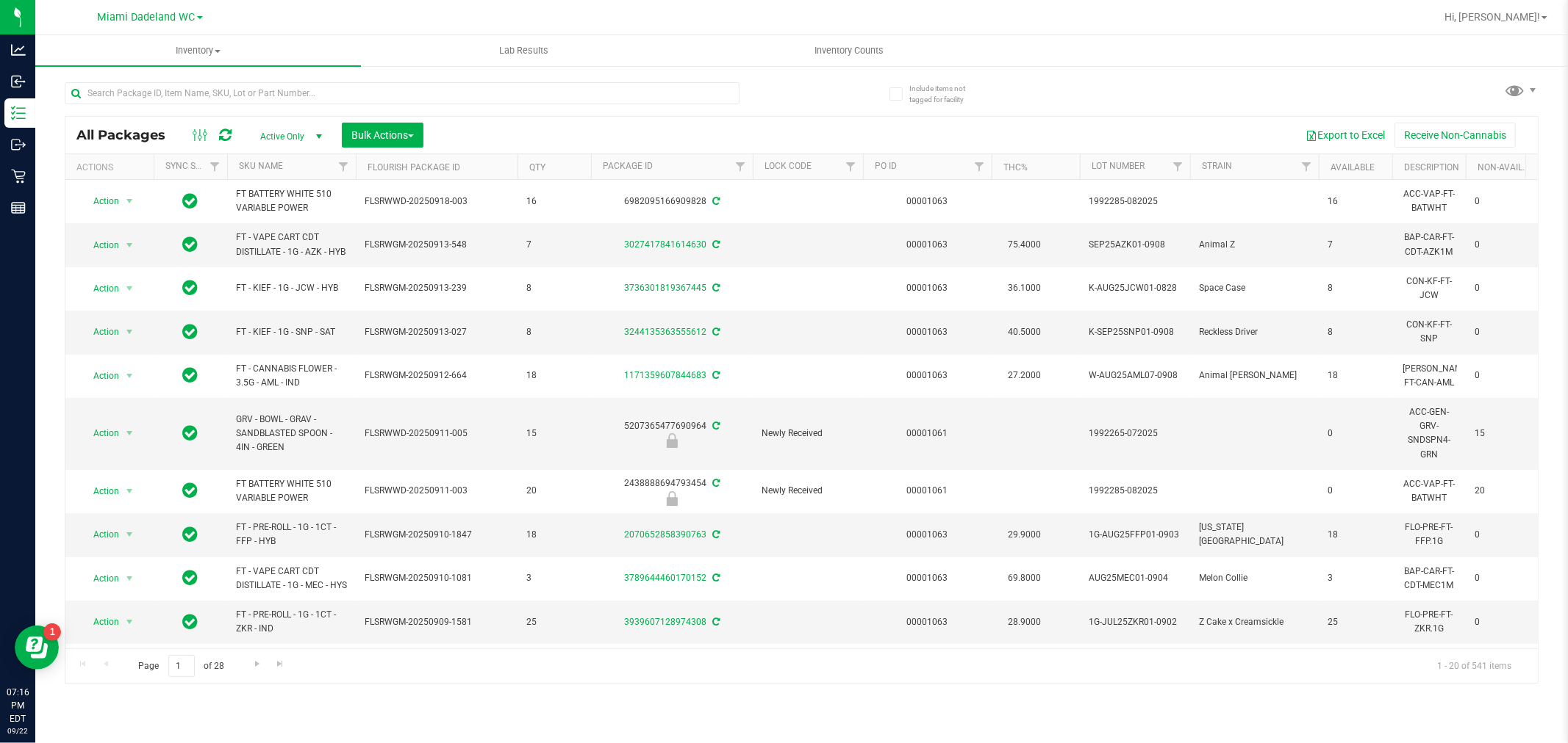
click at [289, 169] on th "SKU Name" at bounding box center [291, 167] width 128 height 26
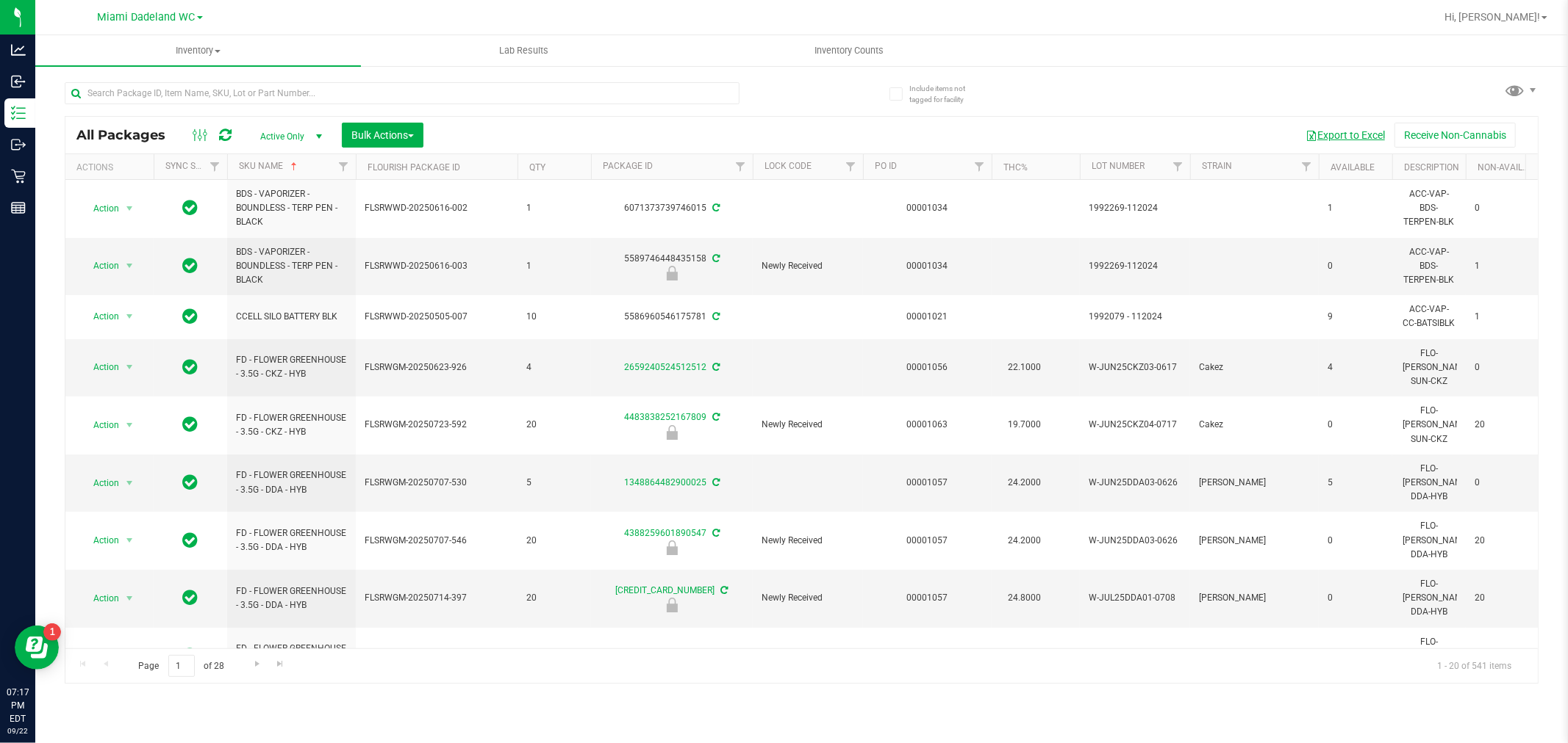
click at [1364, 141] on button "Export to Excel" at bounding box center [1345, 135] width 99 height 25
click at [1193, 80] on div "All Packages Active Only Active Only Lab Samples Locked All External Internal B…" at bounding box center [802, 375] width 1473 height 616
click at [1181, 103] on div "All Packages Active Only Active Only Lab Samples Locked All External Internal B…" at bounding box center [802, 375] width 1473 height 616
